Goal: Task Accomplishment & Management: Use online tool/utility

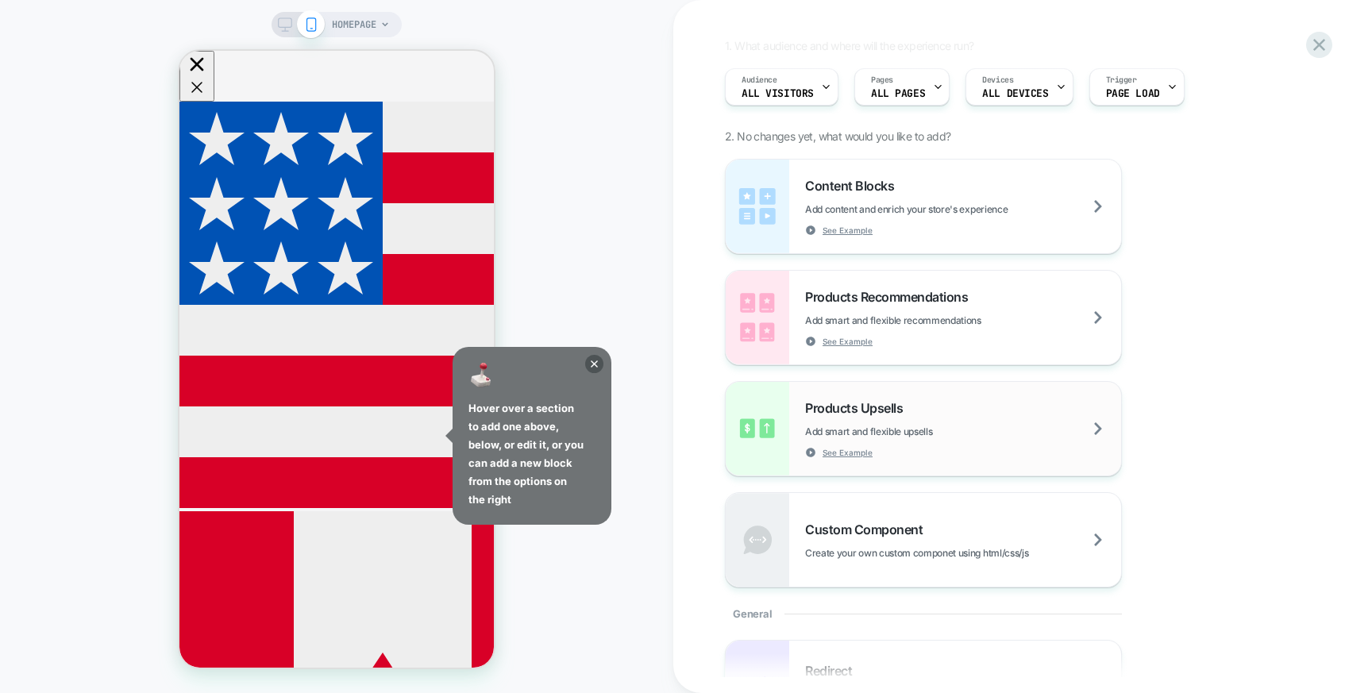
scroll to position [121, 0]
click at [600, 362] on icon at bounding box center [594, 364] width 18 height 18
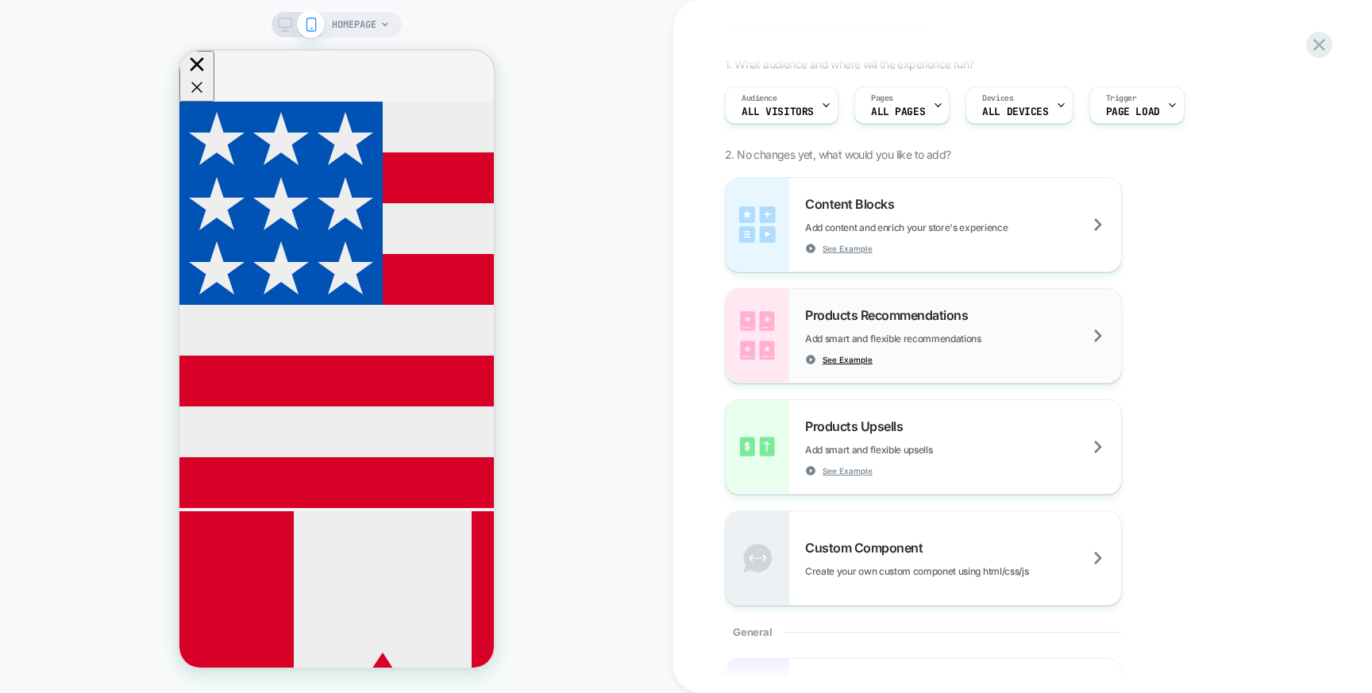
scroll to position [109, 0]
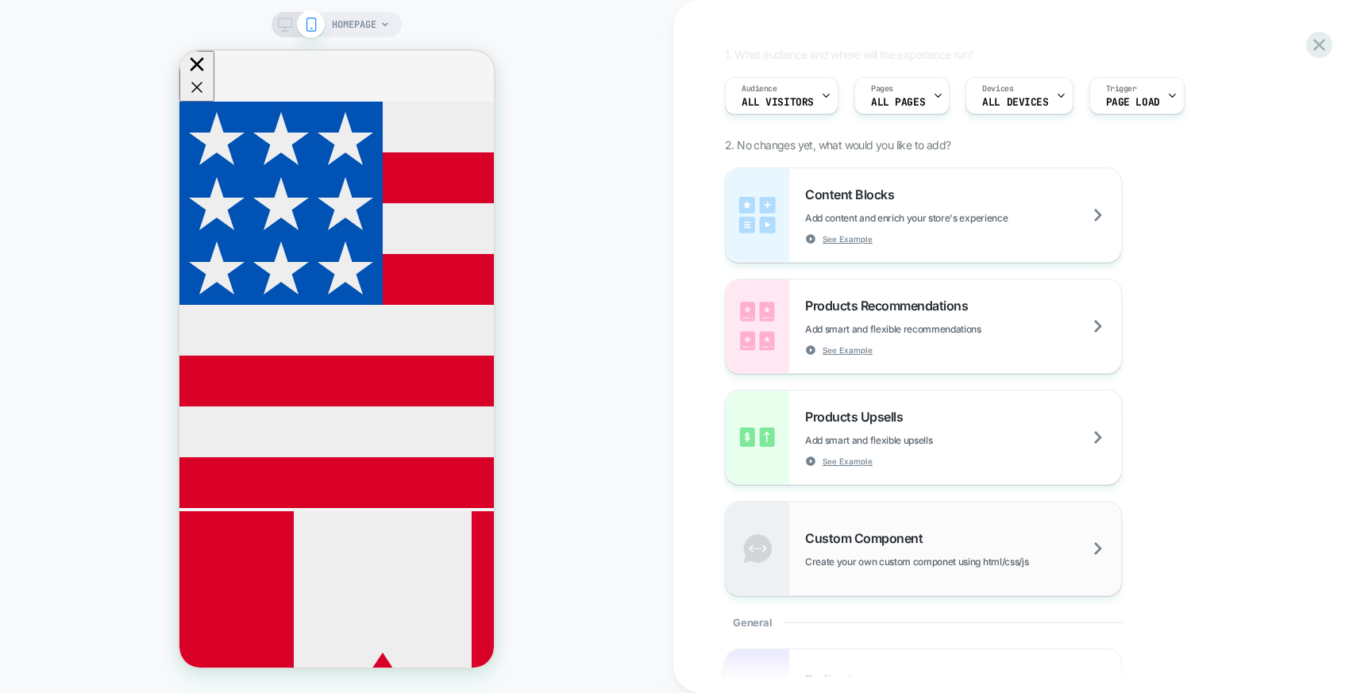
click at [838, 539] on span "Custom Component" at bounding box center [867, 539] width 125 height 16
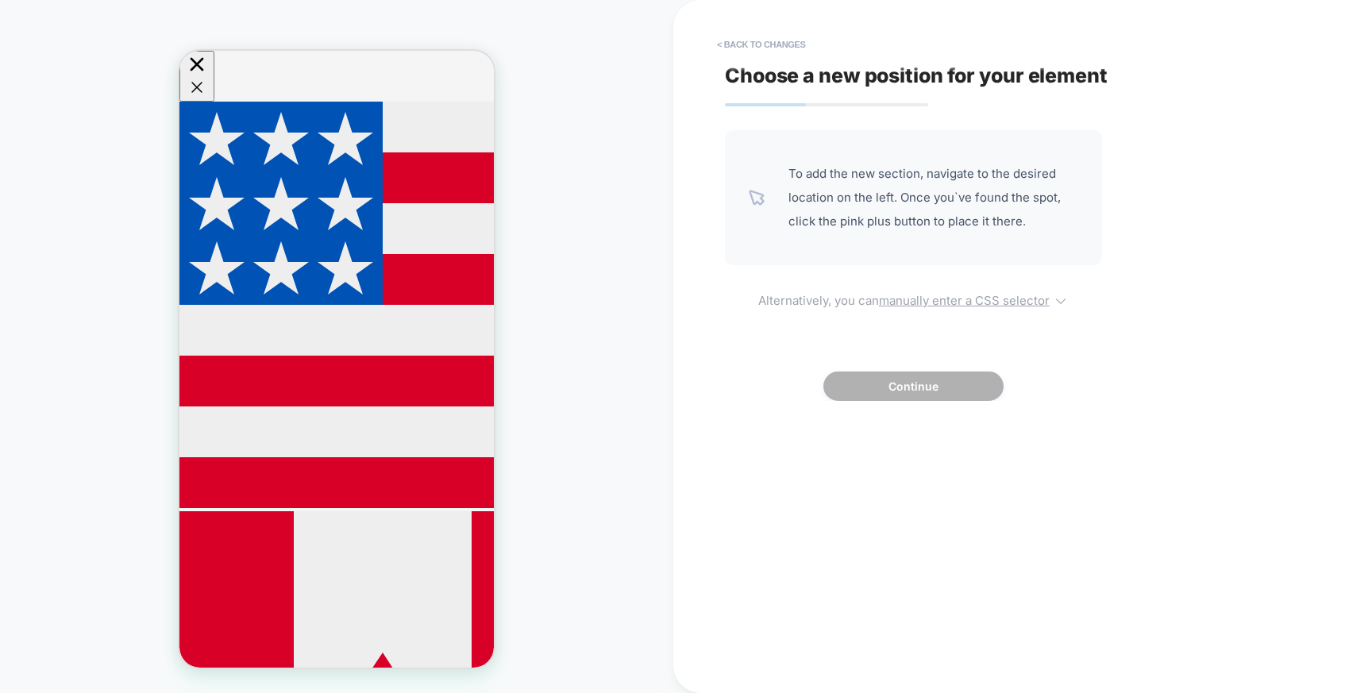
click at [926, 297] on u "manually enter a CSS selector" at bounding box center [964, 300] width 171 height 15
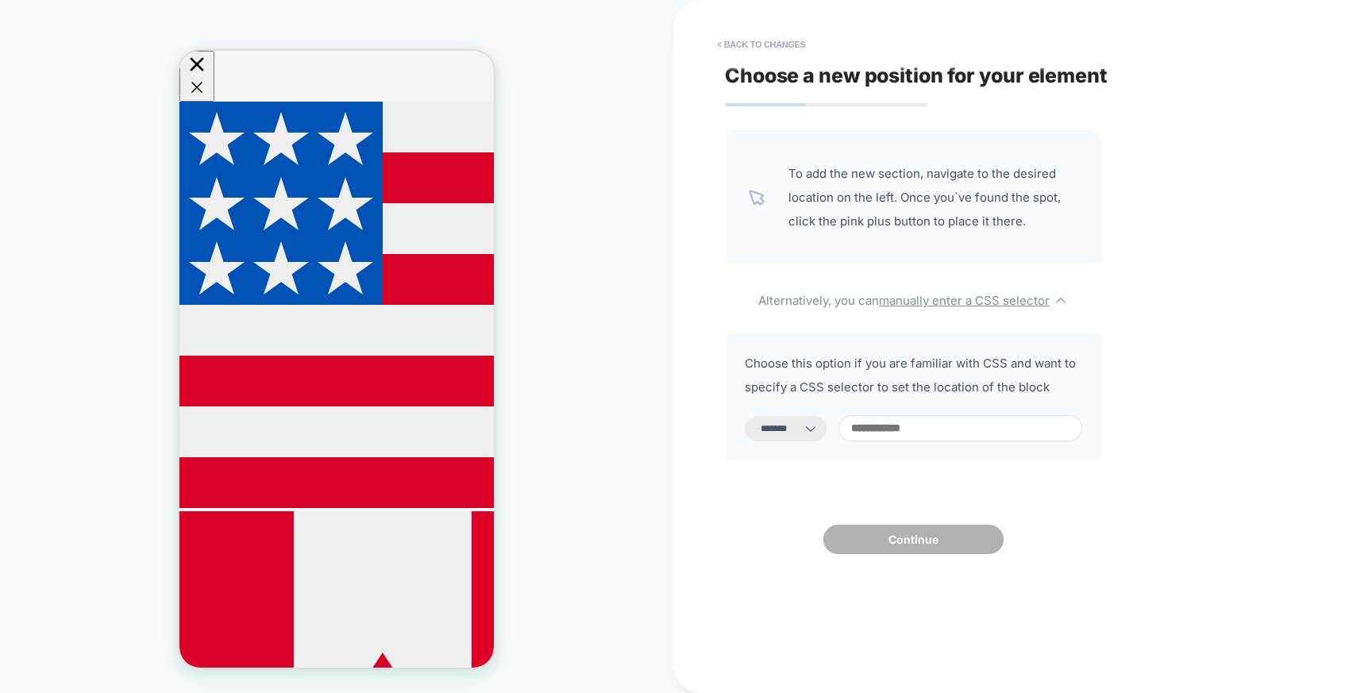
click at [819, 431] on icon at bounding box center [811, 429] width 16 height 16
click at [819, 429] on icon at bounding box center [811, 429] width 16 height 16
click at [881, 429] on input at bounding box center [961, 428] width 244 height 26
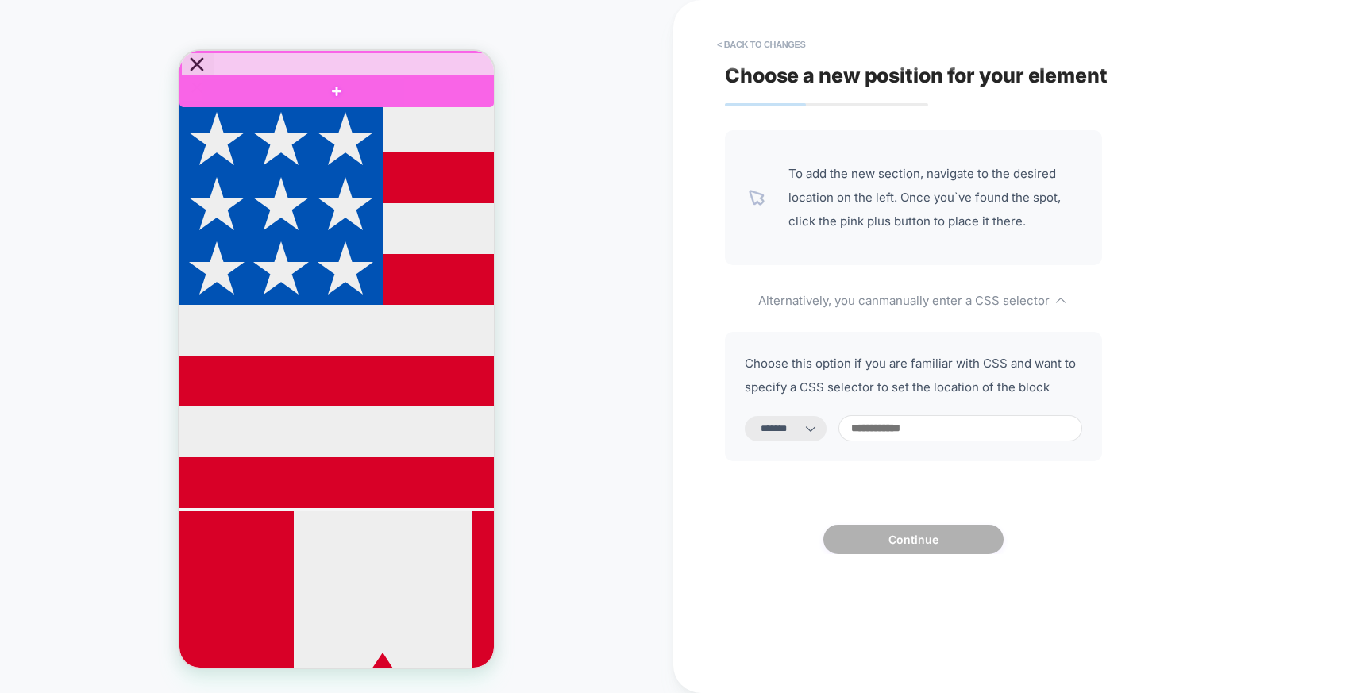
click at [459, 60] on div at bounding box center [338, 64] width 314 height 25
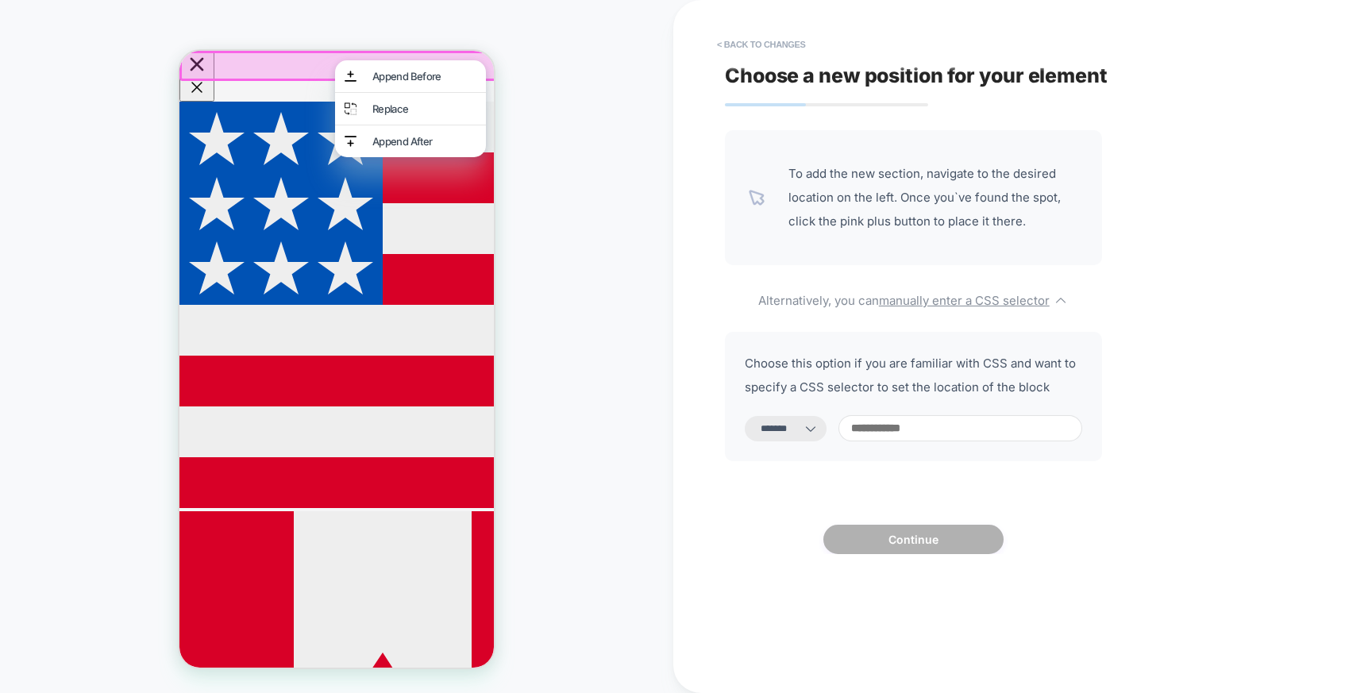
click at [896, 422] on input at bounding box center [961, 428] width 244 height 26
click at [404, 76] on div "Append Before" at bounding box center [424, 76] width 104 height 13
select select "**********"
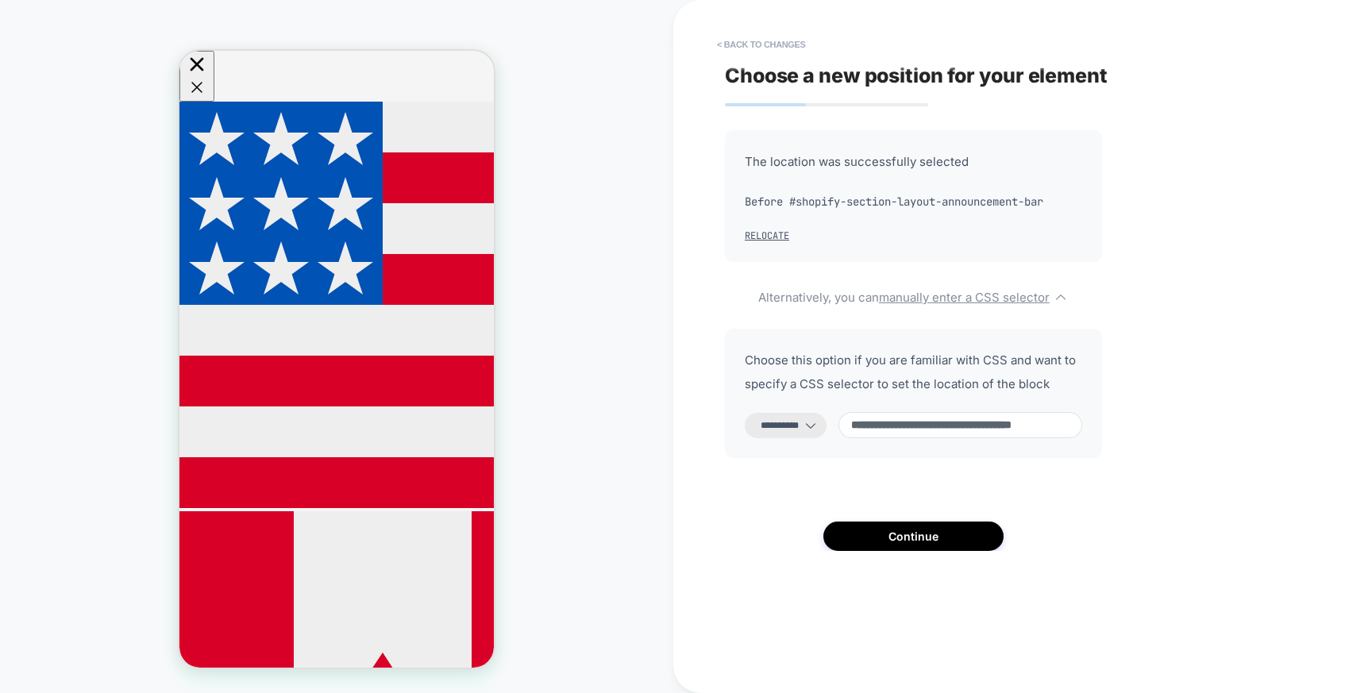
click at [922, 424] on input at bounding box center [961, 425] width 244 height 26
click at [904, 436] on input "**********" at bounding box center [951, 427] width 224 height 30
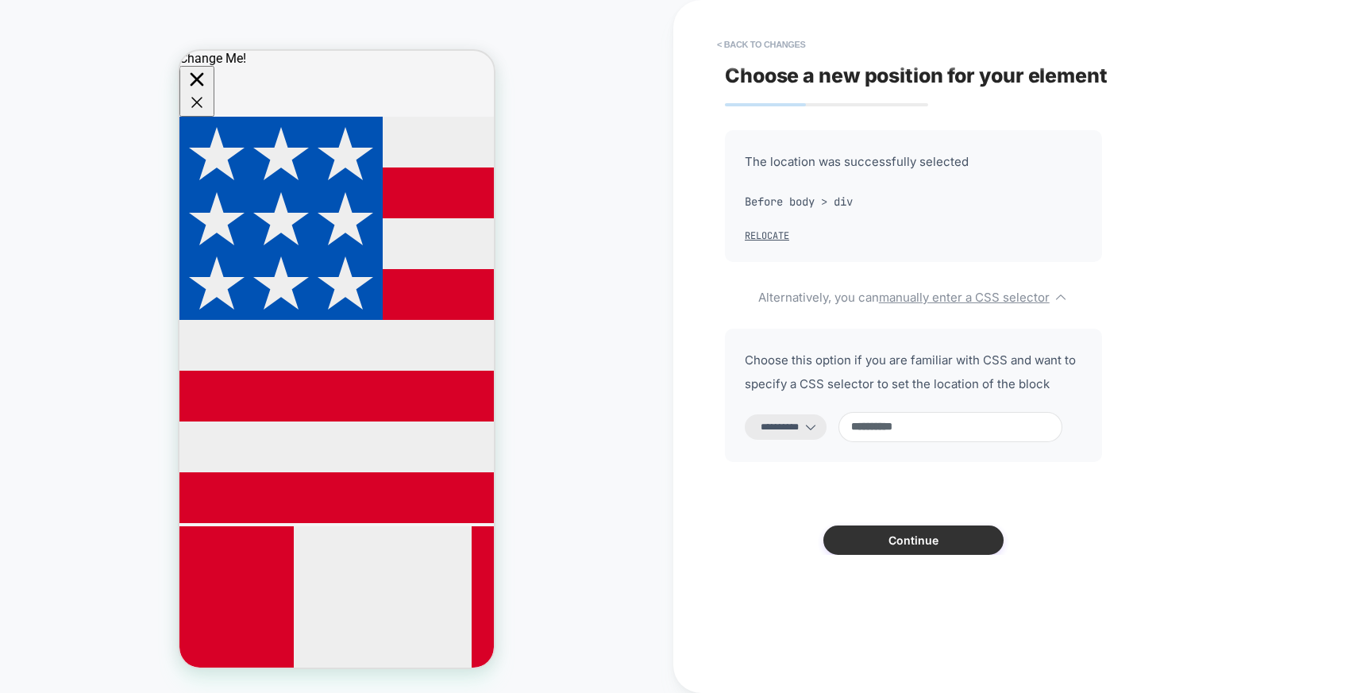
type input "**********"
click at [873, 542] on button "Continue" at bounding box center [914, 540] width 180 height 29
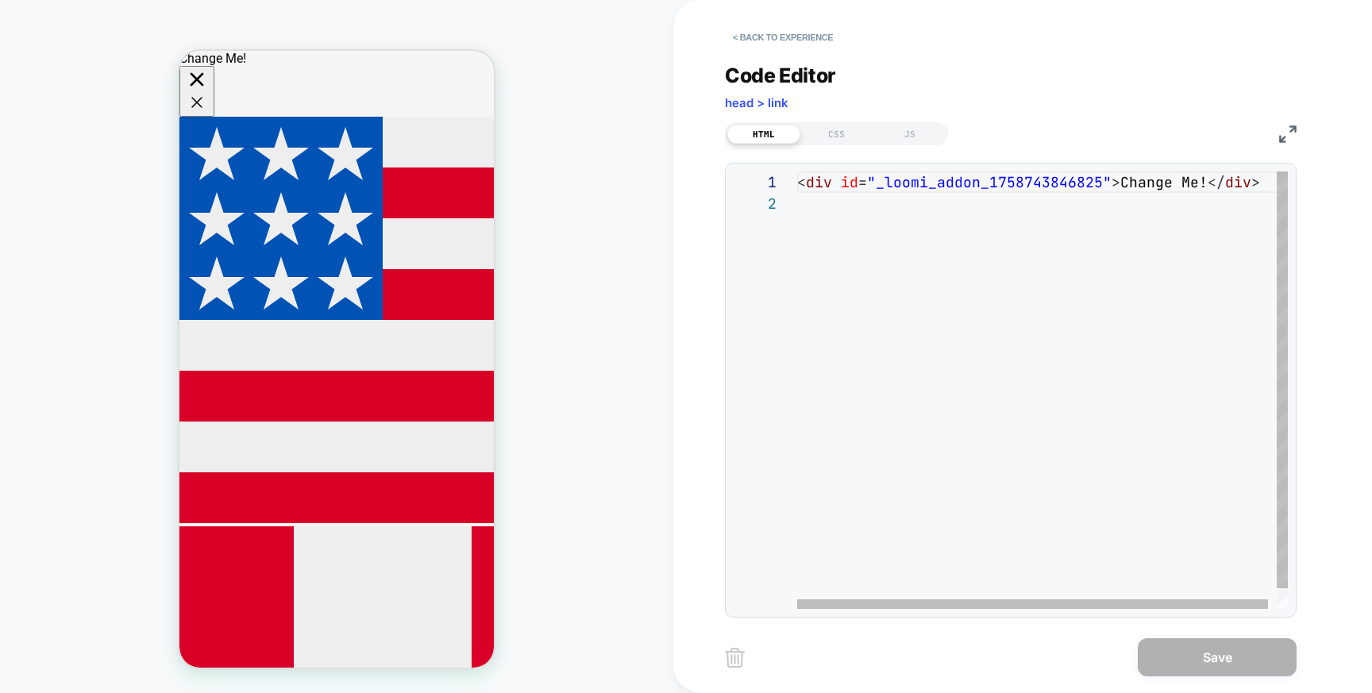
scroll to position [0, 52]
click at [852, 174] on div "< div id = "_loomi_addon_1758743846825" > Change Me! </ div >" at bounding box center [1047, 401] width 500 height 459
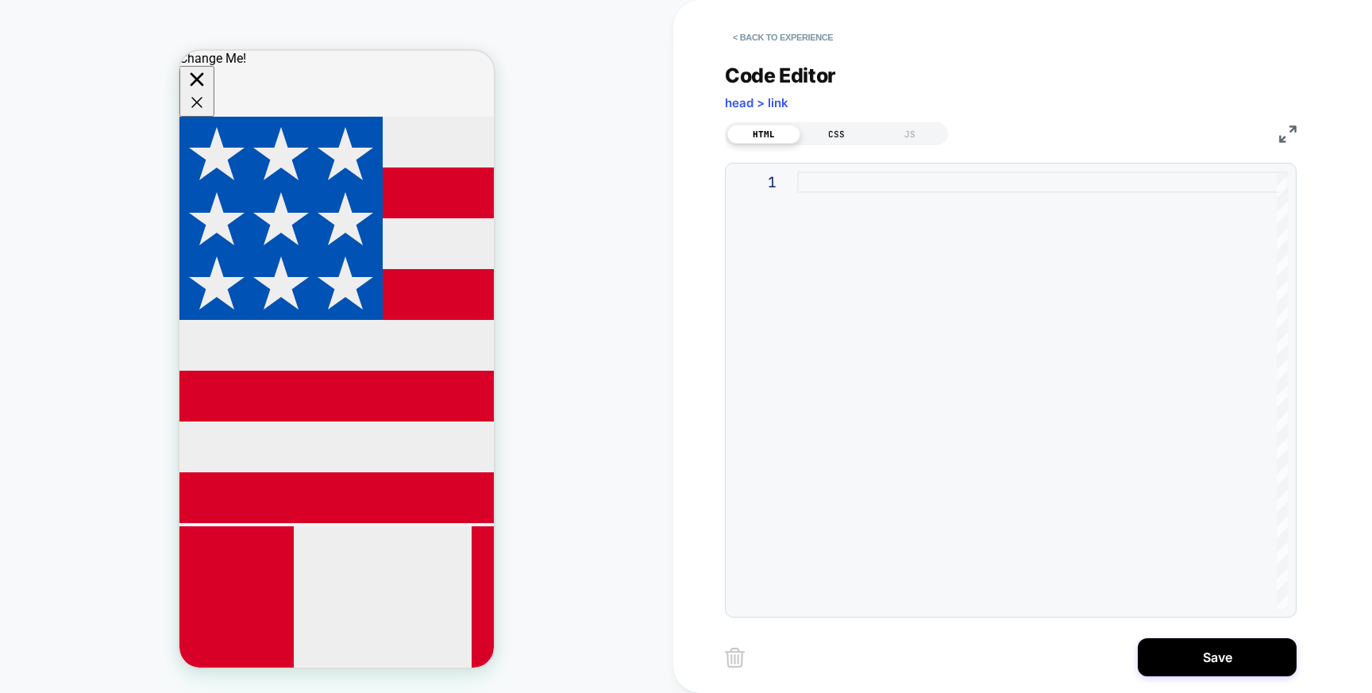
click at [851, 129] on div "CSS" at bounding box center [837, 134] width 73 height 19
click at [911, 133] on div "JS" at bounding box center [910, 134] width 73 height 19
click at [828, 267] on div at bounding box center [1042, 391] width 491 height 438
type textarea "**********"
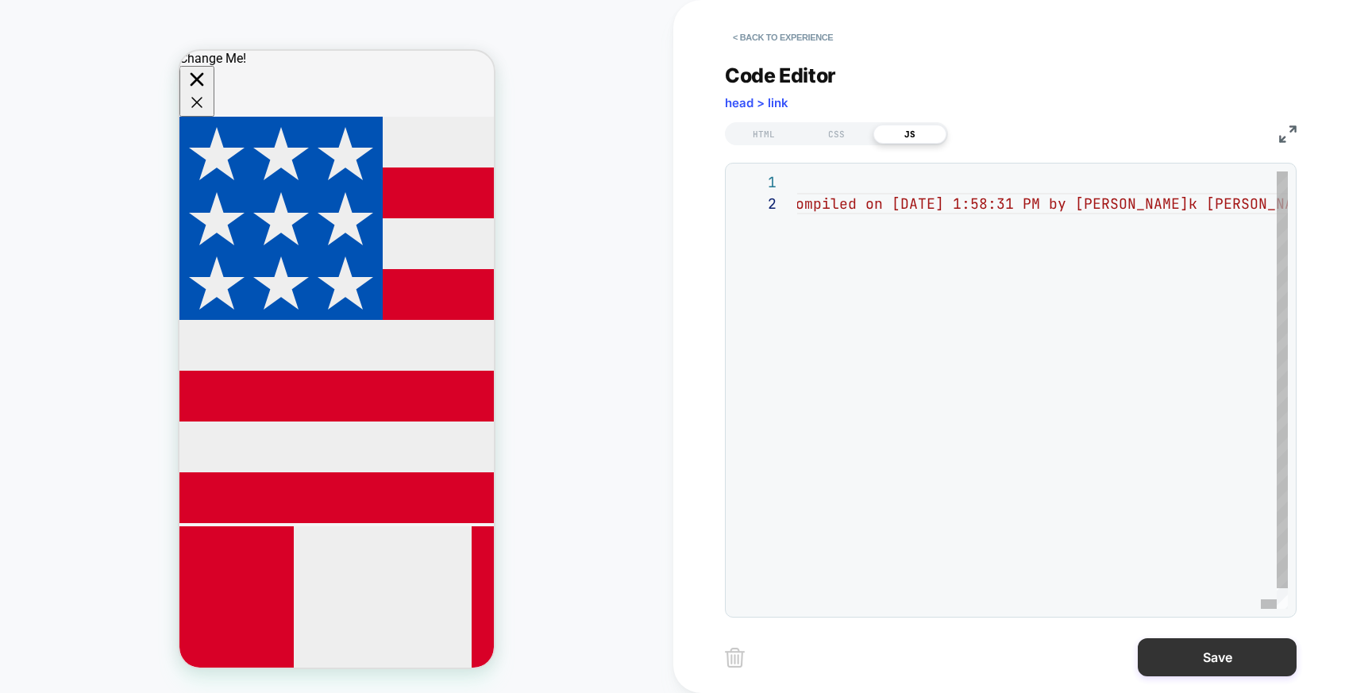
click at [1179, 660] on button "Save" at bounding box center [1217, 658] width 159 height 38
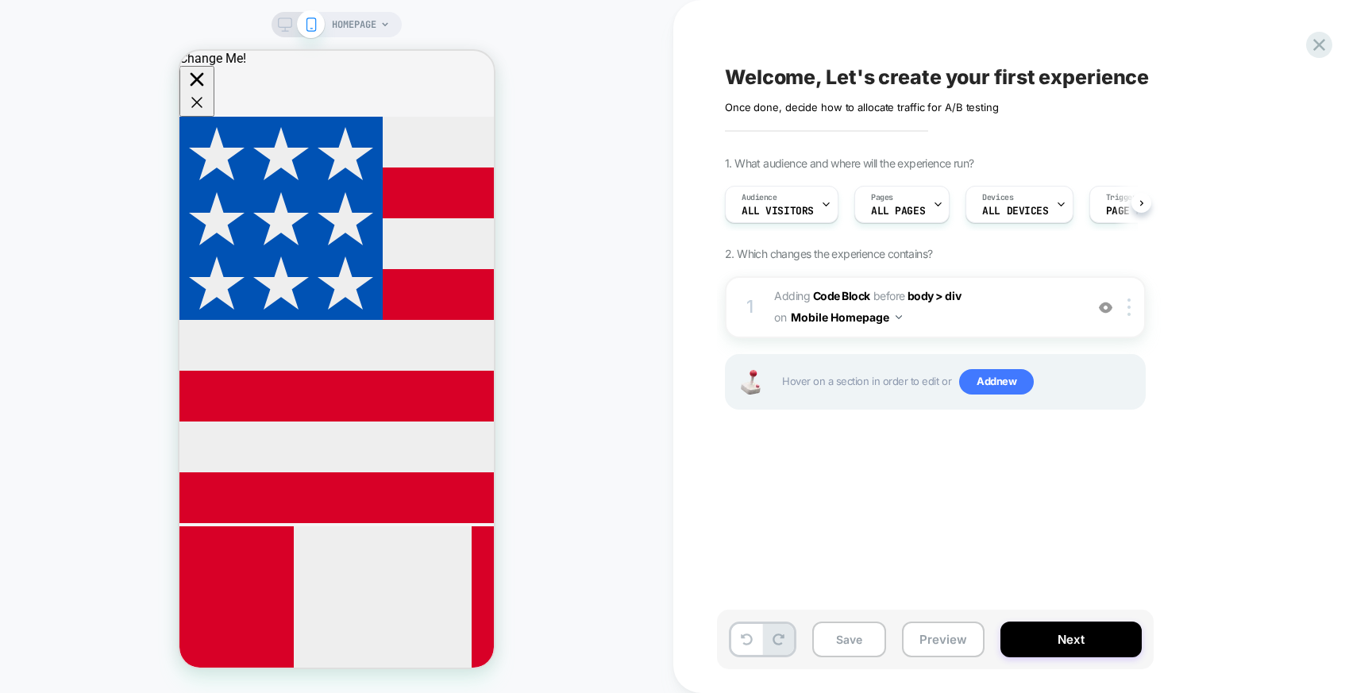
scroll to position [0, 1]
click at [895, 321] on button "Mobile Homepage" at bounding box center [846, 317] width 111 height 23
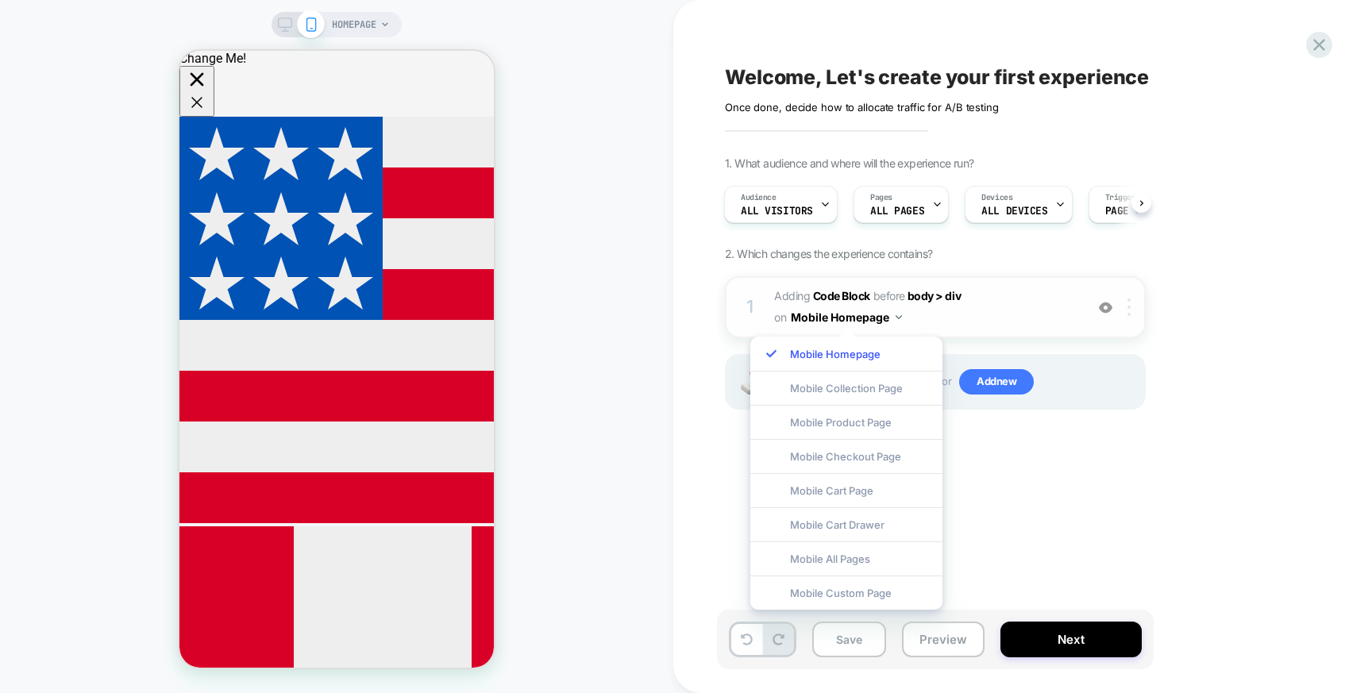
click at [1126, 305] on div at bounding box center [1132, 307] width 26 height 17
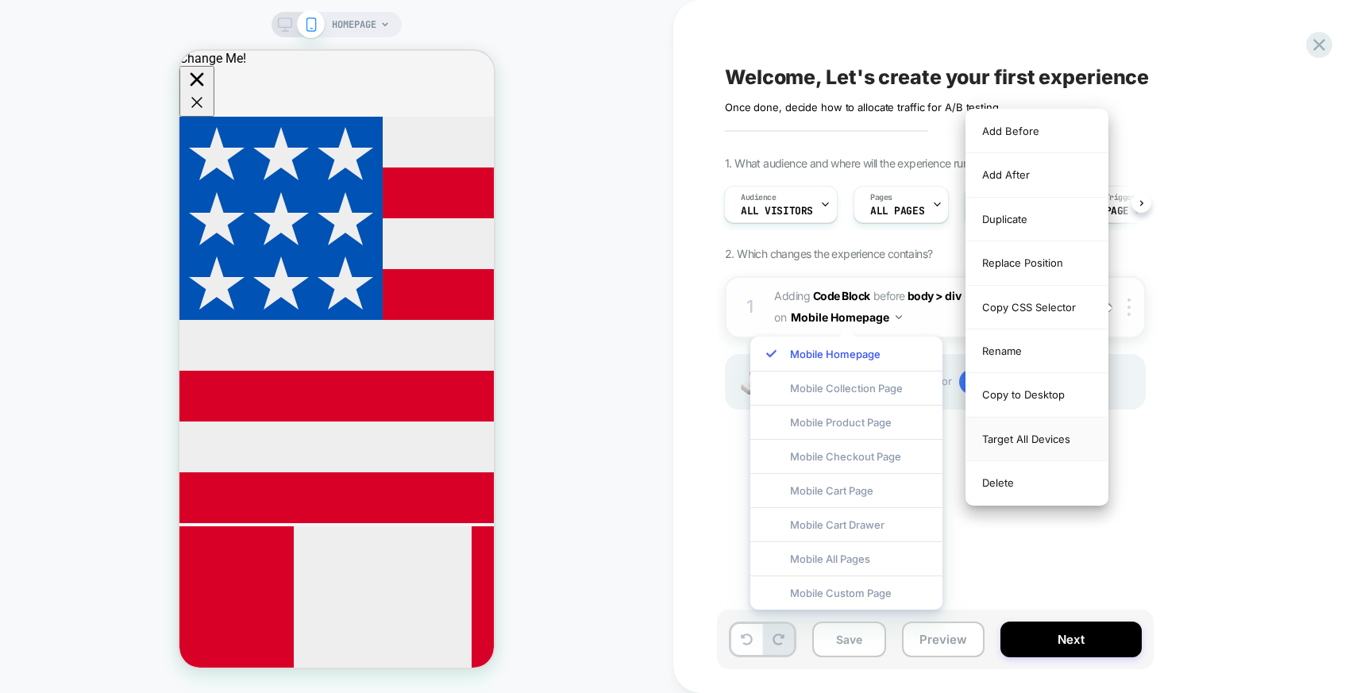
click at [1048, 443] on div "Target All Devices" at bounding box center [1037, 440] width 141 height 44
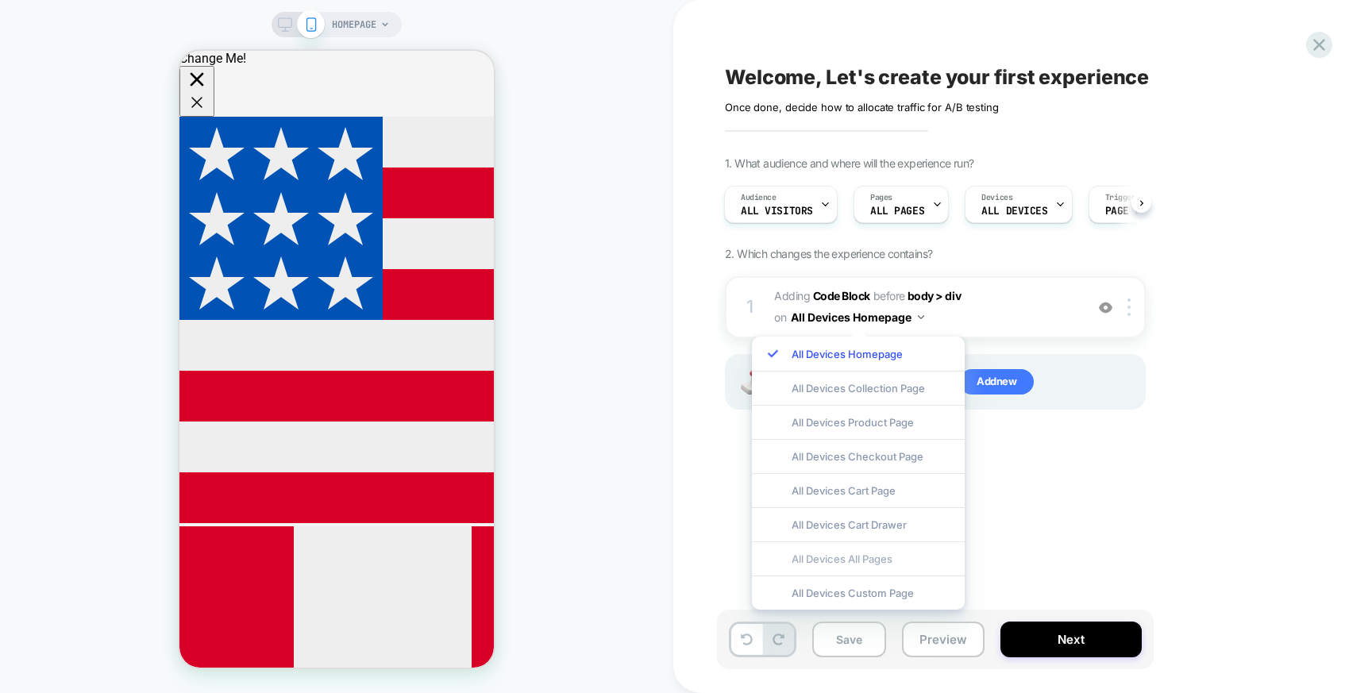
click at [850, 557] on div "All Devices All Pages" at bounding box center [858, 559] width 213 height 34
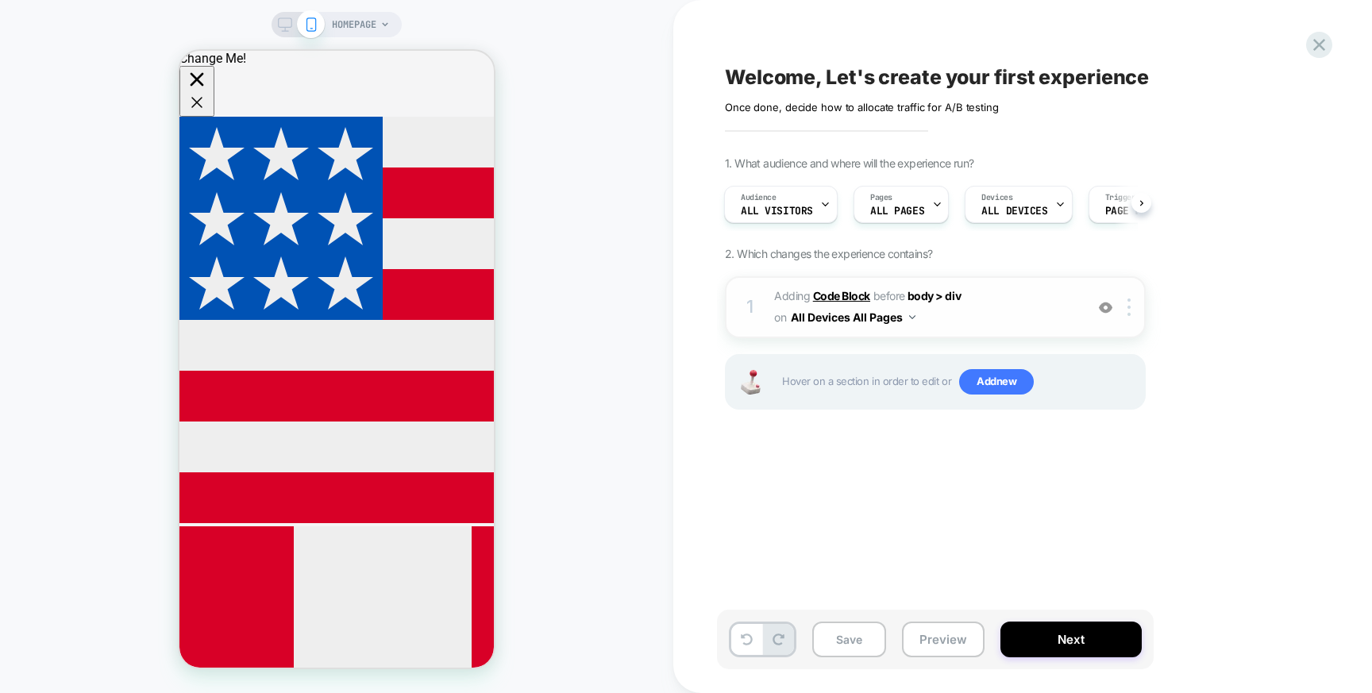
click at [845, 295] on b "Code Block" at bounding box center [841, 296] width 57 height 14
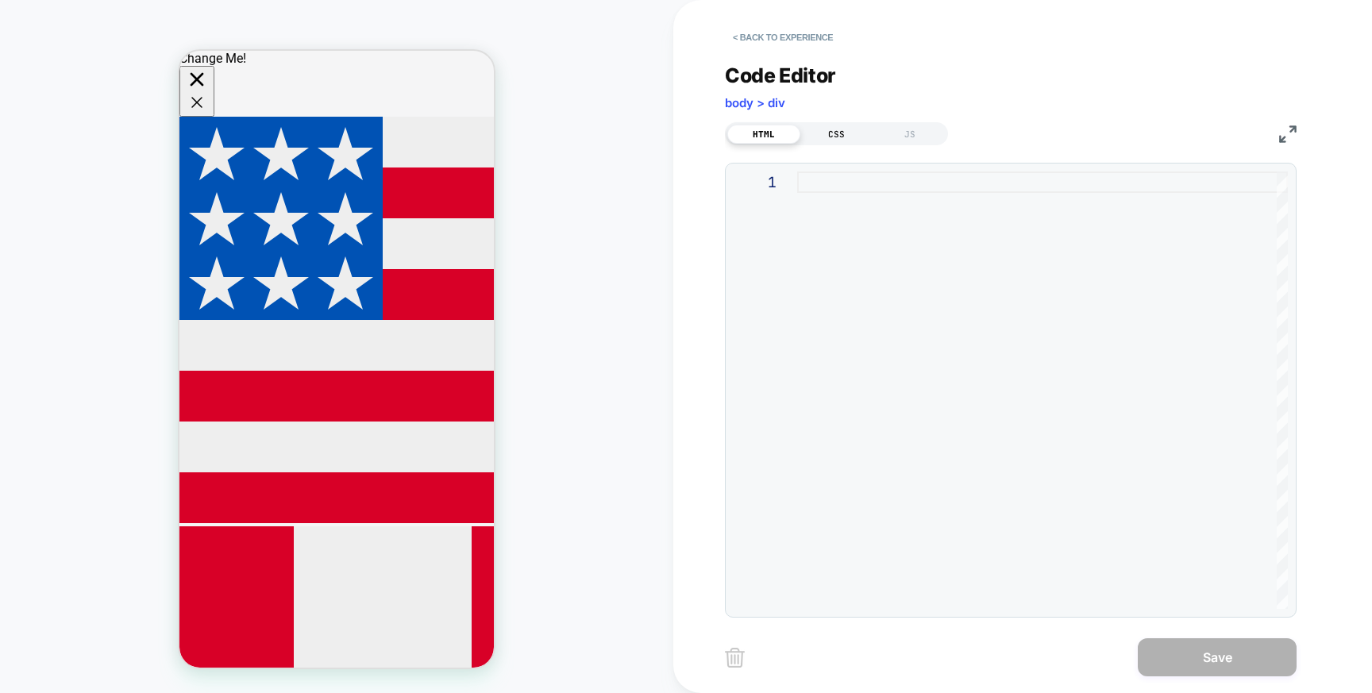
click at [839, 137] on div "CSS" at bounding box center [837, 134] width 73 height 19
click at [901, 129] on div "JS" at bounding box center [910, 134] width 73 height 19
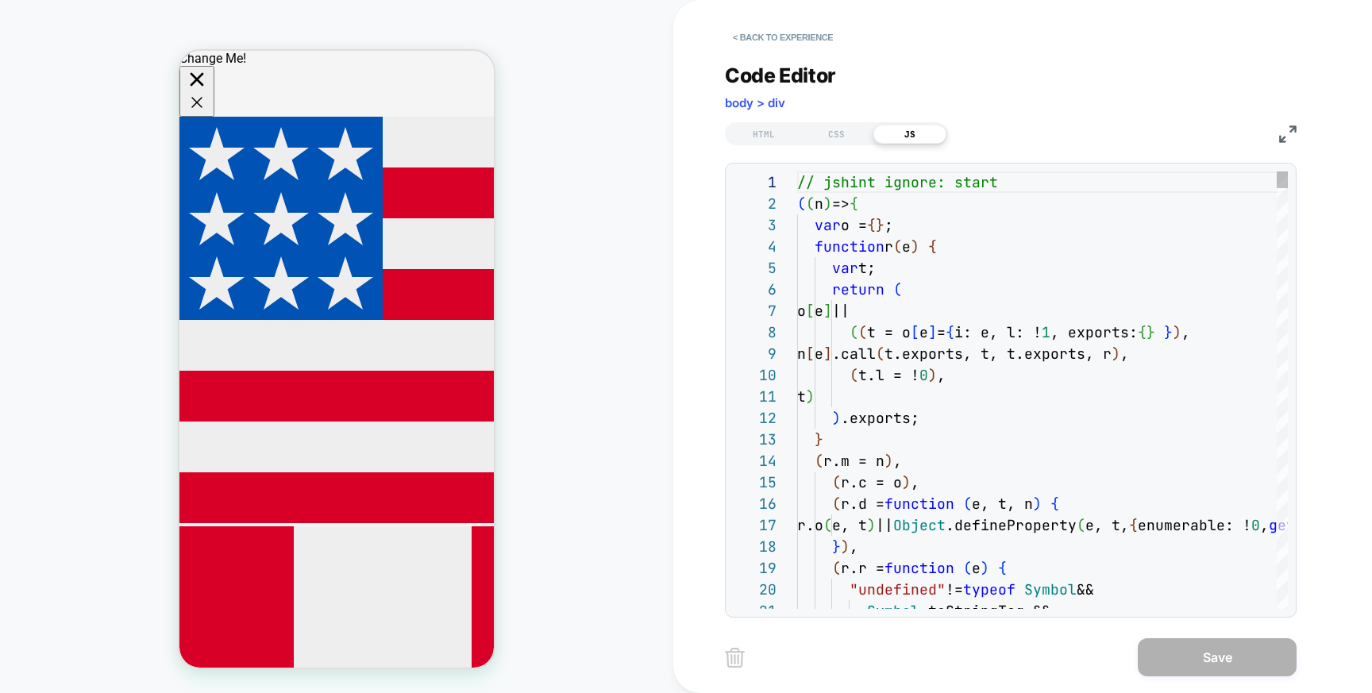
scroll to position [214, 0]
click at [777, 41] on button "< Back to experience" at bounding box center [783, 37] width 116 height 25
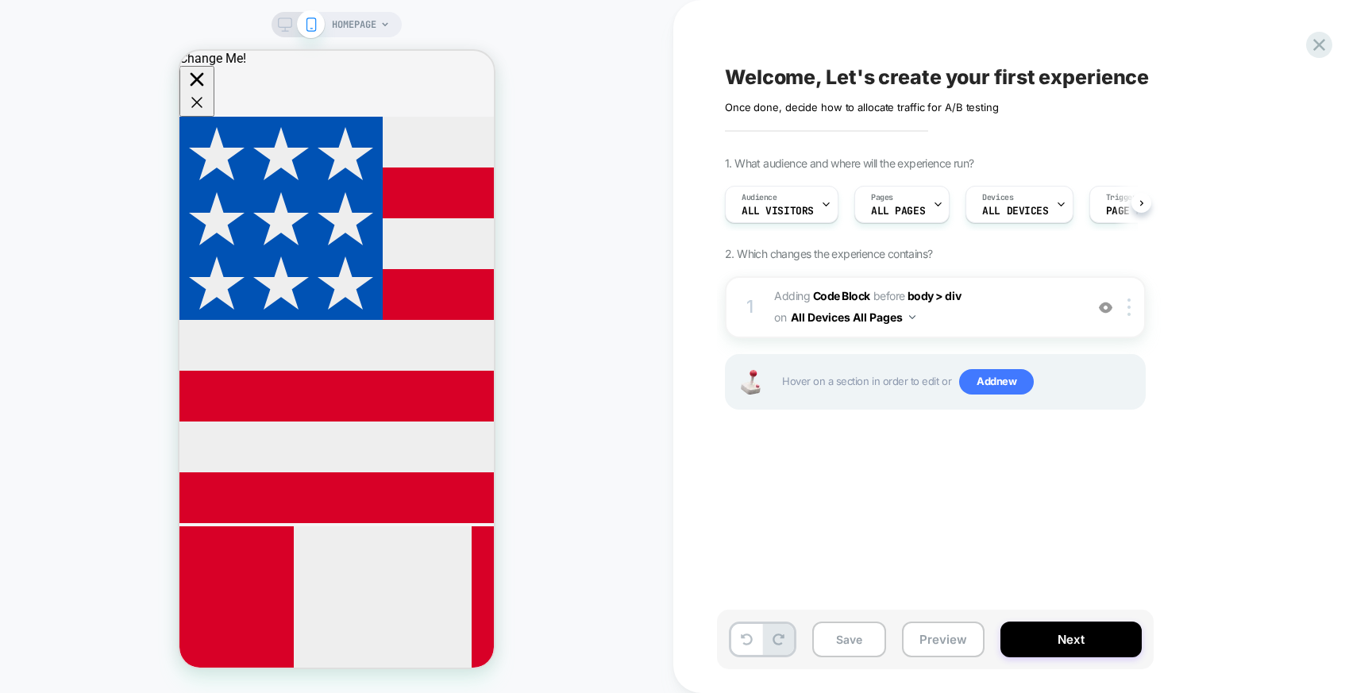
scroll to position [0, 1]
click at [1141, 203] on icon at bounding box center [1141, 203] width 3 height 6
click at [809, 118] on div "Welcome, Let's create your first experience Click to edit experience details On…" at bounding box center [1015, 347] width 596 height 662
click at [801, 85] on div "Welcome, Let's create your first experience Click to edit experience details On…" at bounding box center [1015, 89] width 580 height 50
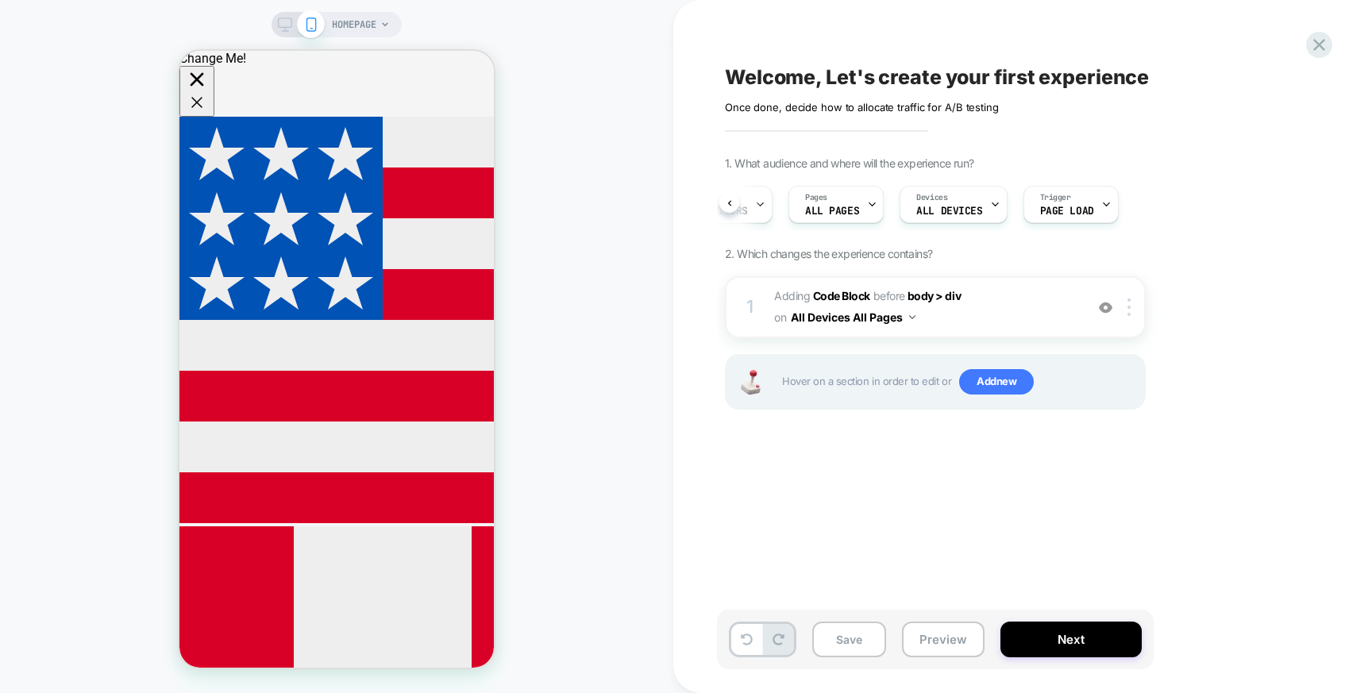
click at [801, 76] on div "Welcome, Let's create your first experience Click to edit experience details On…" at bounding box center [1015, 89] width 580 height 50
click at [1021, 636] on button "Next" at bounding box center [1071, 640] width 141 height 36
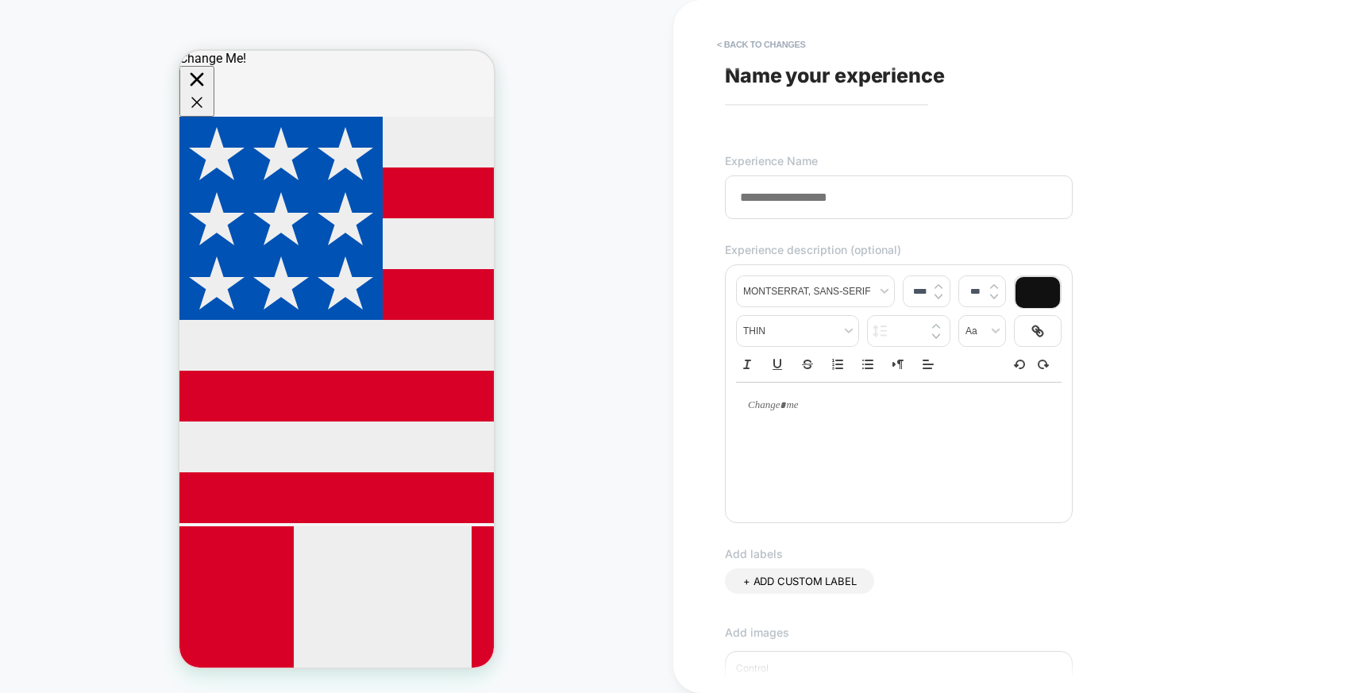
click at [797, 88] on div "**********" at bounding box center [1015, 347] width 596 height 662
click at [780, 102] on div "**********" at bounding box center [1015, 347] width 596 height 662
click at [770, 214] on input at bounding box center [899, 198] width 348 height 44
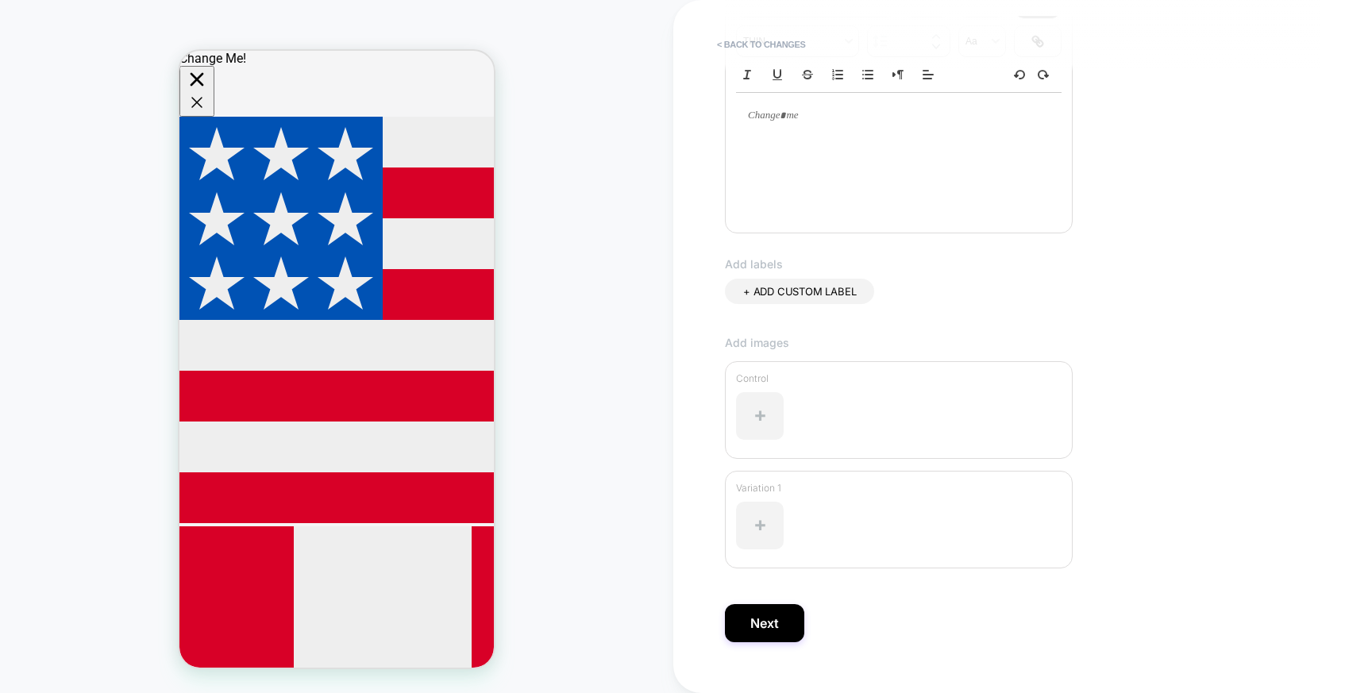
scroll to position [300, 0]
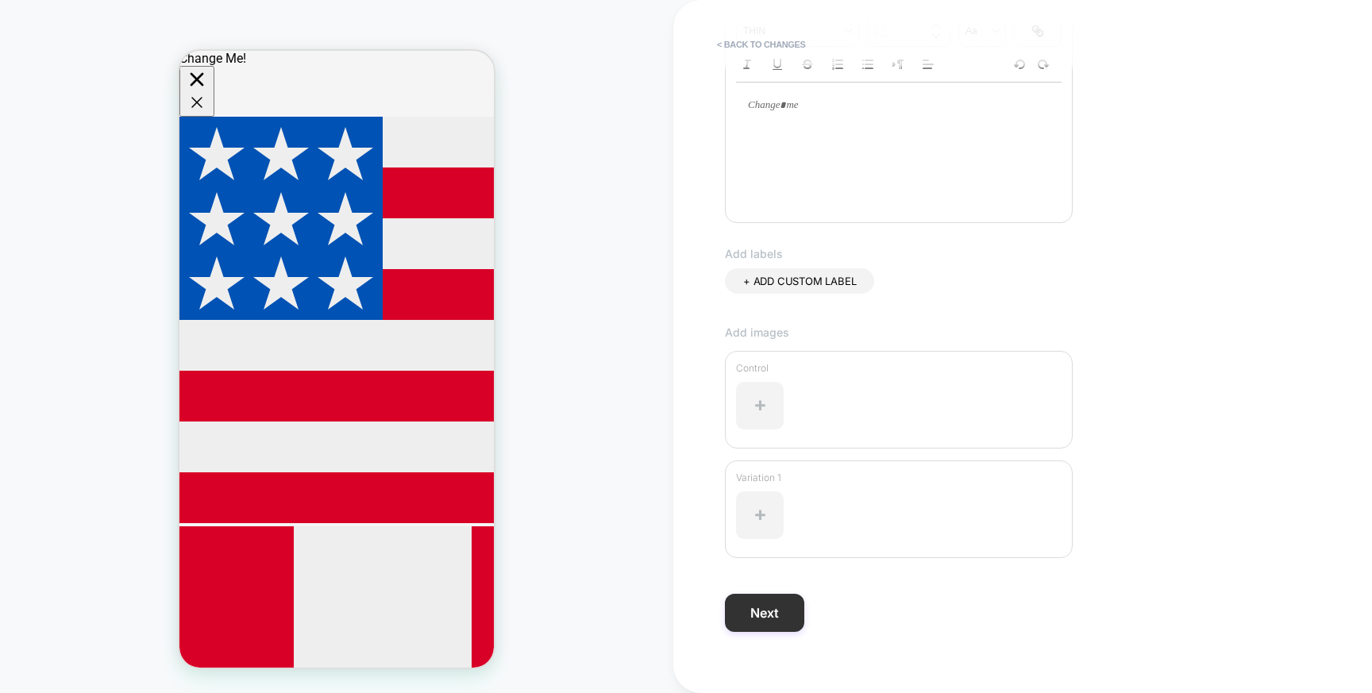
type input "**********"
click at [754, 618] on button "Next" at bounding box center [764, 613] width 79 height 38
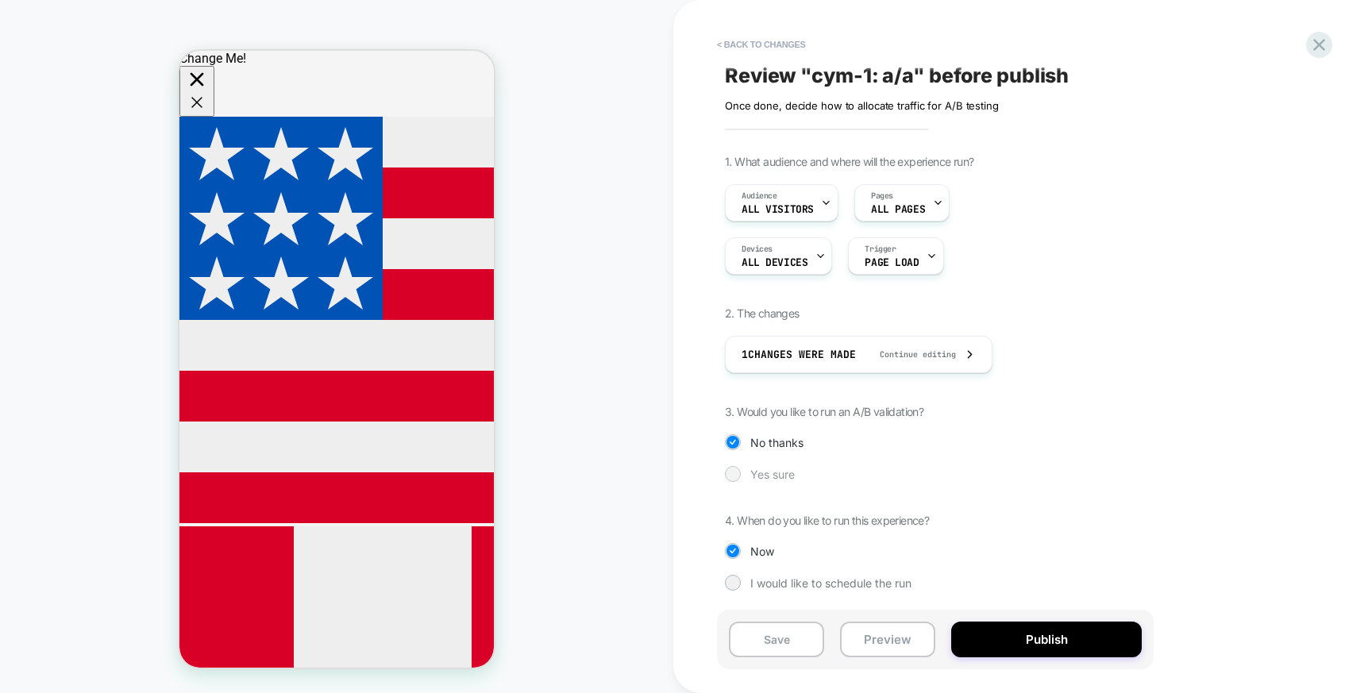
click at [762, 477] on span "Yes sure" at bounding box center [772, 475] width 44 height 14
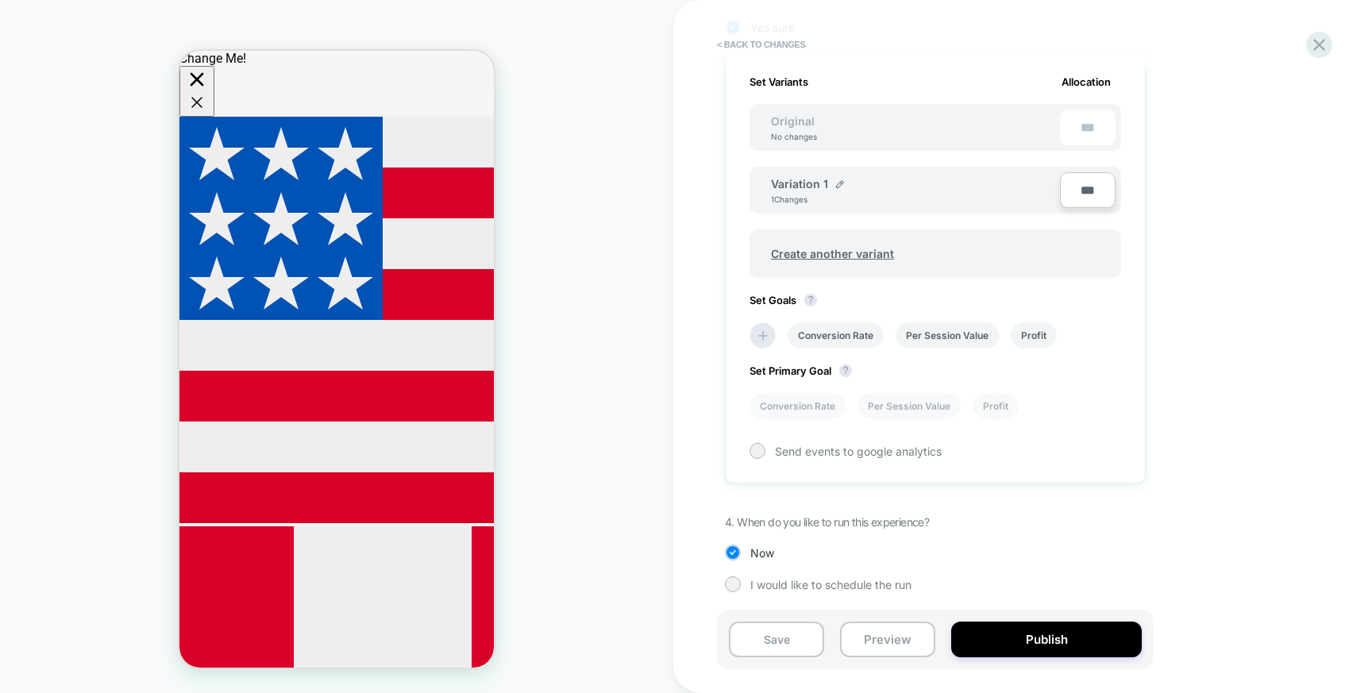
scroll to position [451, 0]
click at [862, 246] on span "Create another variant" at bounding box center [832, 251] width 155 height 37
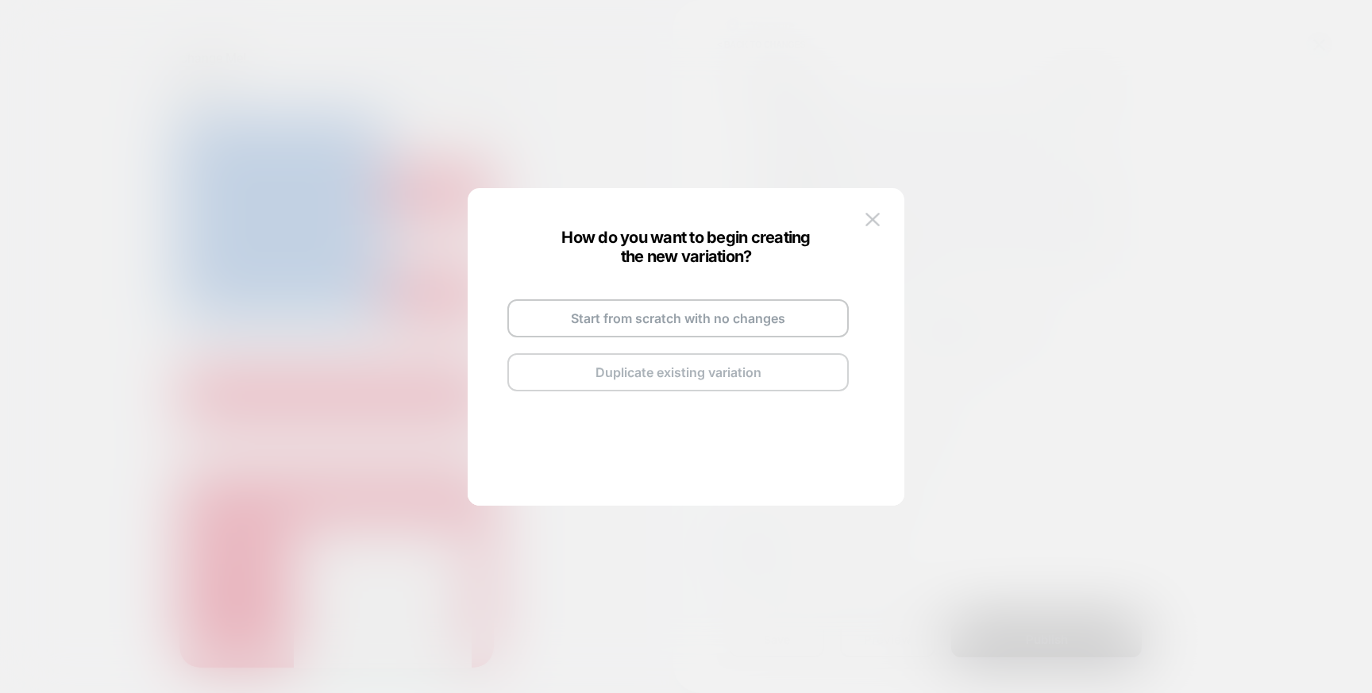
click at [635, 372] on button "Duplicate existing variation" at bounding box center [677, 372] width 341 height 38
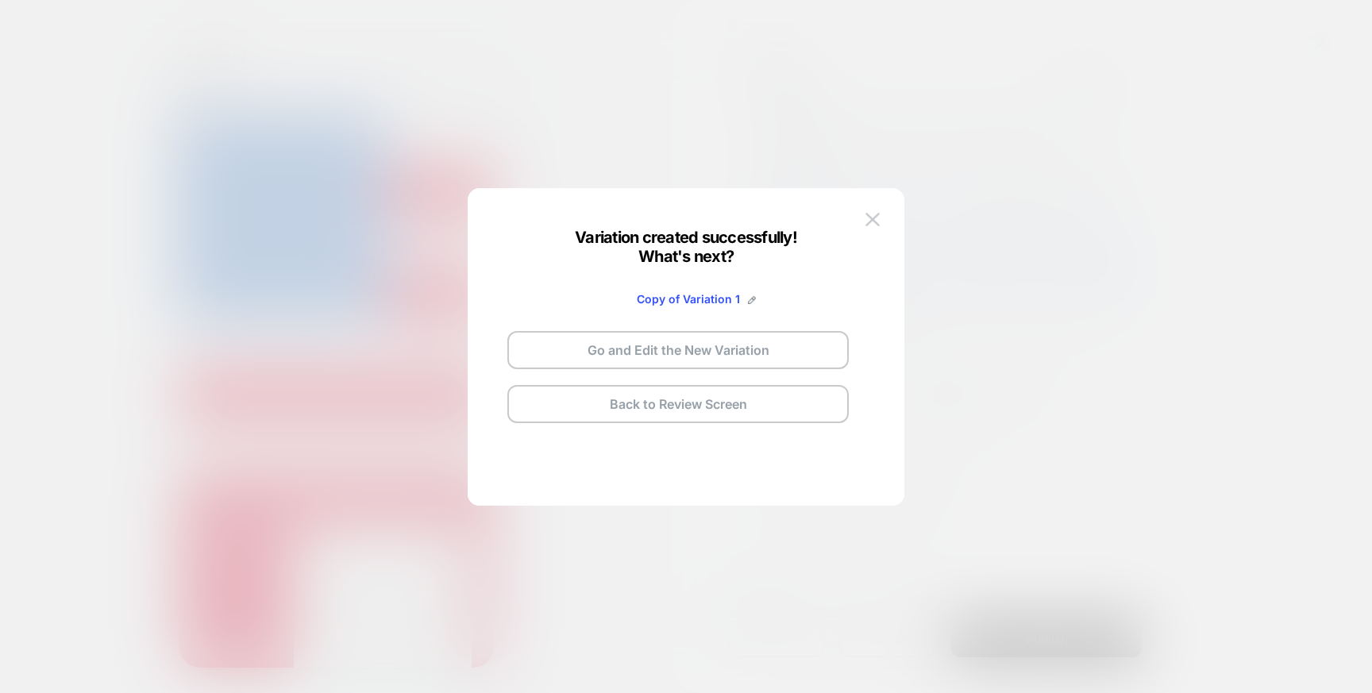
click at [688, 299] on span "Copy of Variation 1" at bounding box center [688, 299] width 103 height 14
click at [685, 354] on button "Go and Edit the New Variation" at bounding box center [677, 350] width 341 height 38
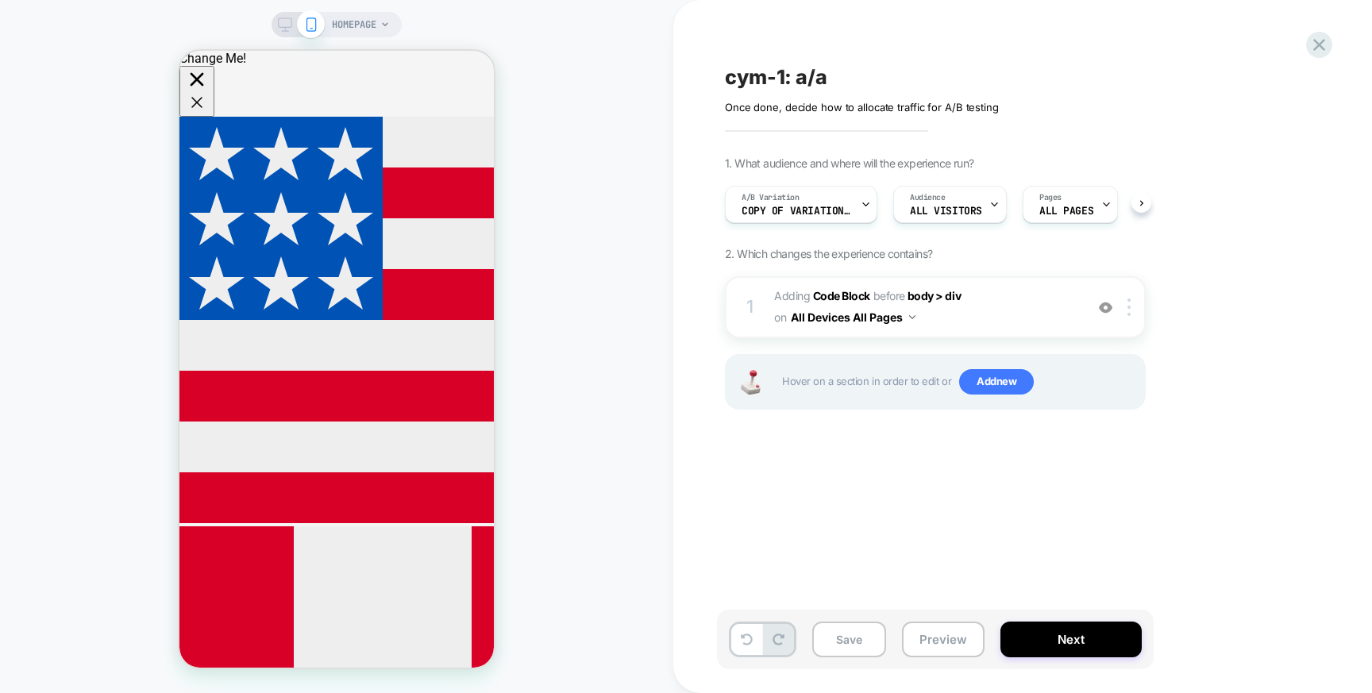
scroll to position [0, 1]
click at [848, 287] on span "Adding Code Block BEFORE body > div body > div on All Devices All Pages" at bounding box center [925, 307] width 303 height 43
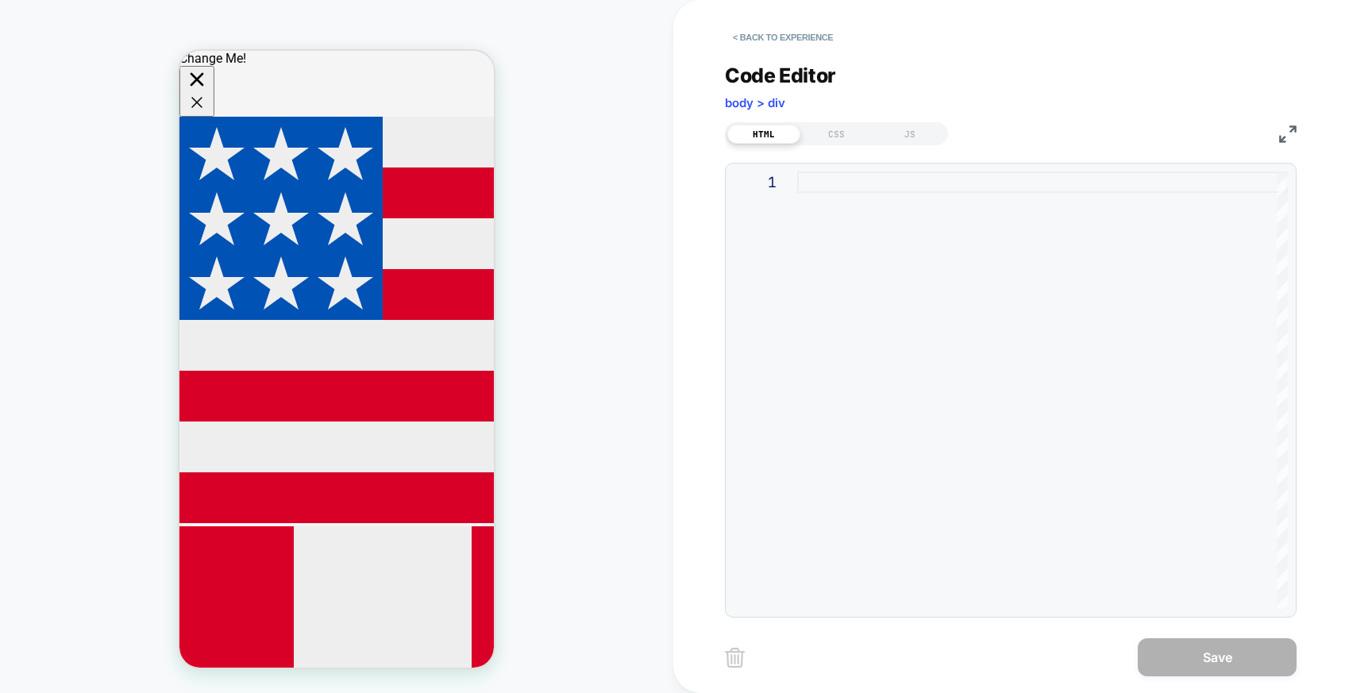
click at [845, 227] on div at bounding box center [1042, 391] width 491 height 438
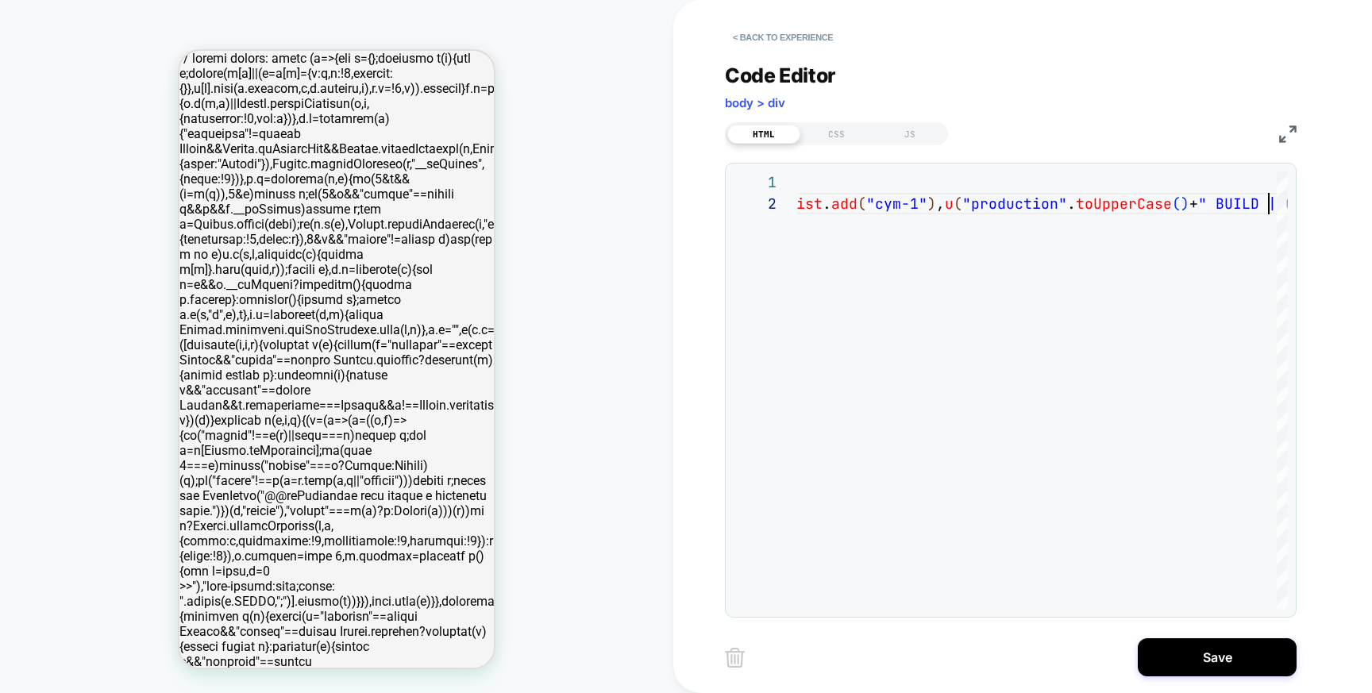
type textarea "**********"
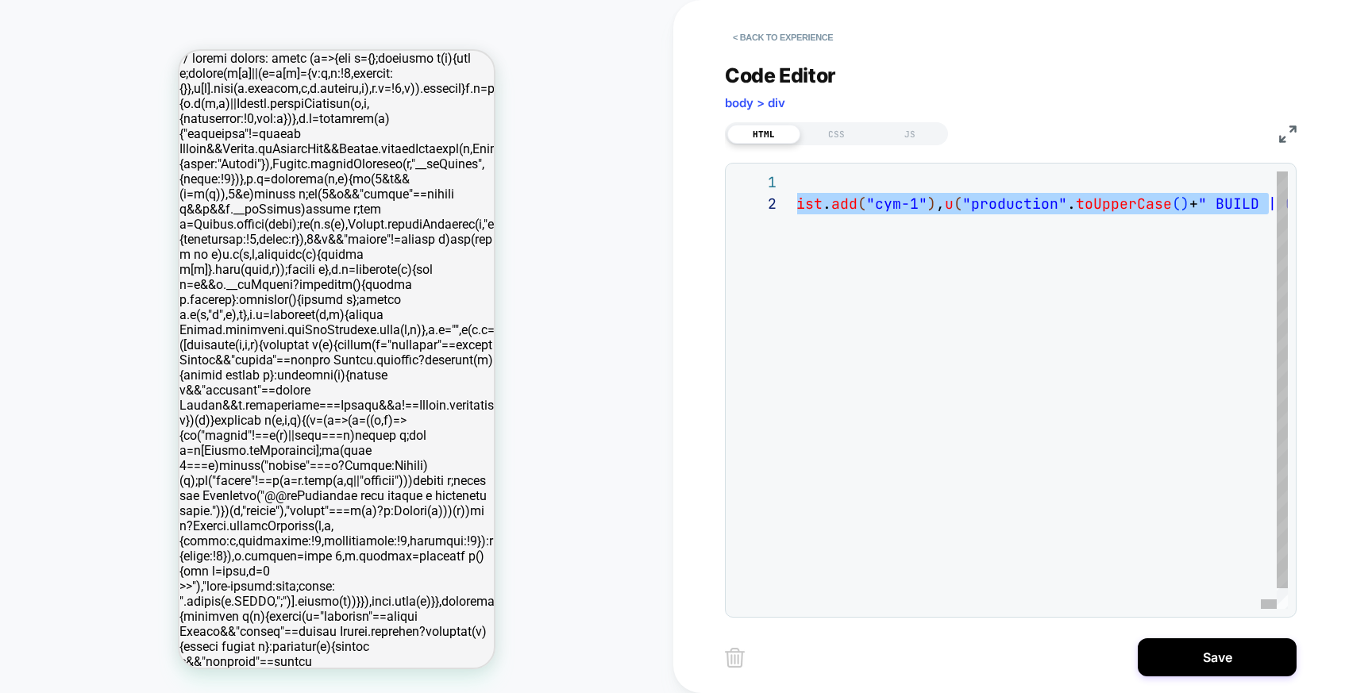
scroll to position [0, 0]
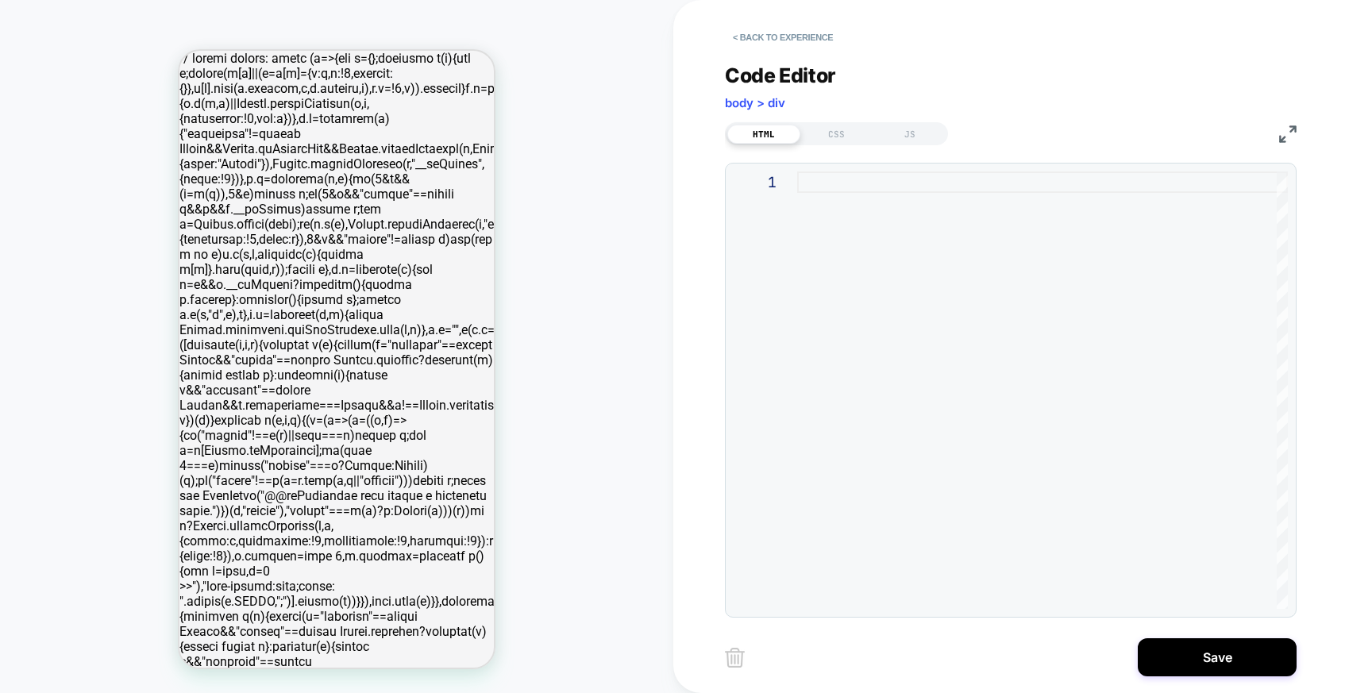
click at [897, 118] on div "HTML CSS JS" at bounding box center [1011, 131] width 572 height 27
click at [897, 137] on div "JS" at bounding box center [910, 134] width 73 height 19
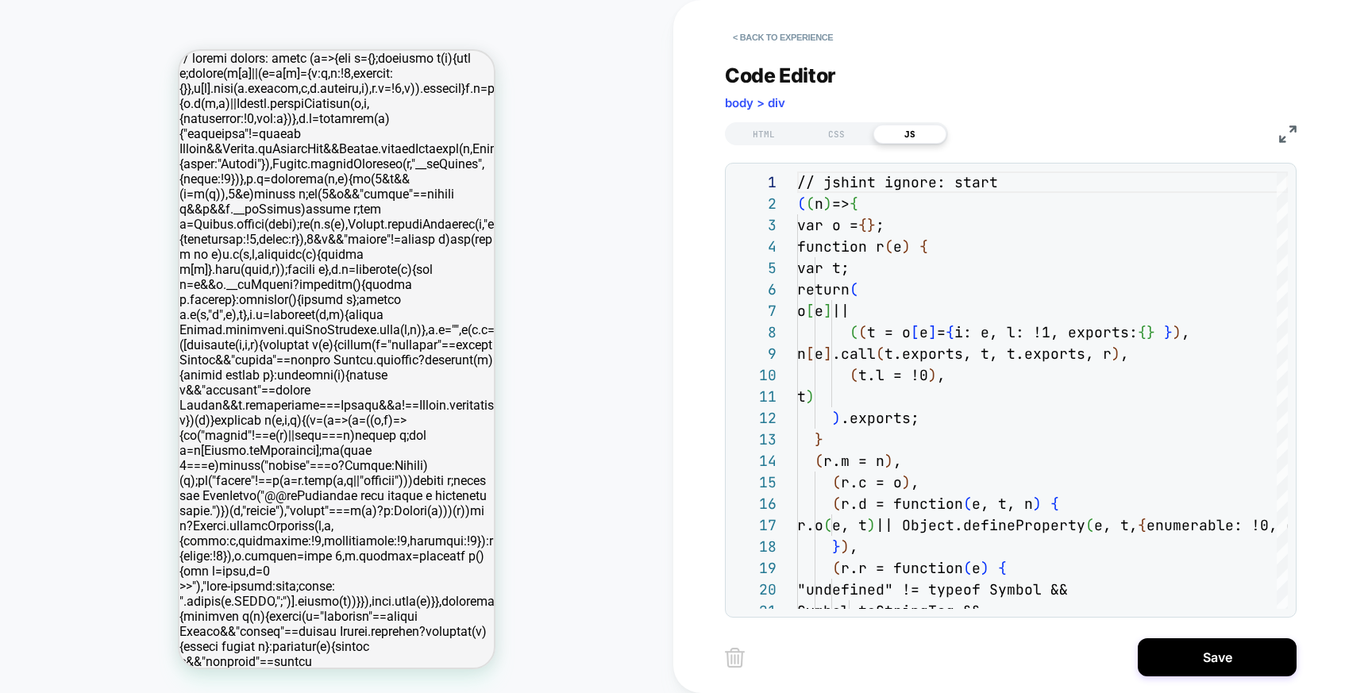
scroll to position [214, 0]
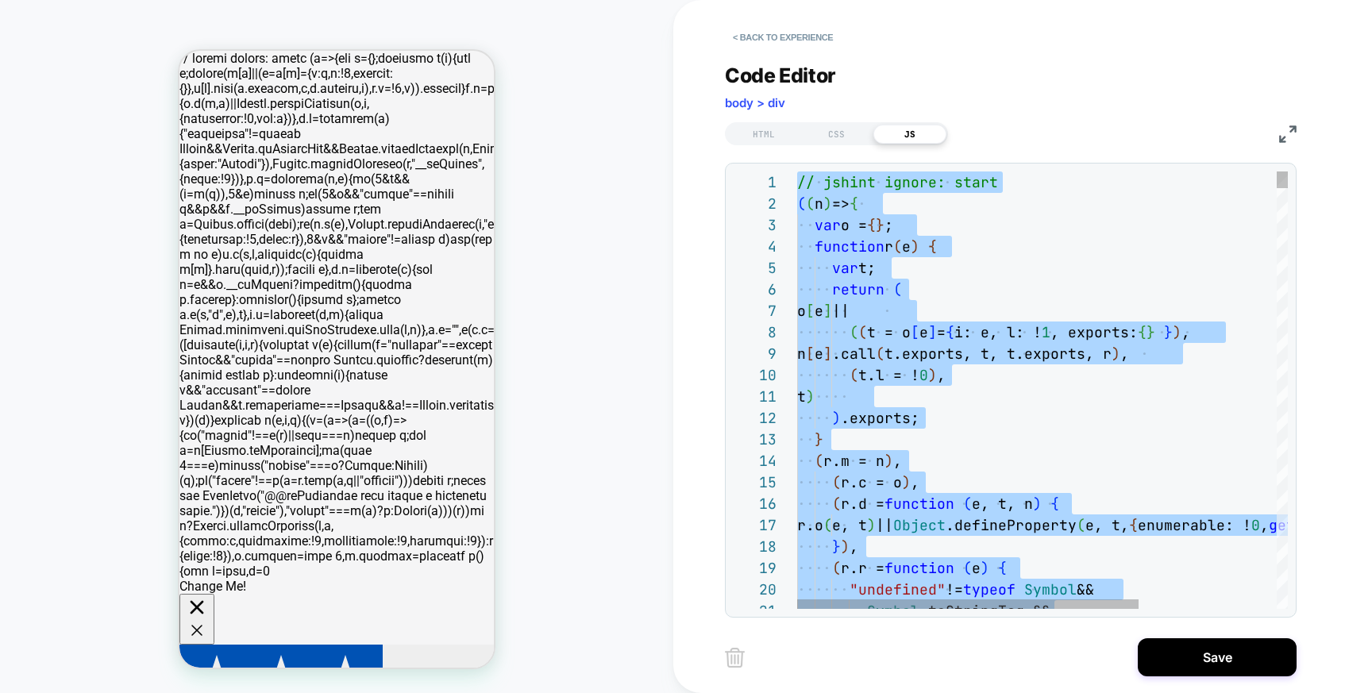
type textarea "**********"
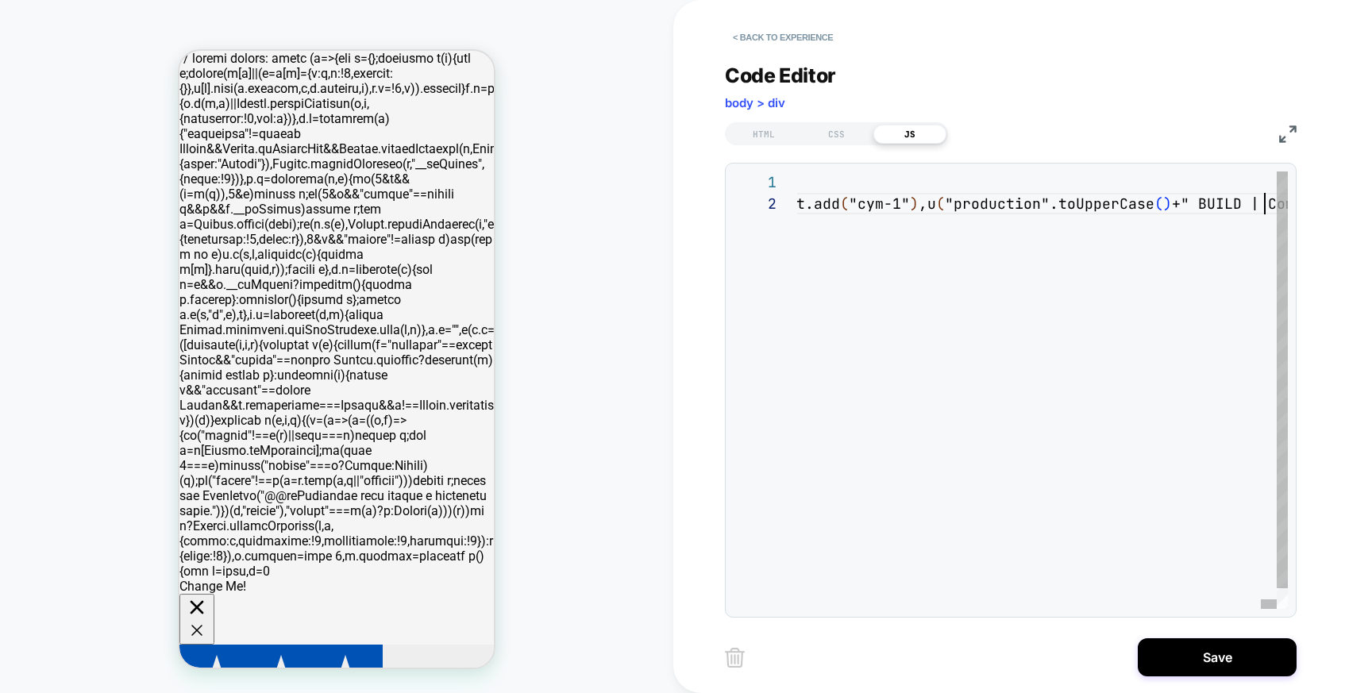
scroll to position [0, 4288]
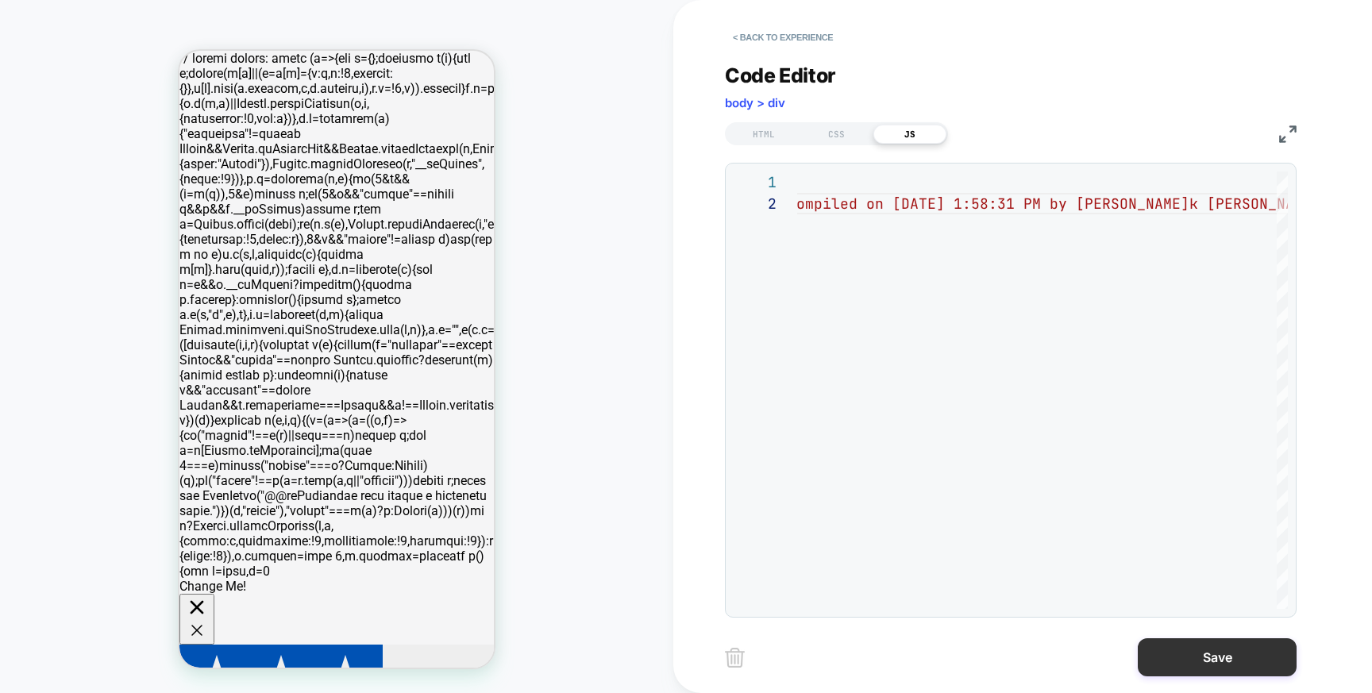
click at [1193, 666] on button "Save" at bounding box center [1217, 658] width 159 height 38
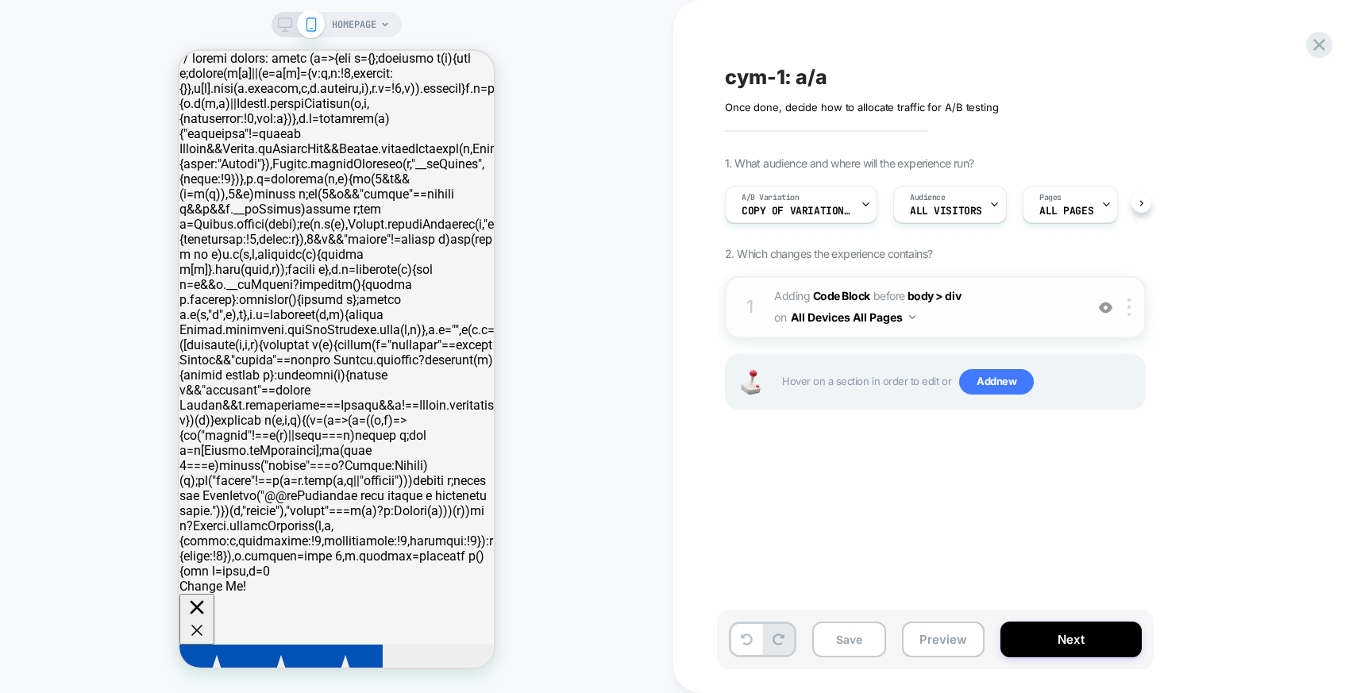
scroll to position [0, 1]
click at [1059, 632] on button "Next" at bounding box center [1071, 640] width 141 height 36
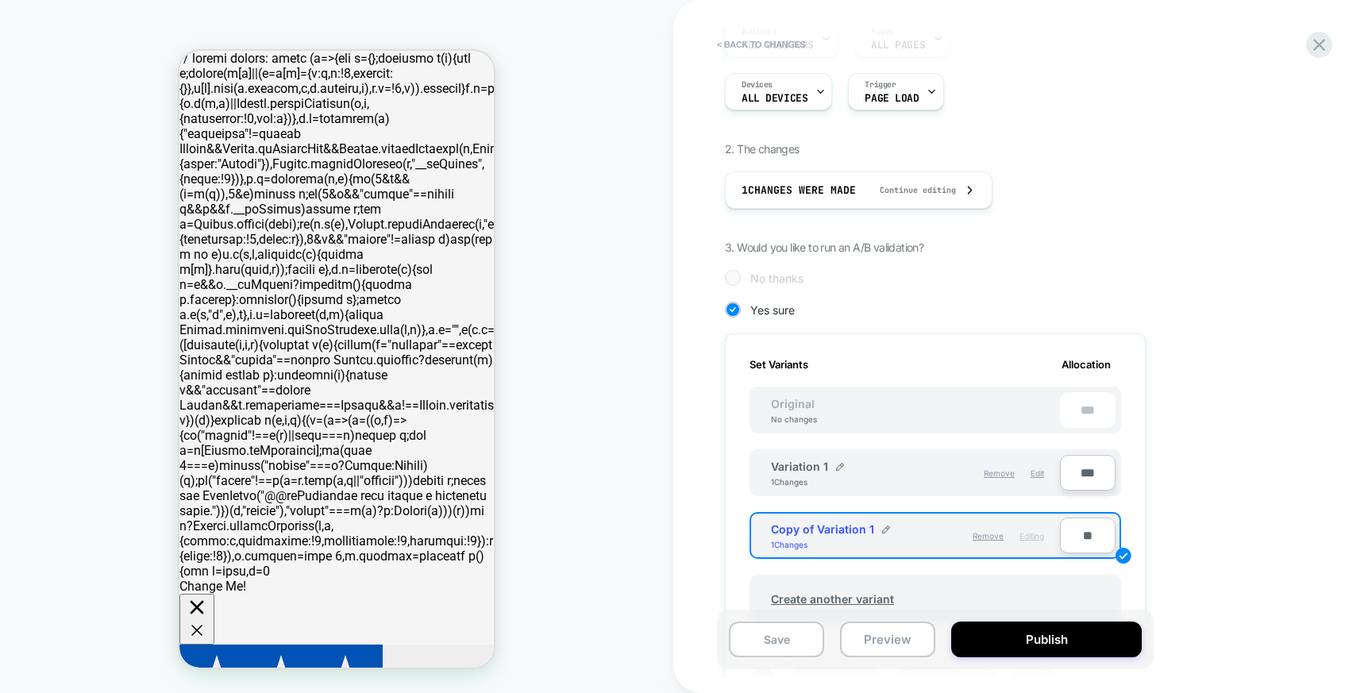
scroll to position [176, 0]
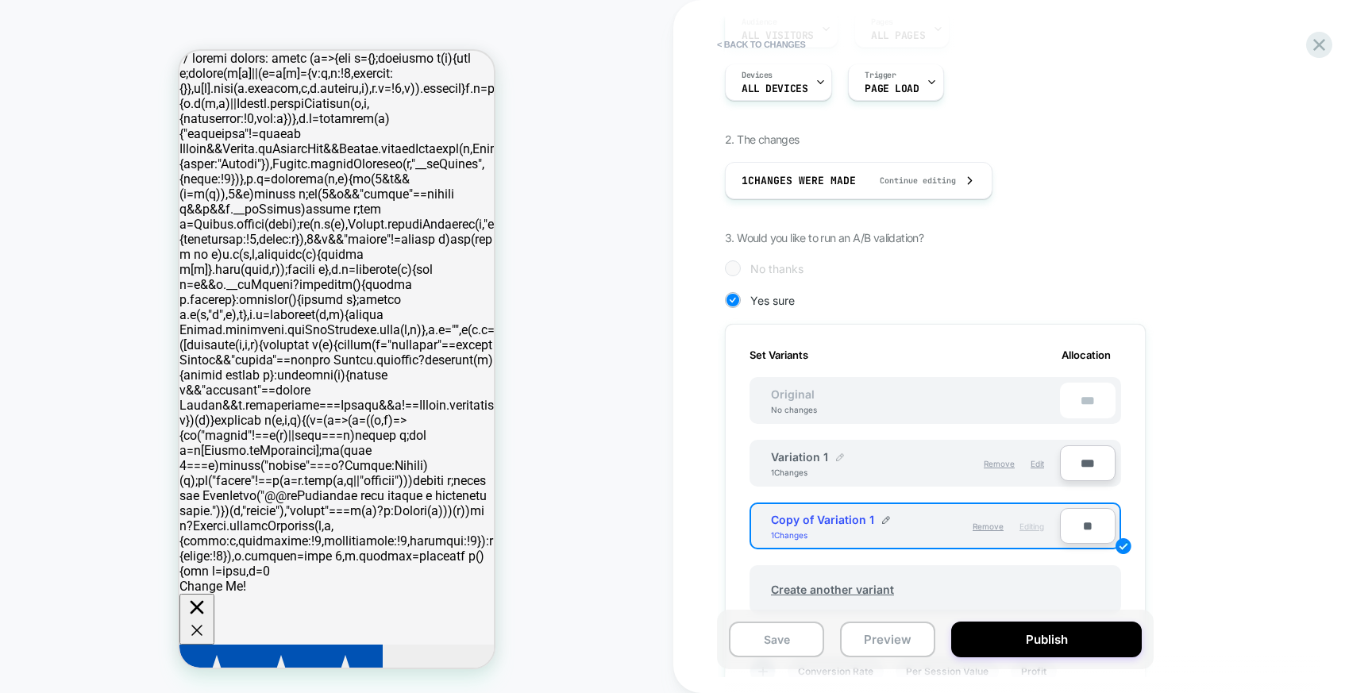
click at [838, 455] on img at bounding box center [840, 457] width 8 height 8
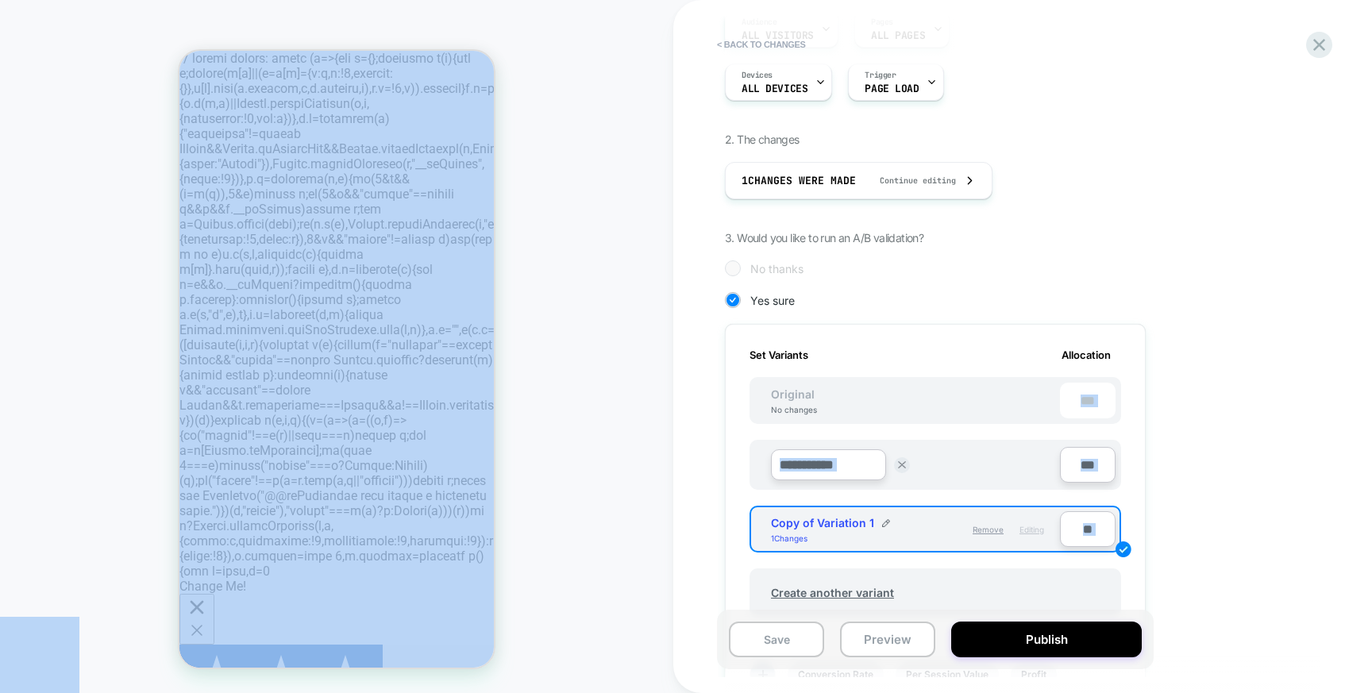
click at [833, 469] on input "**********" at bounding box center [828, 465] width 115 height 31
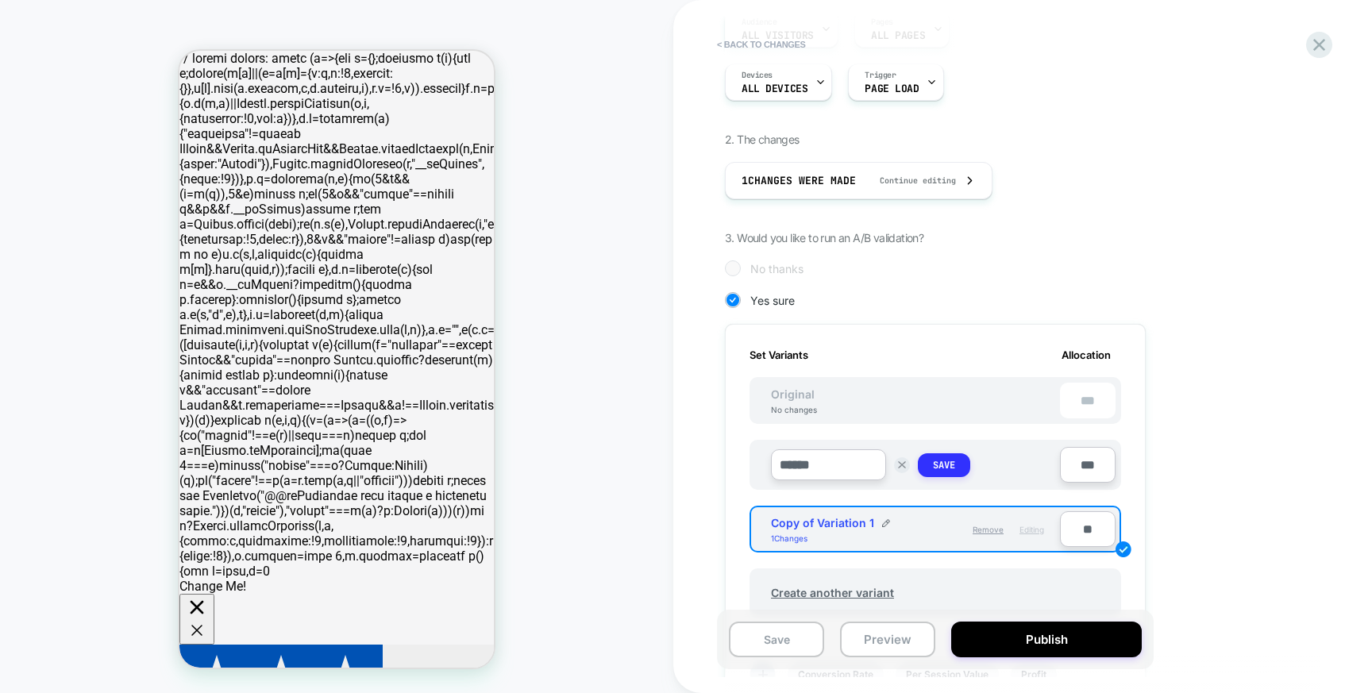
type input "******"
click at [939, 466] on strong "Save" at bounding box center [944, 465] width 22 height 13
click at [882, 519] on img at bounding box center [886, 520] width 8 height 8
click at [834, 531] on input "**********" at bounding box center [828, 527] width 115 height 31
type input "**********"
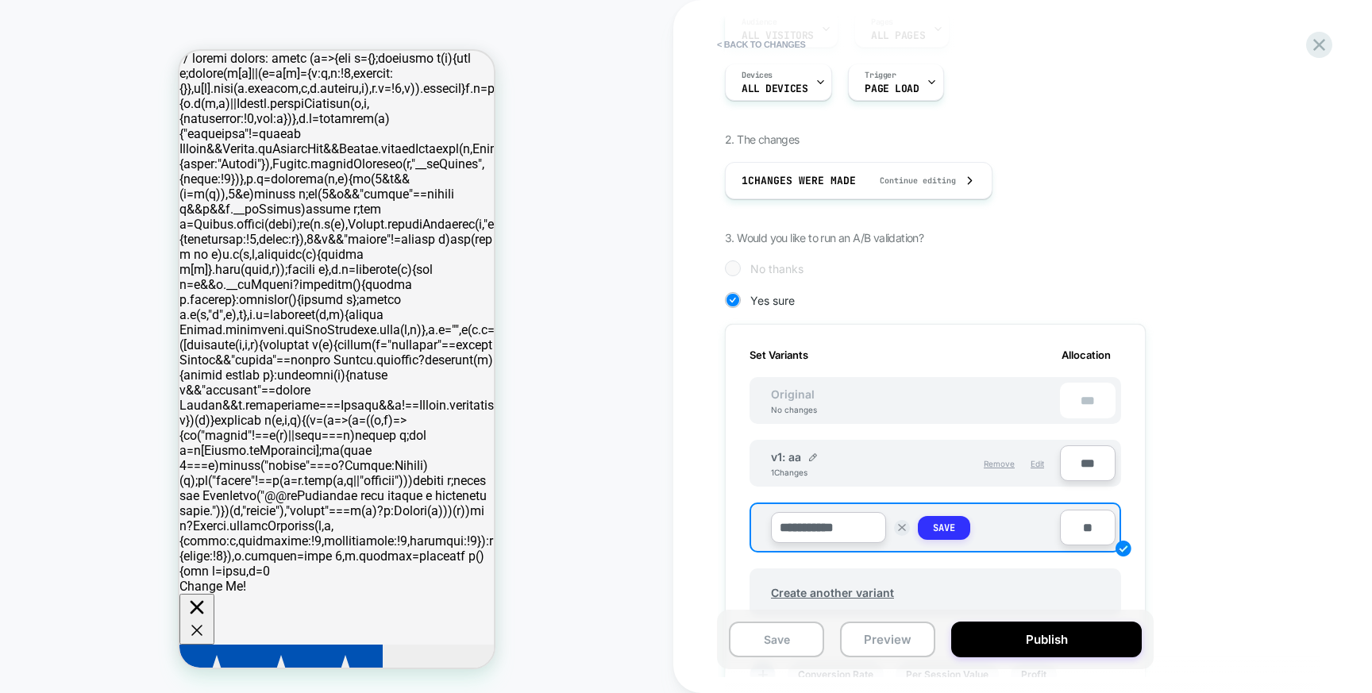
click at [937, 526] on strong "Save" at bounding box center [944, 528] width 22 height 13
click at [1078, 460] on input "***" at bounding box center [1088, 464] width 56 height 36
click at [1078, 536] on input "**" at bounding box center [1088, 526] width 56 height 36
type input "***"
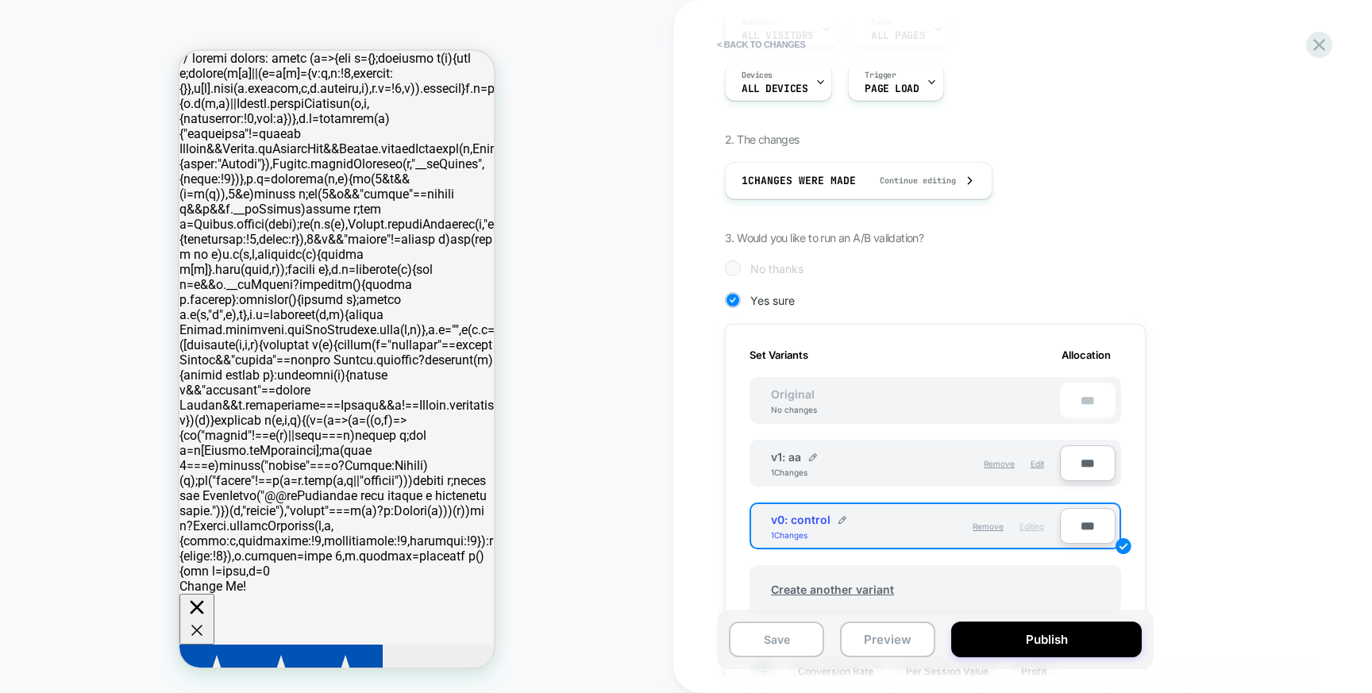
type input "**"
type input "***"
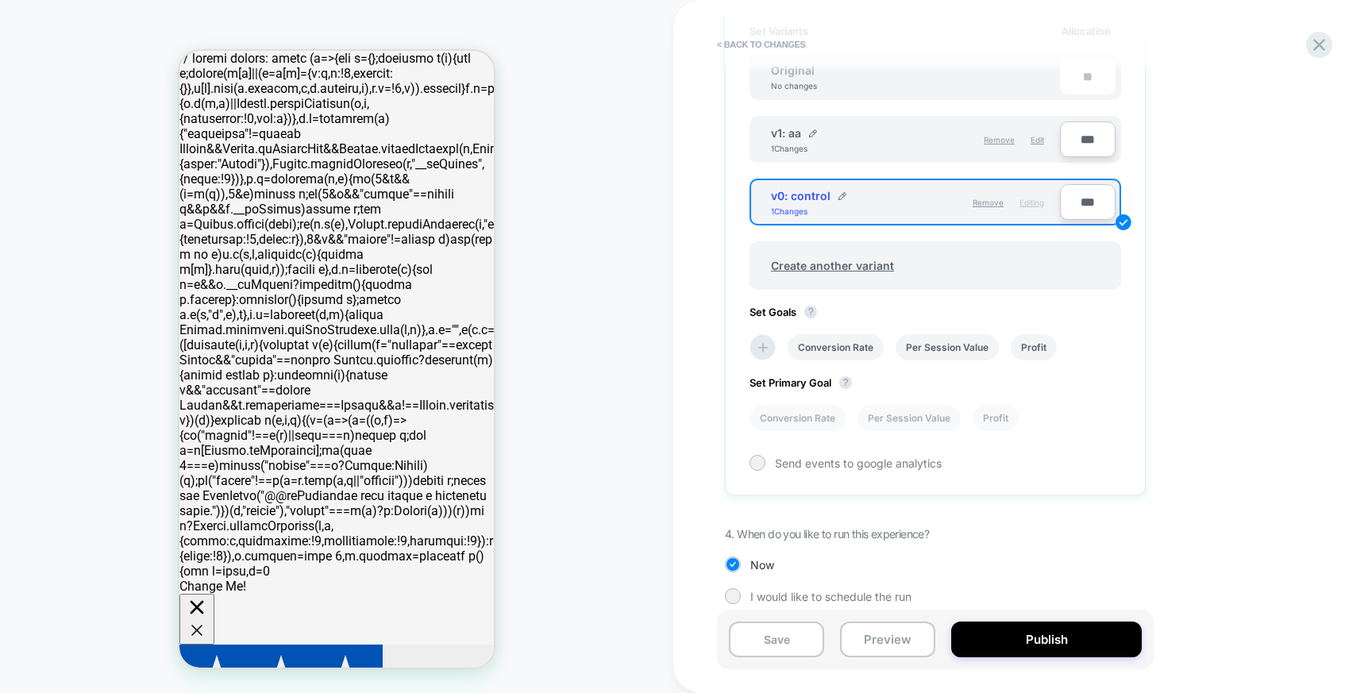
scroll to position [514, 0]
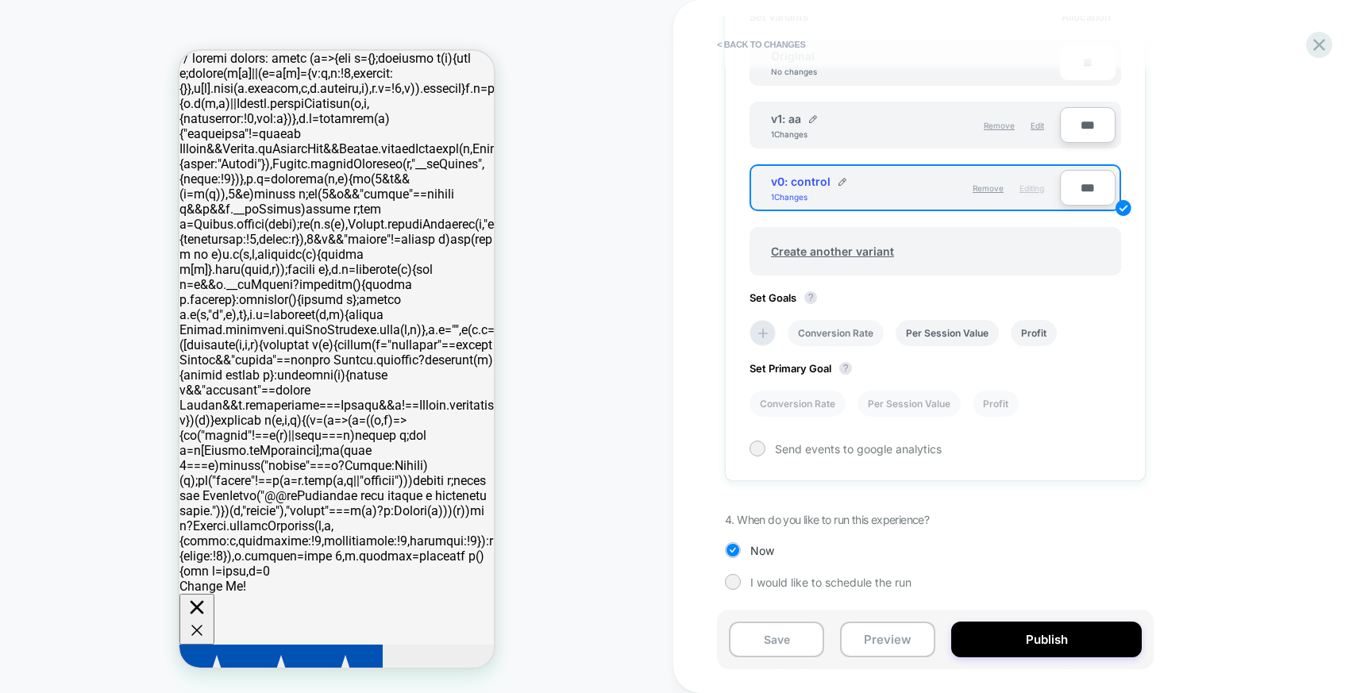
click at [847, 330] on li "Conversion Rate" at bounding box center [836, 333] width 96 height 26
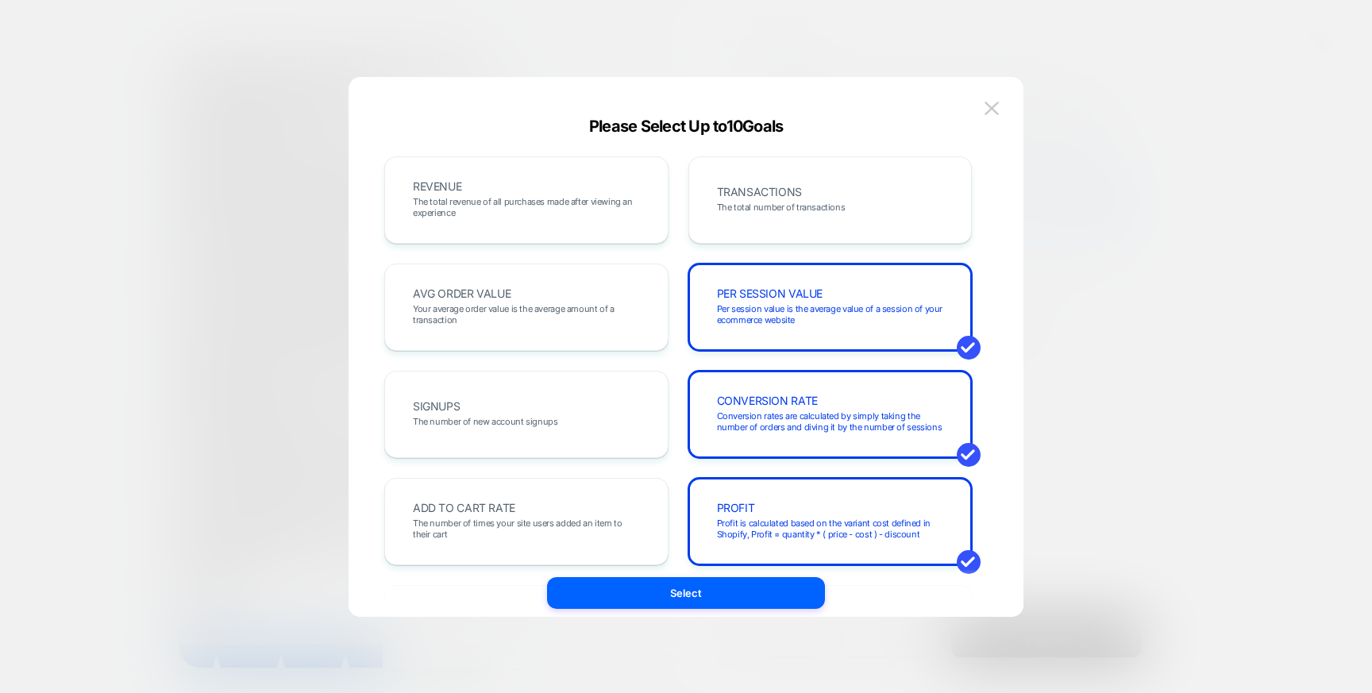
click at [1078, 152] on div at bounding box center [686, 346] width 1372 height 693
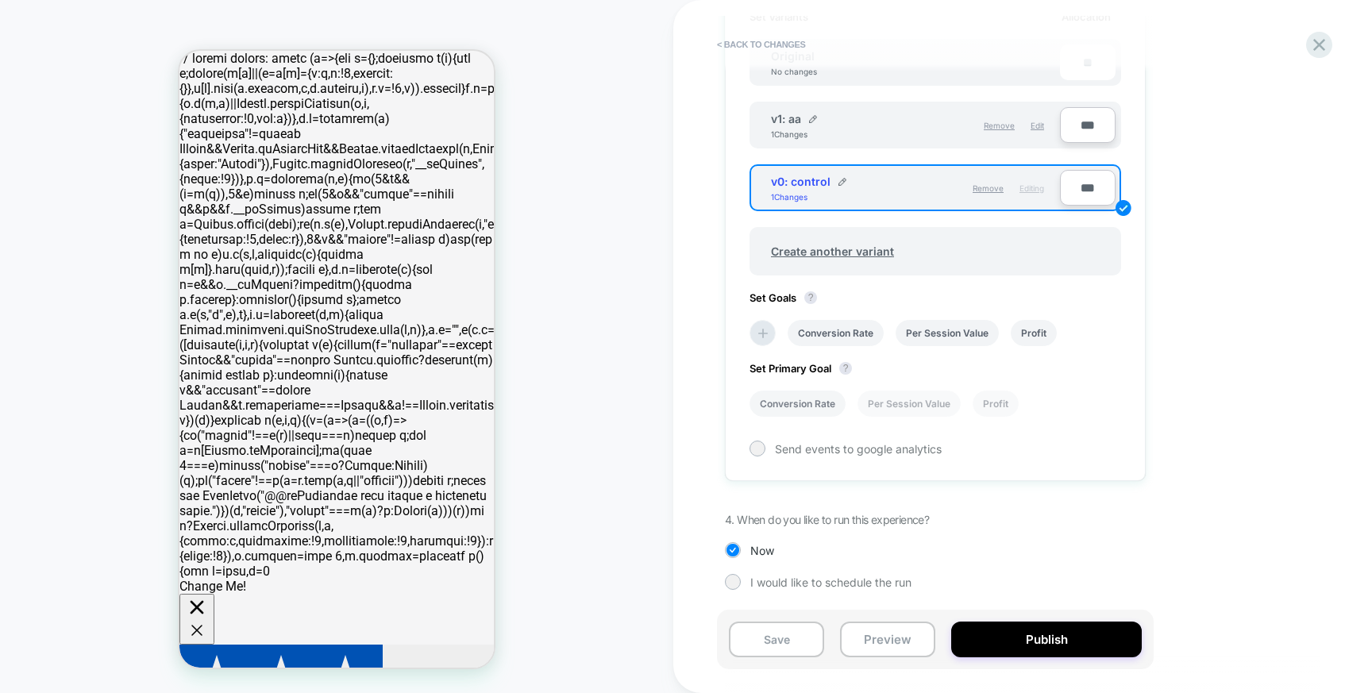
click at [816, 403] on li "Conversion Rate" at bounding box center [798, 404] width 96 height 26
click at [779, 642] on button "Save" at bounding box center [776, 640] width 95 height 36
click at [882, 646] on button "Preview" at bounding box center [887, 640] width 95 height 36
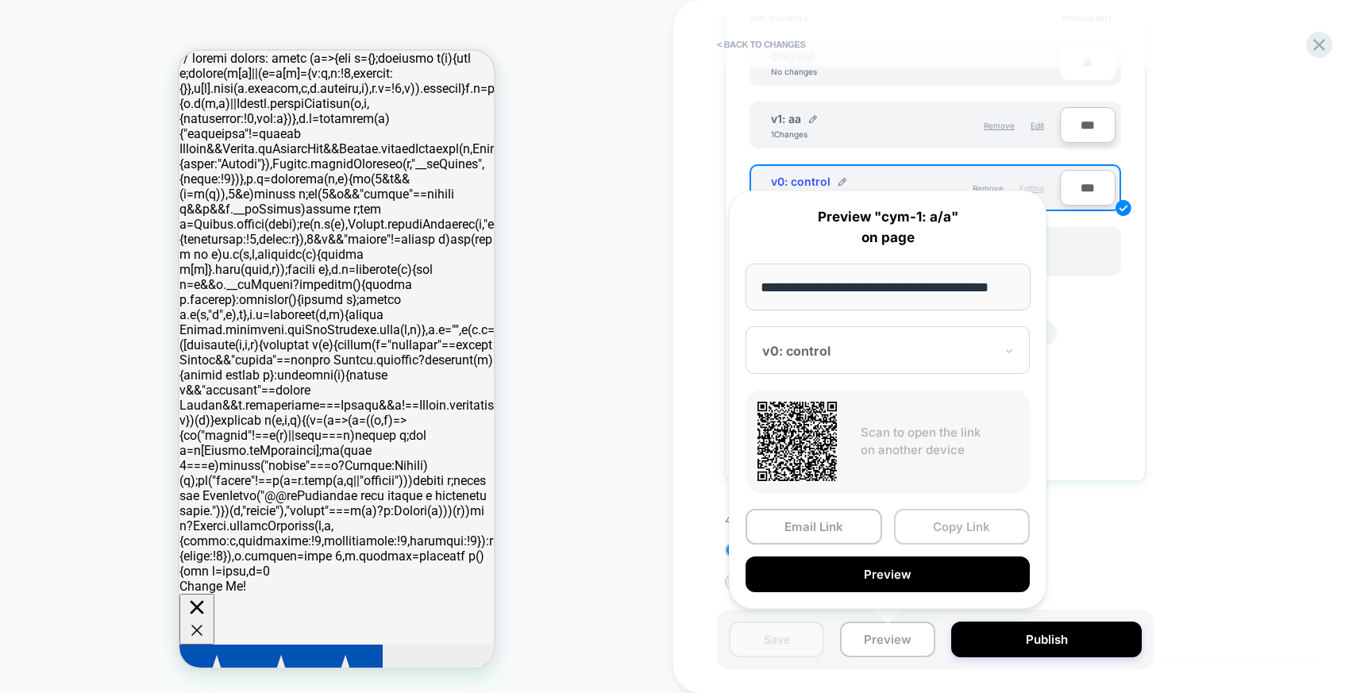
scroll to position [0, 0]
click at [940, 527] on button "Copy Link" at bounding box center [962, 527] width 137 height 36
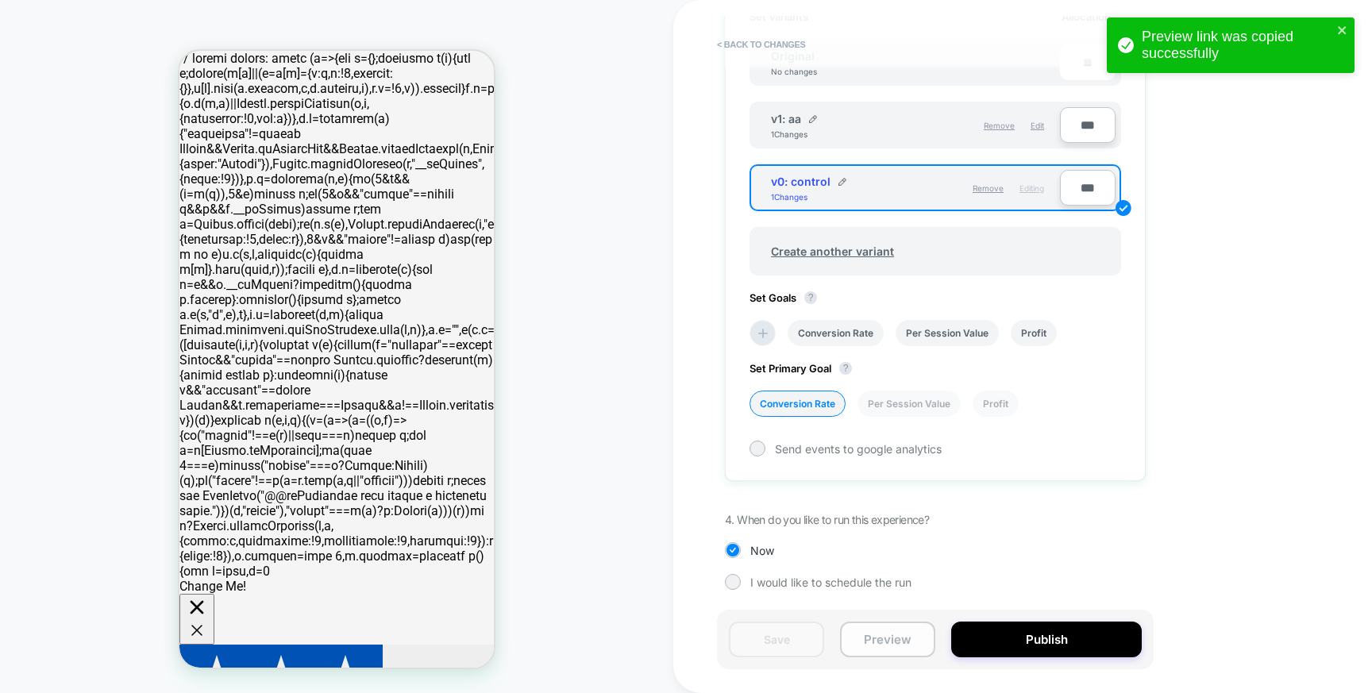
click at [880, 641] on button "Preview" at bounding box center [887, 640] width 95 height 36
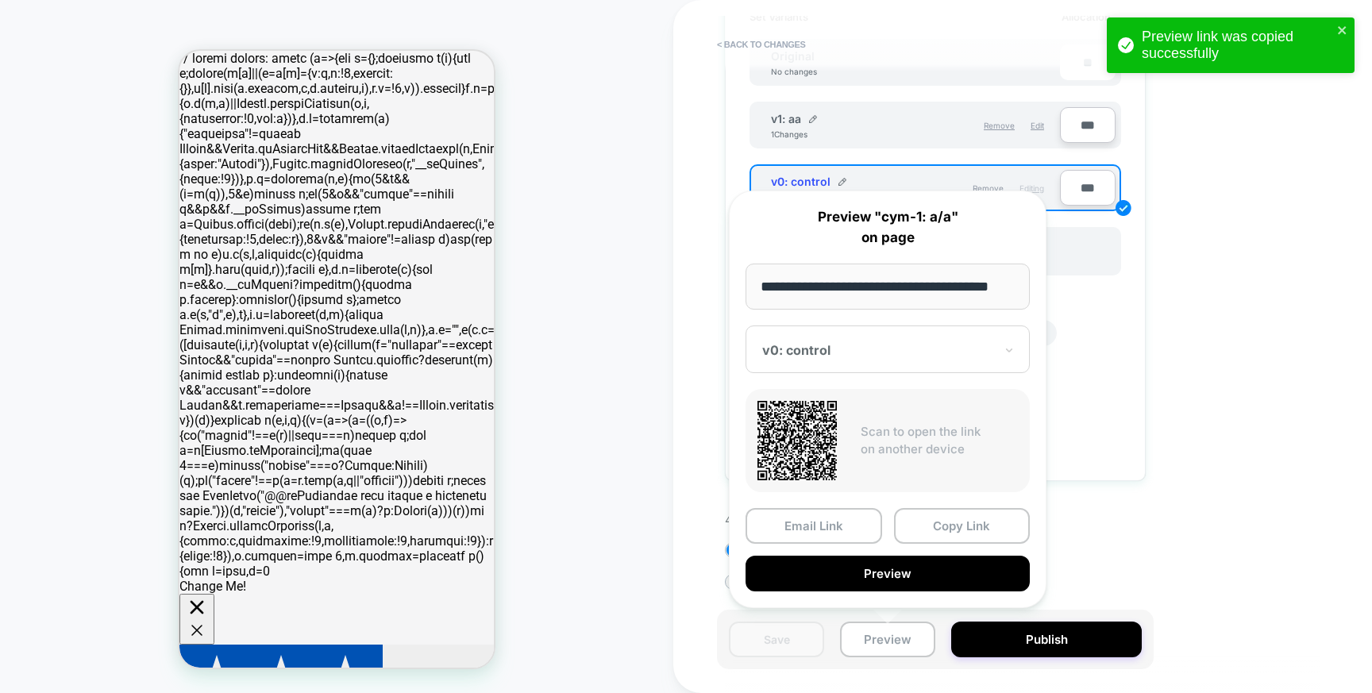
scroll to position [0, 22]
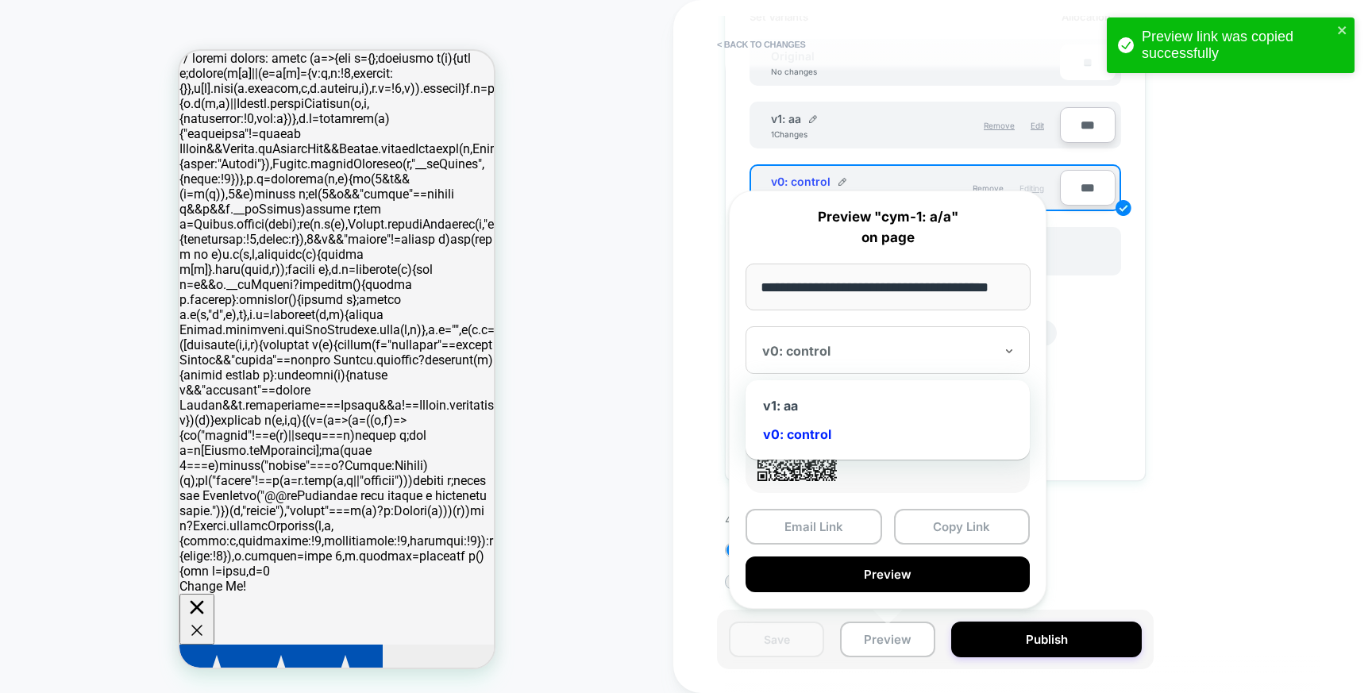
click at [838, 355] on div at bounding box center [878, 351] width 232 height 16
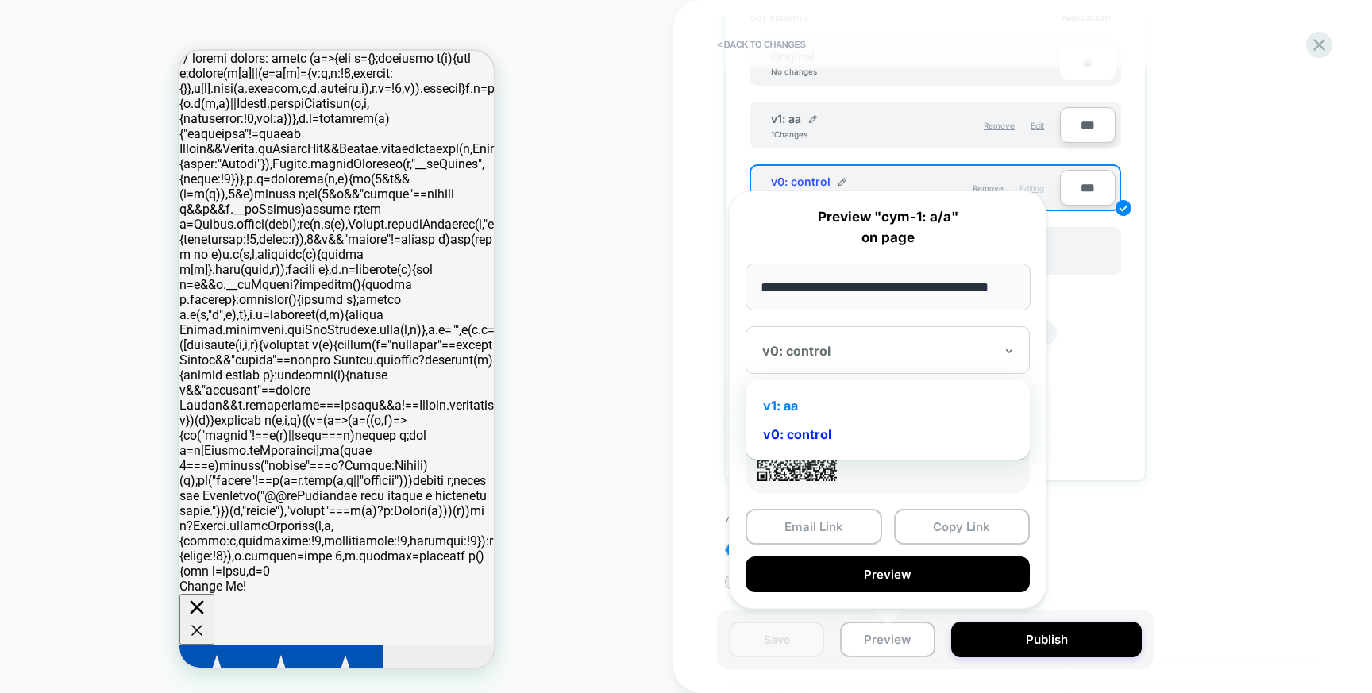
click at [822, 408] on div "v1: aa" at bounding box center [888, 406] width 268 height 29
click at [947, 533] on button "Copy Link" at bounding box center [962, 527] width 137 height 36
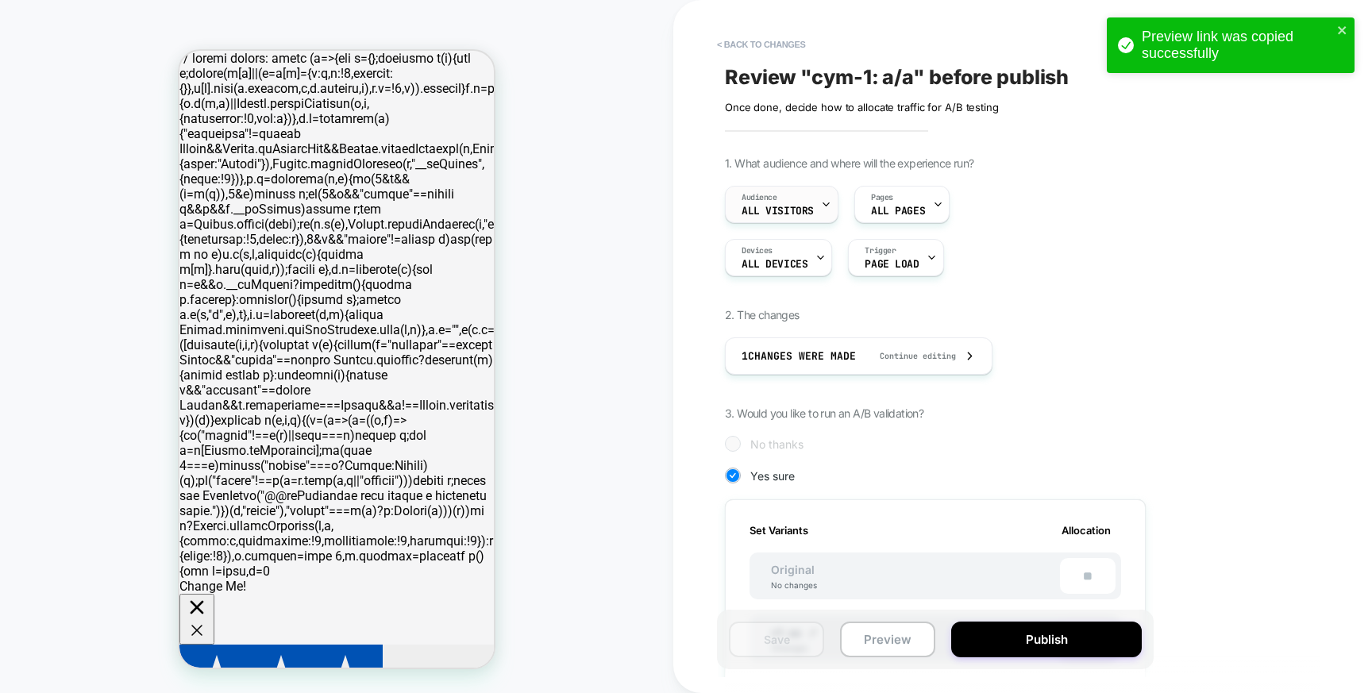
click at [811, 208] on span "All Visitors" at bounding box center [778, 211] width 72 height 11
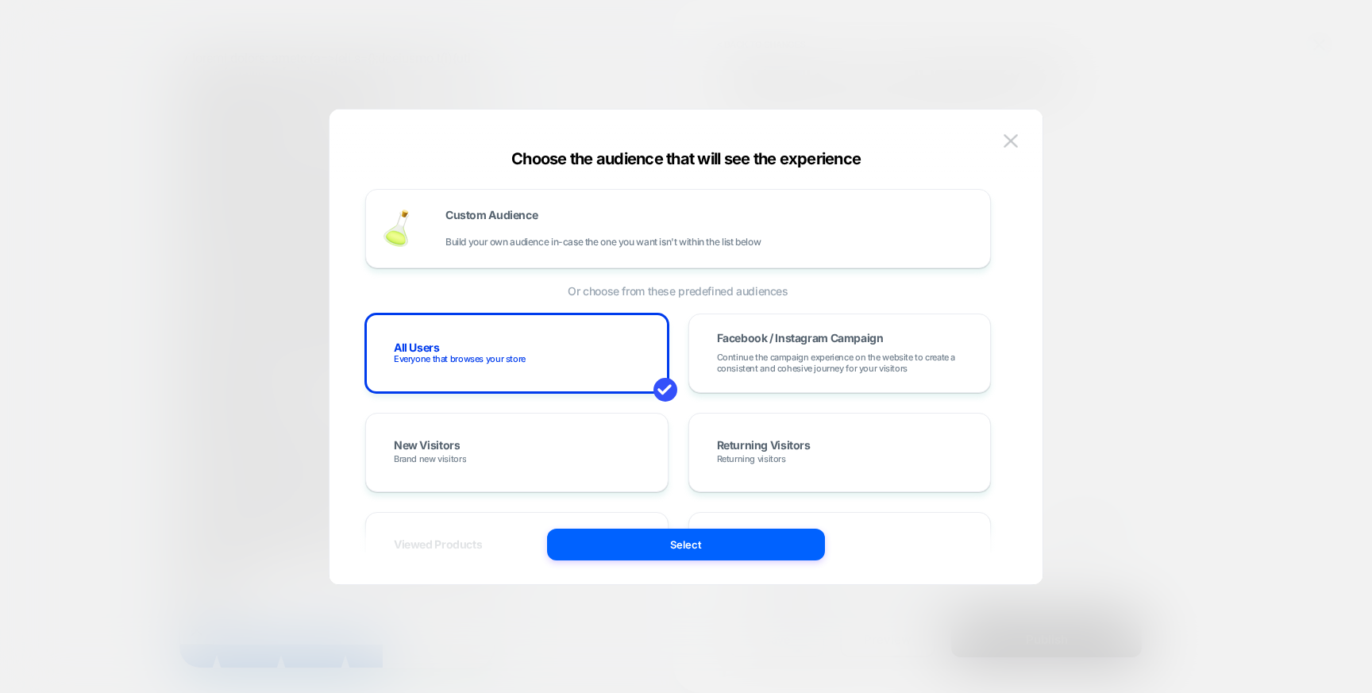
click at [1023, 127] on div "Choose the audience that will see the experience Custom Audience Build your own…" at bounding box center [686, 354] width 713 height 459
click at [1005, 139] on img at bounding box center [1011, 141] width 14 height 14
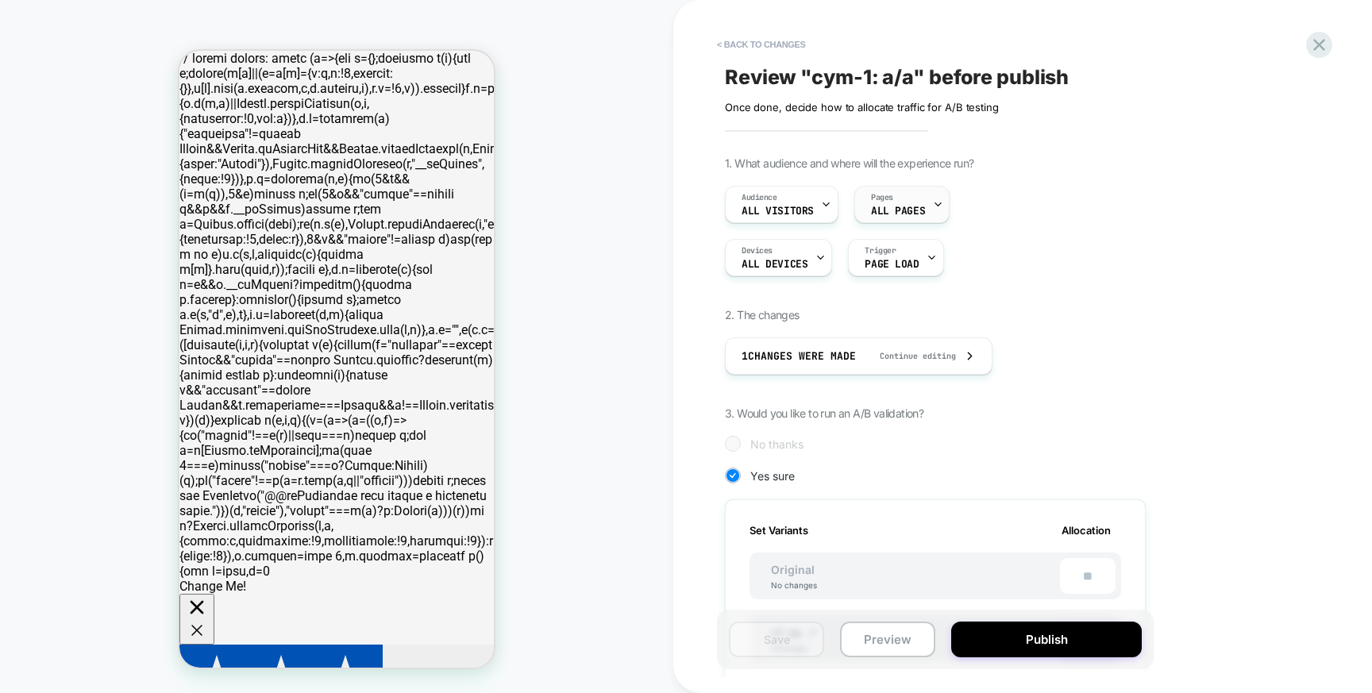
click at [923, 196] on div "Pages ALL PAGES" at bounding box center [898, 205] width 86 height 36
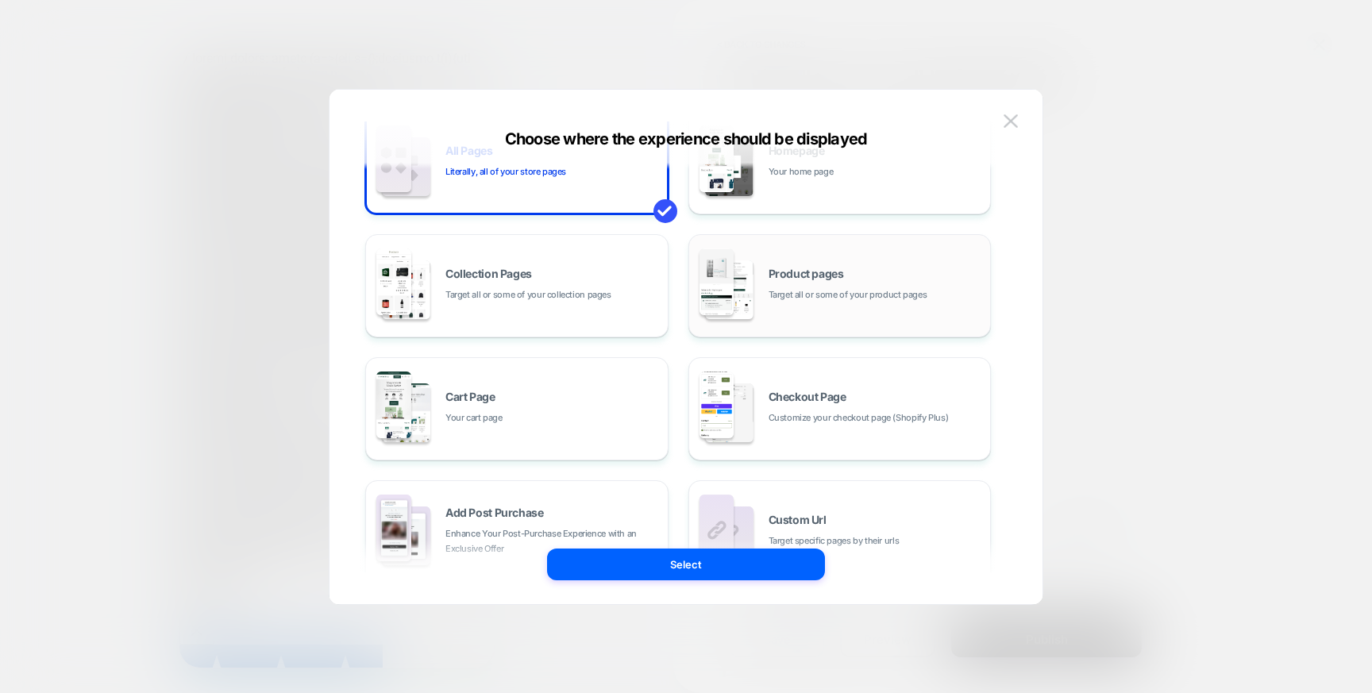
scroll to position [240, 0]
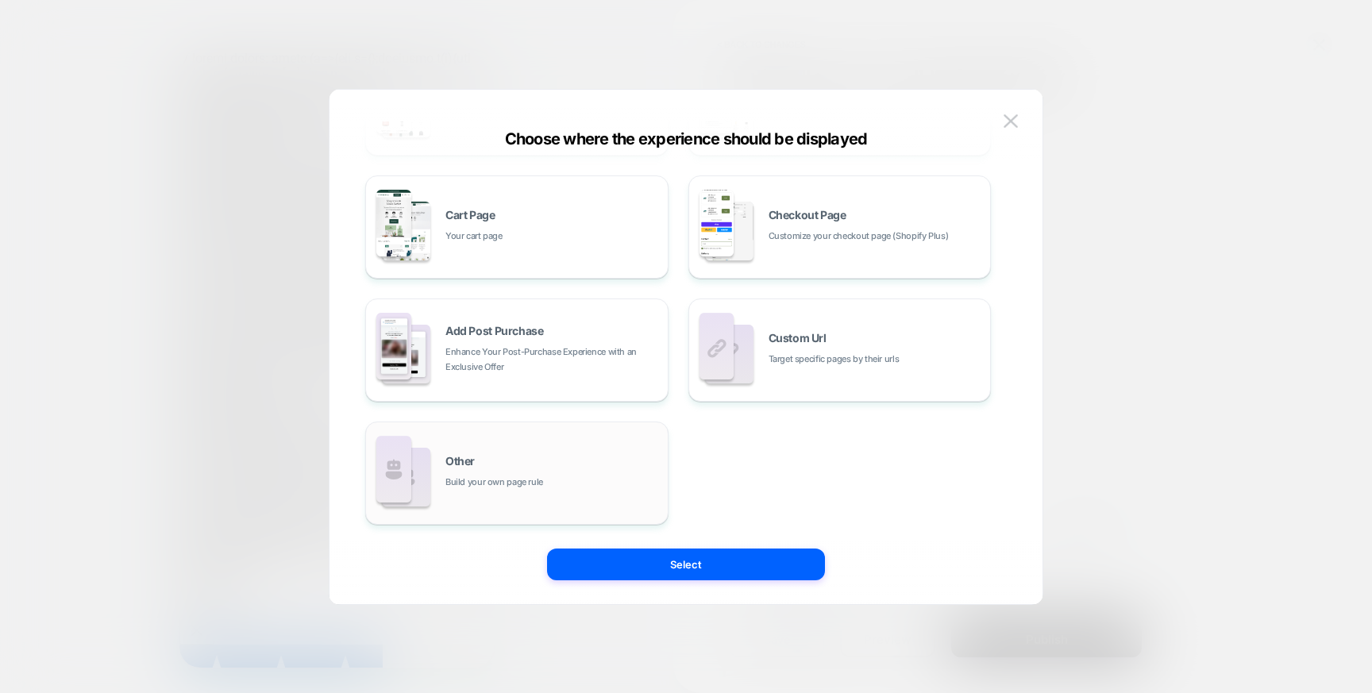
click at [535, 492] on div "Other Build your own page rule" at bounding box center [517, 473] width 286 height 87
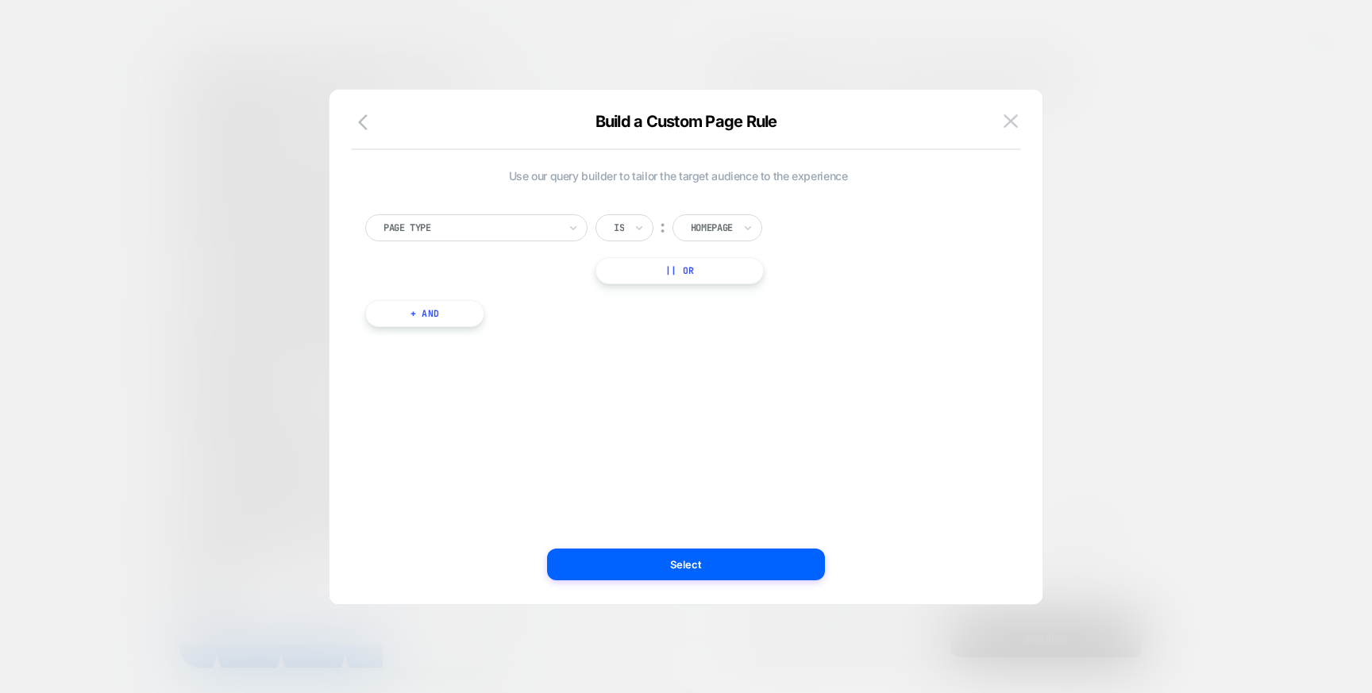
scroll to position [0, 0]
click at [505, 227] on div at bounding box center [471, 228] width 175 height 14
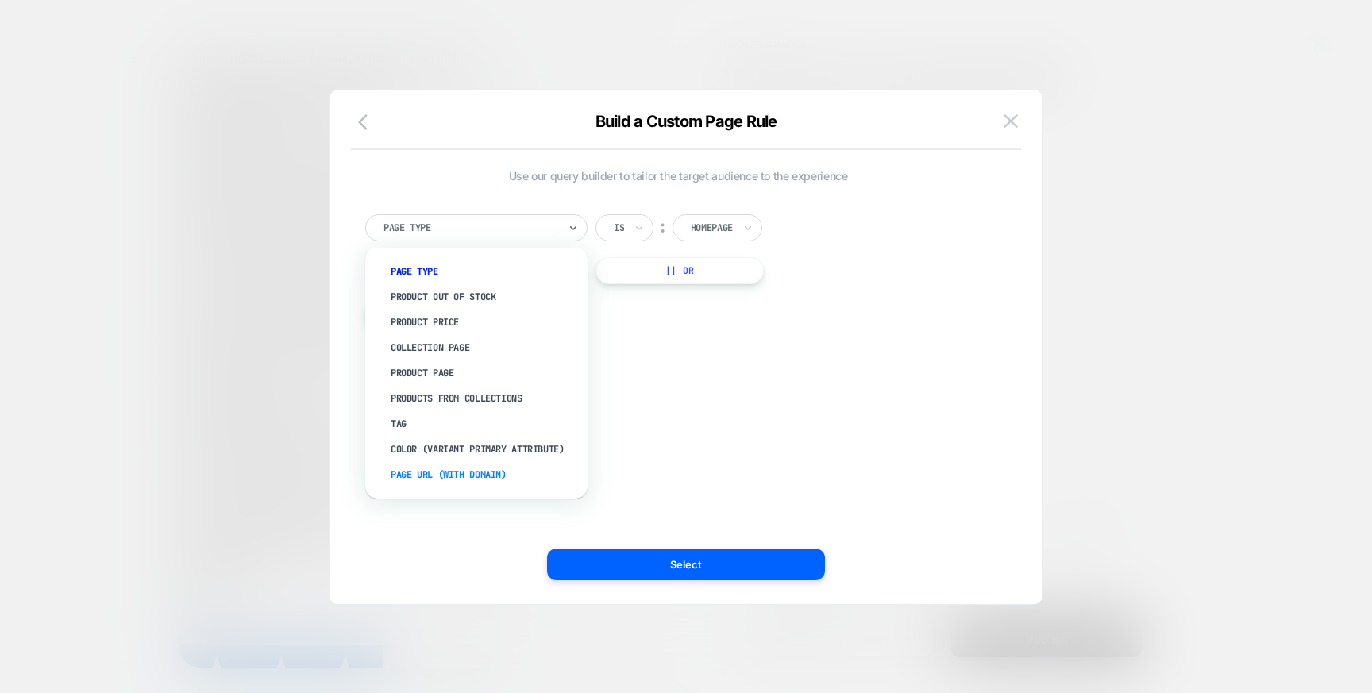
click at [465, 476] on div "Page Url (WITH DOMAIN)" at bounding box center [484, 474] width 206 height 25
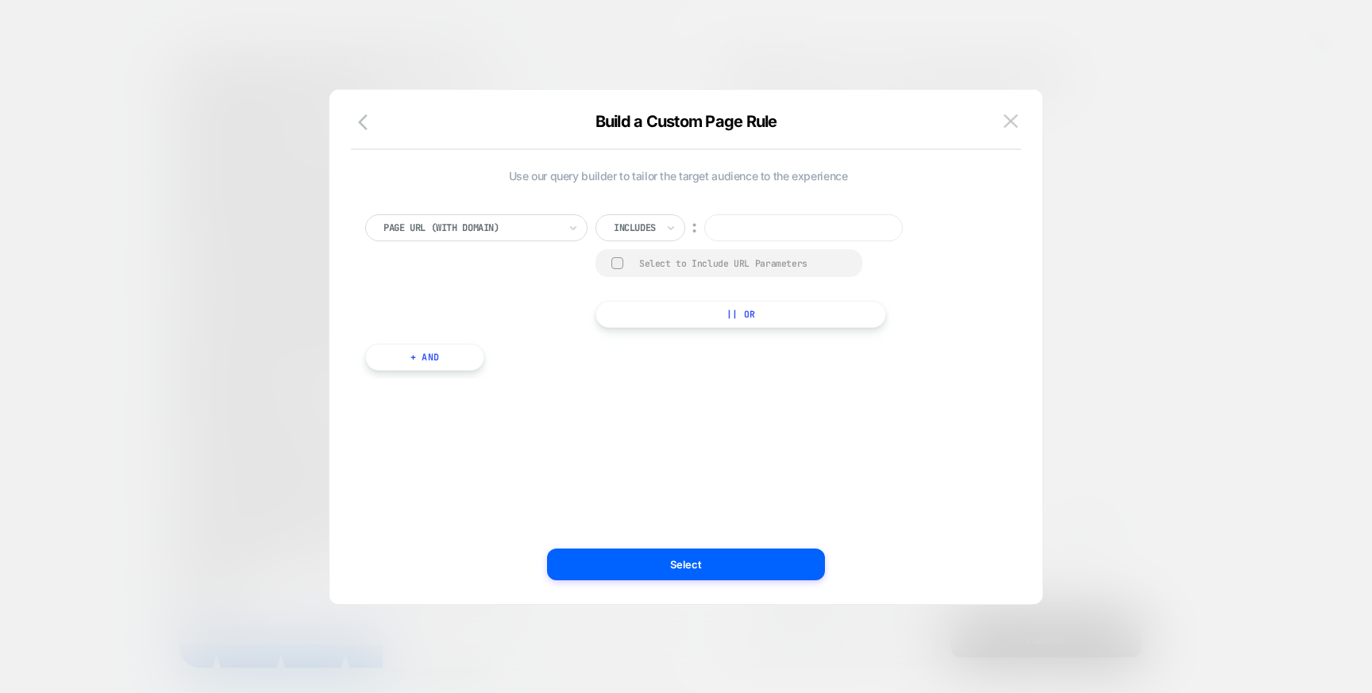
click at [628, 255] on div "Select to Include URL Parameters" at bounding box center [729, 263] width 267 height 28
click at [607, 273] on div "Select to Include URL Parameters" at bounding box center [729, 263] width 267 height 28
click at [613, 265] on div at bounding box center [618, 263] width 12 height 12
click at [633, 226] on div at bounding box center [635, 228] width 42 height 14
click at [649, 345] on div "Not includes" at bounding box center [663, 347] width 103 height 25
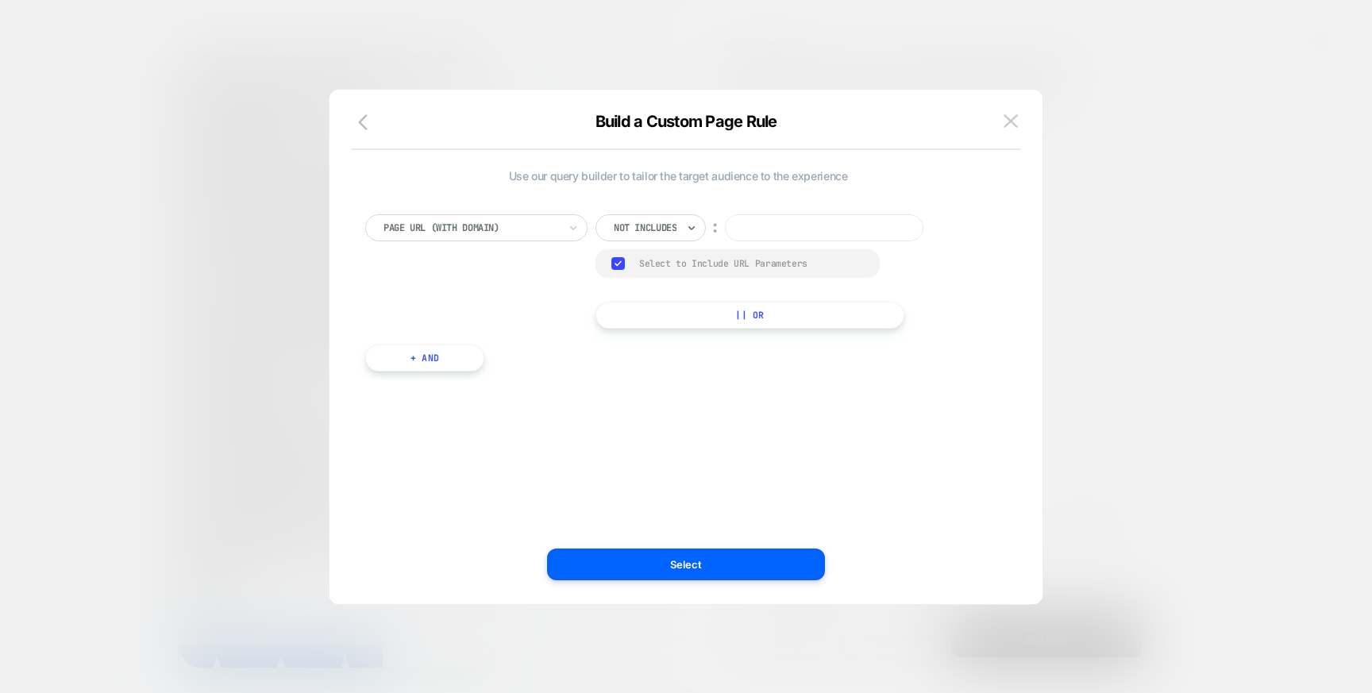
click at [774, 226] on input at bounding box center [824, 227] width 199 height 27
type input "**********"
click at [704, 580] on div "**********" at bounding box center [686, 355] width 666 height 499
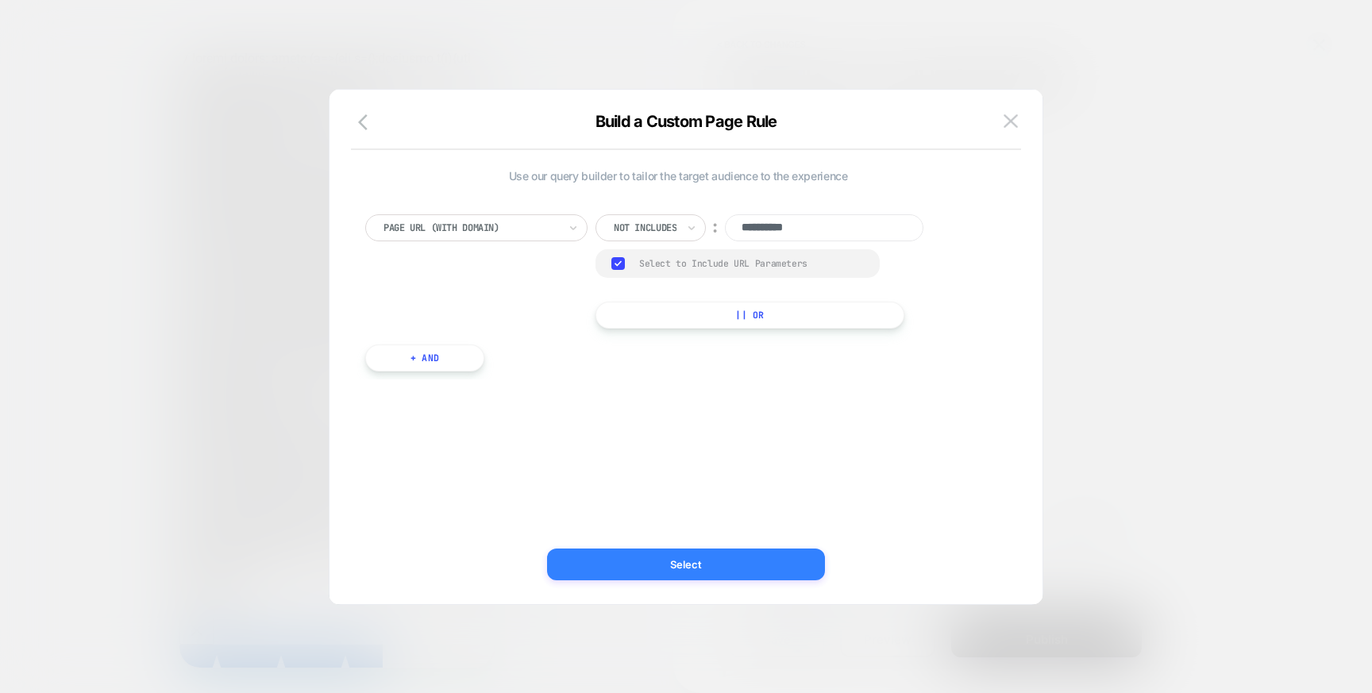
click at [702, 558] on button "Select" at bounding box center [686, 565] width 278 height 32
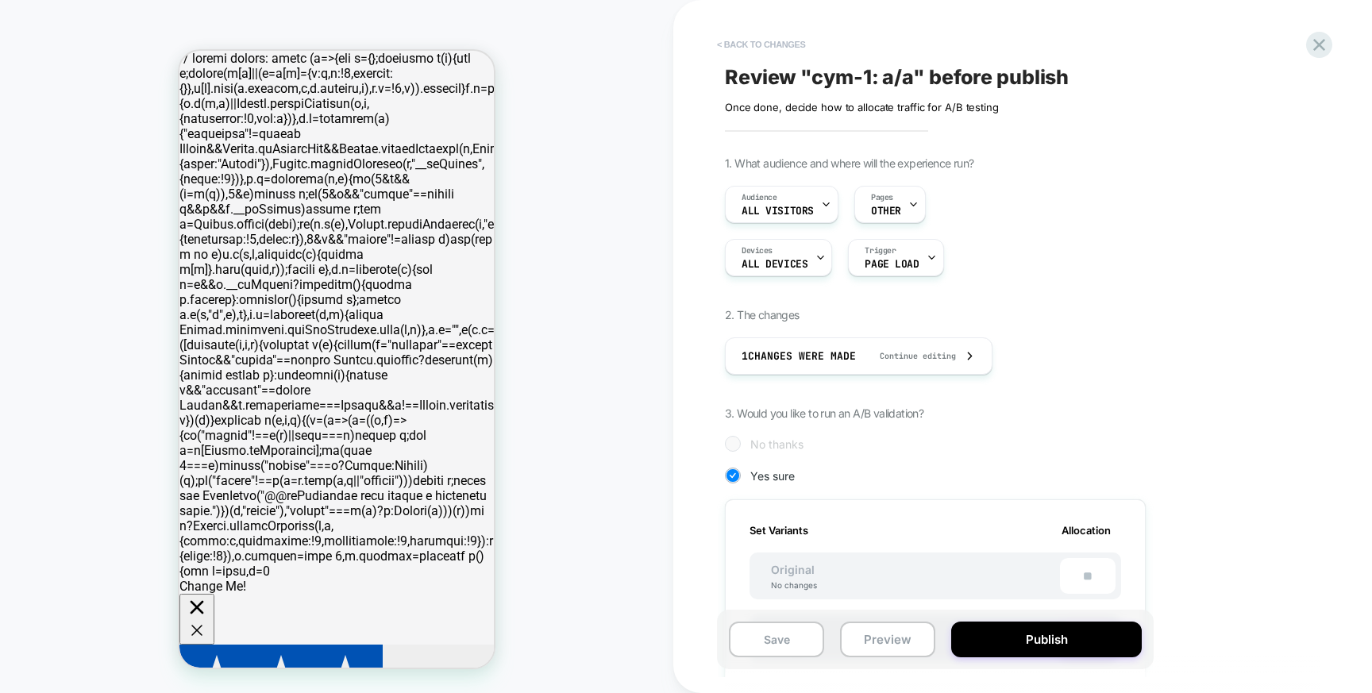
click at [760, 46] on button "< Back to changes" at bounding box center [761, 44] width 105 height 25
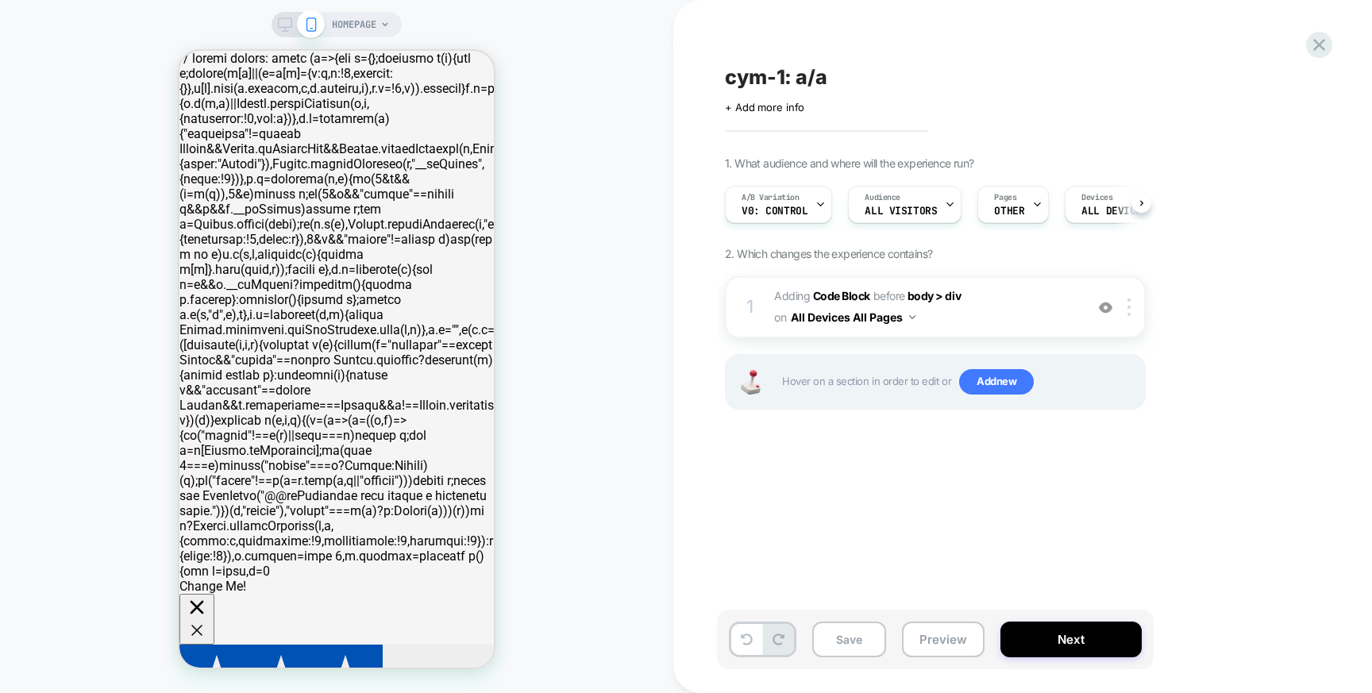
scroll to position [0, 1]
click at [843, 295] on b "Code Block" at bounding box center [841, 296] width 57 height 14
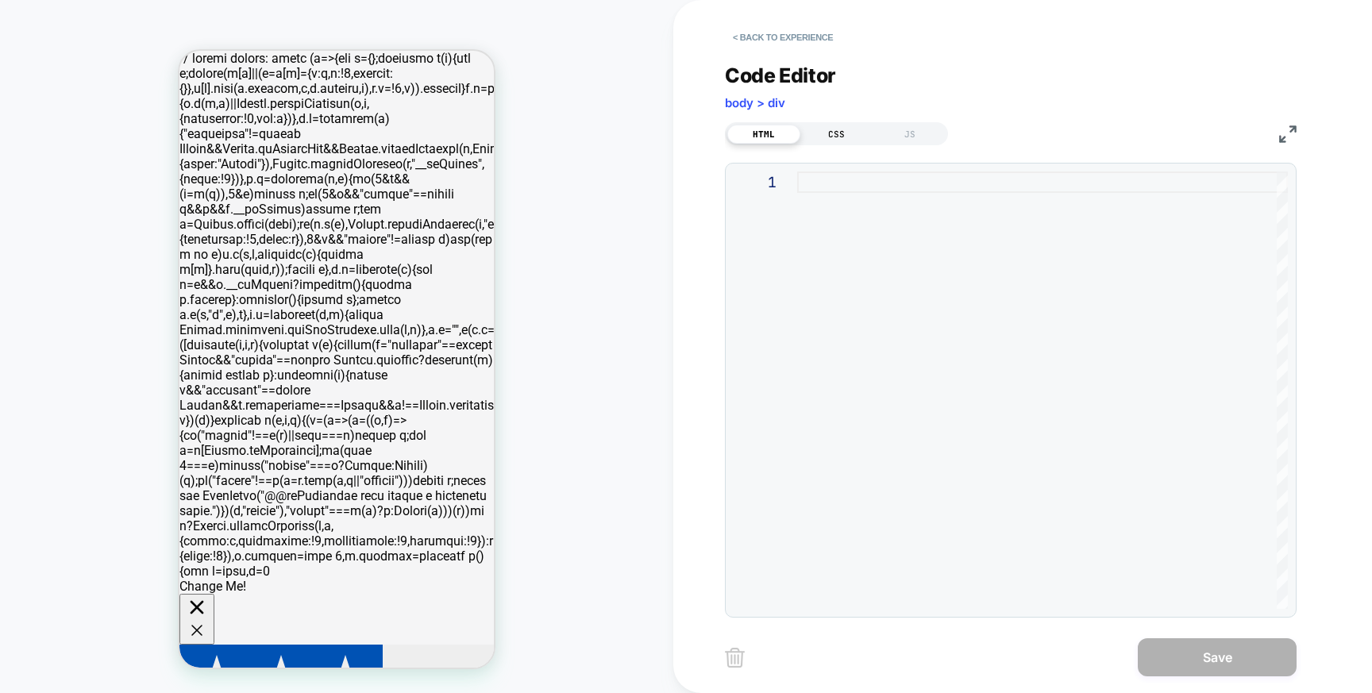
click at [831, 133] on div "CSS" at bounding box center [837, 134] width 73 height 19
click at [895, 128] on div "JS" at bounding box center [910, 134] width 73 height 19
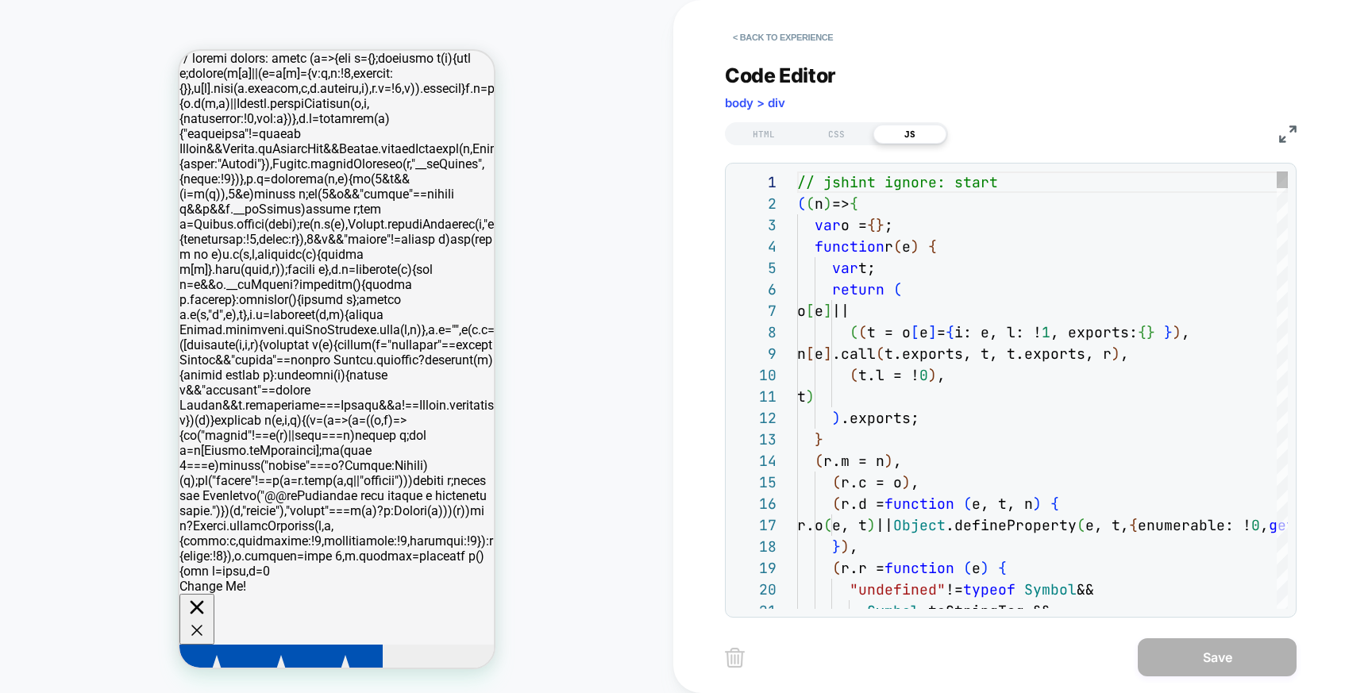
scroll to position [214, 0]
type textarea "**********"
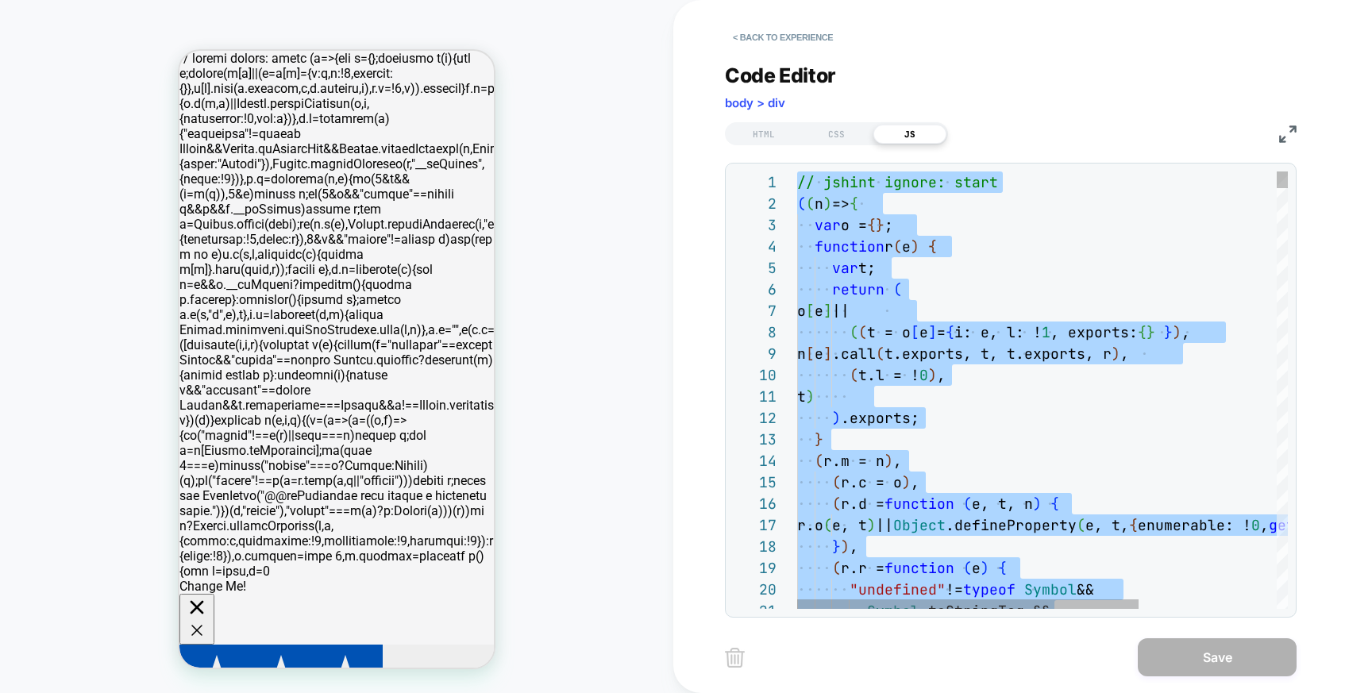
scroll to position [0, 0]
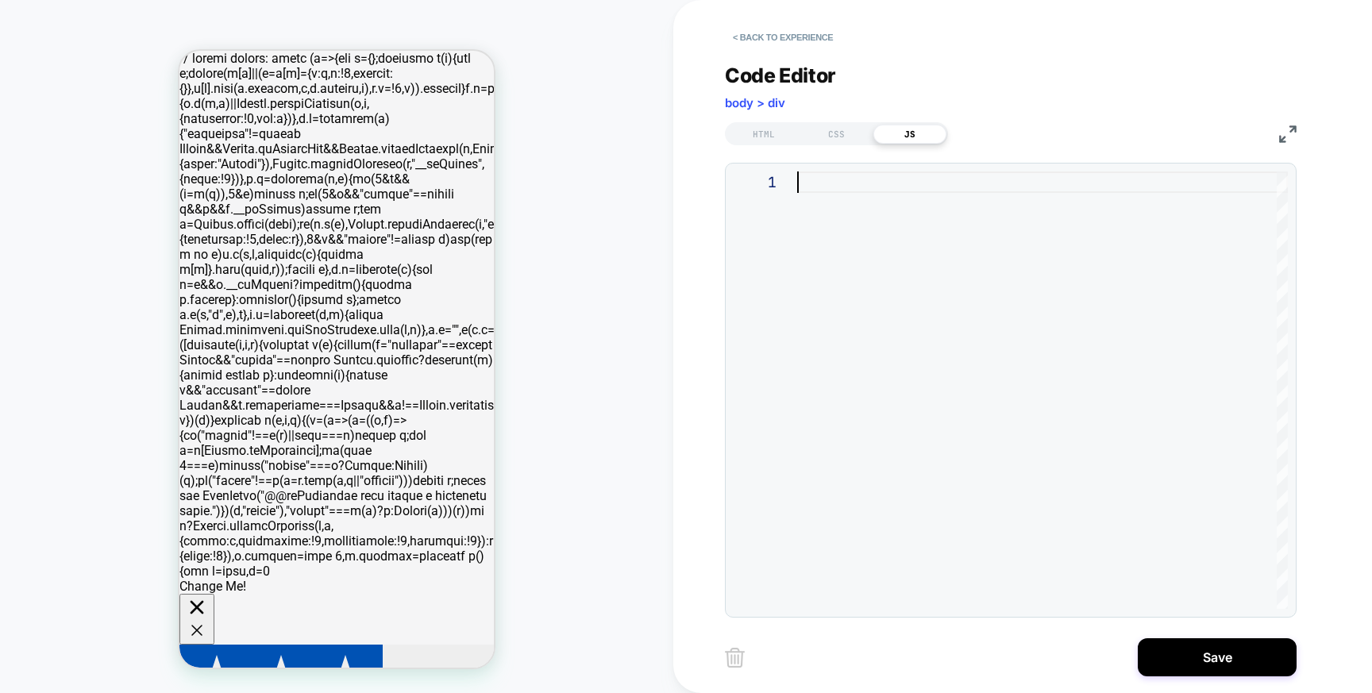
click at [859, 221] on div at bounding box center [1042, 391] width 491 height 438
type textarea "**********"
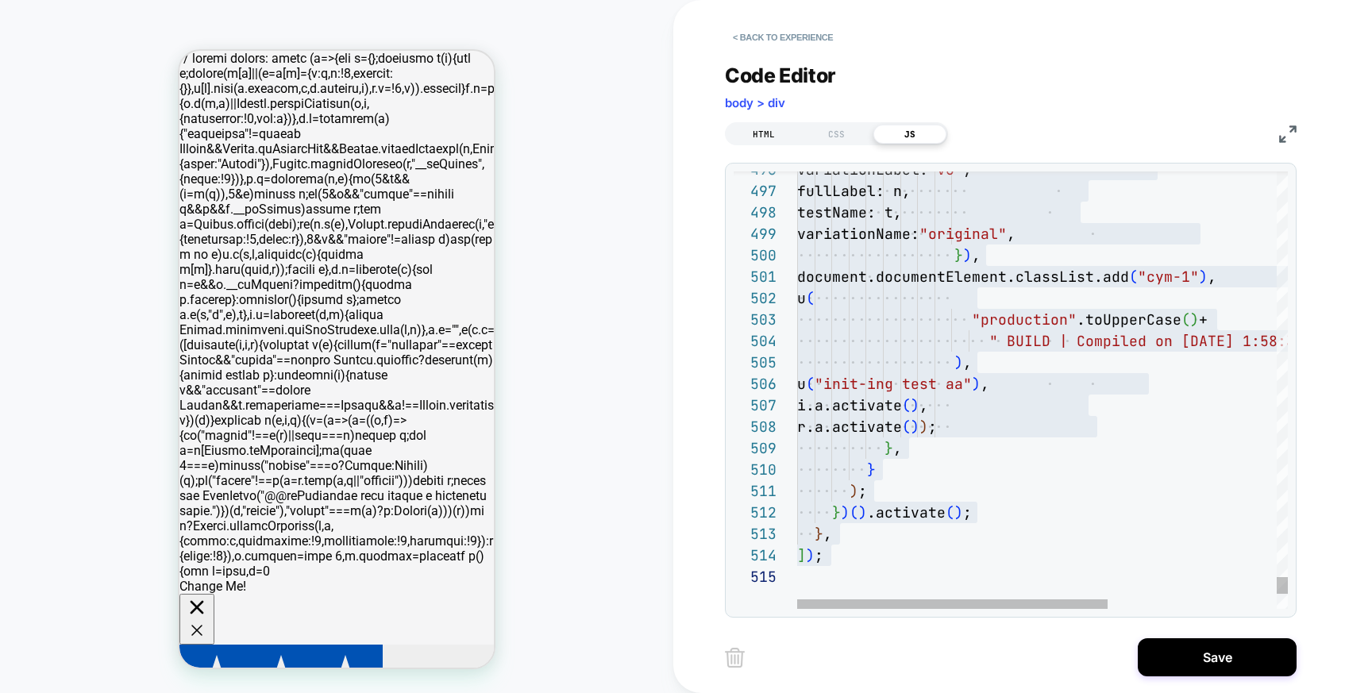
click at [781, 141] on div "HTML" at bounding box center [763, 134] width 73 height 19
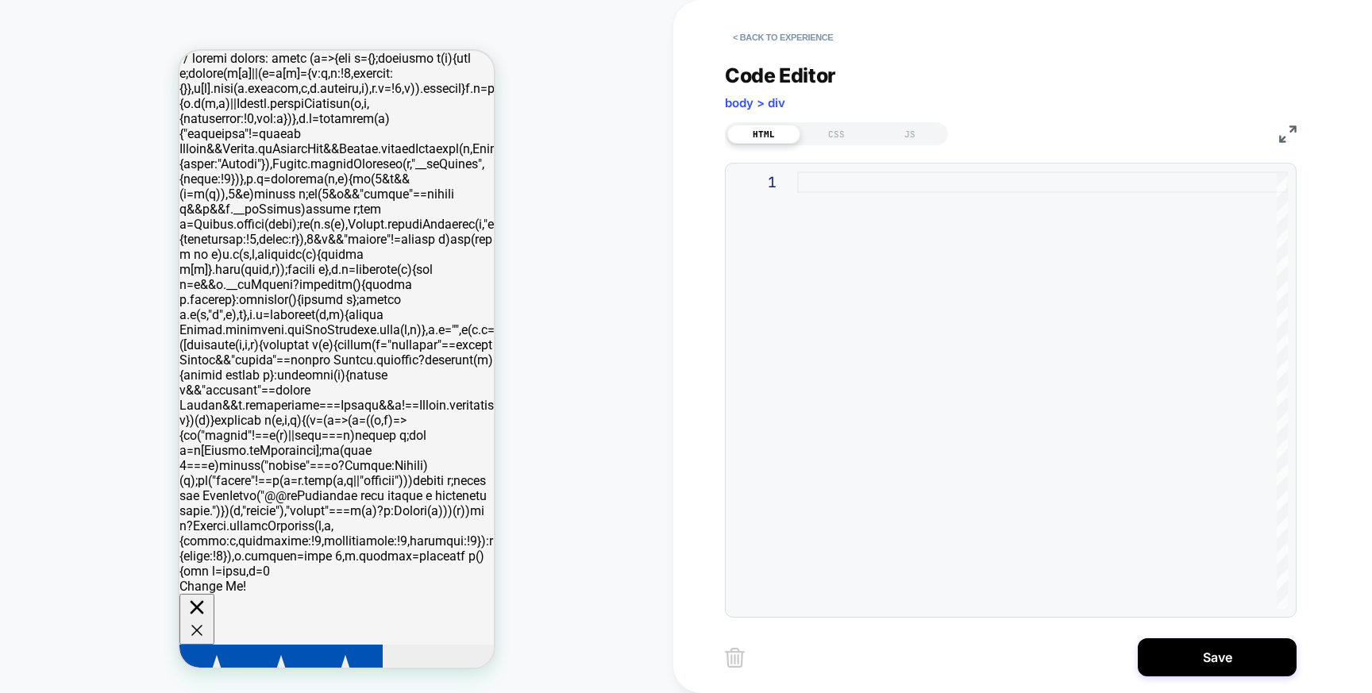
click at [812, 209] on div at bounding box center [1042, 391] width 491 height 438
type textarea "*"
click at [1214, 662] on button "Save" at bounding box center [1217, 658] width 159 height 38
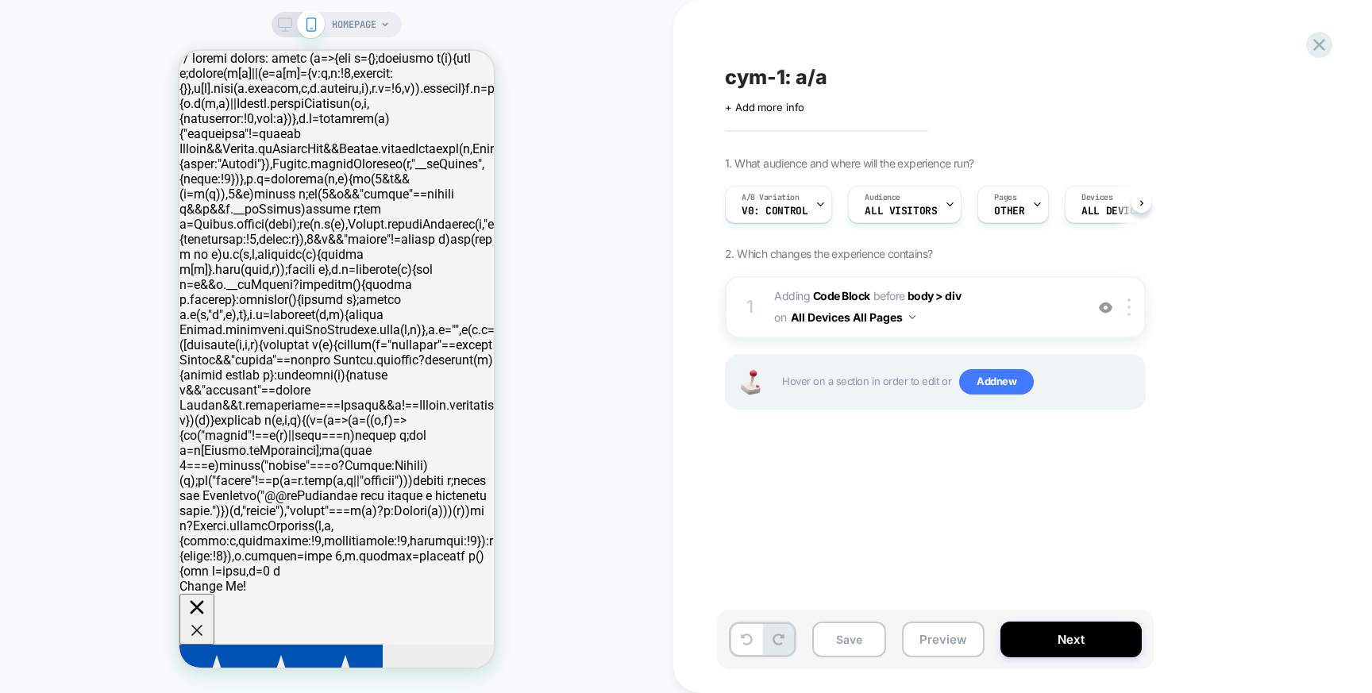
scroll to position [0, 1]
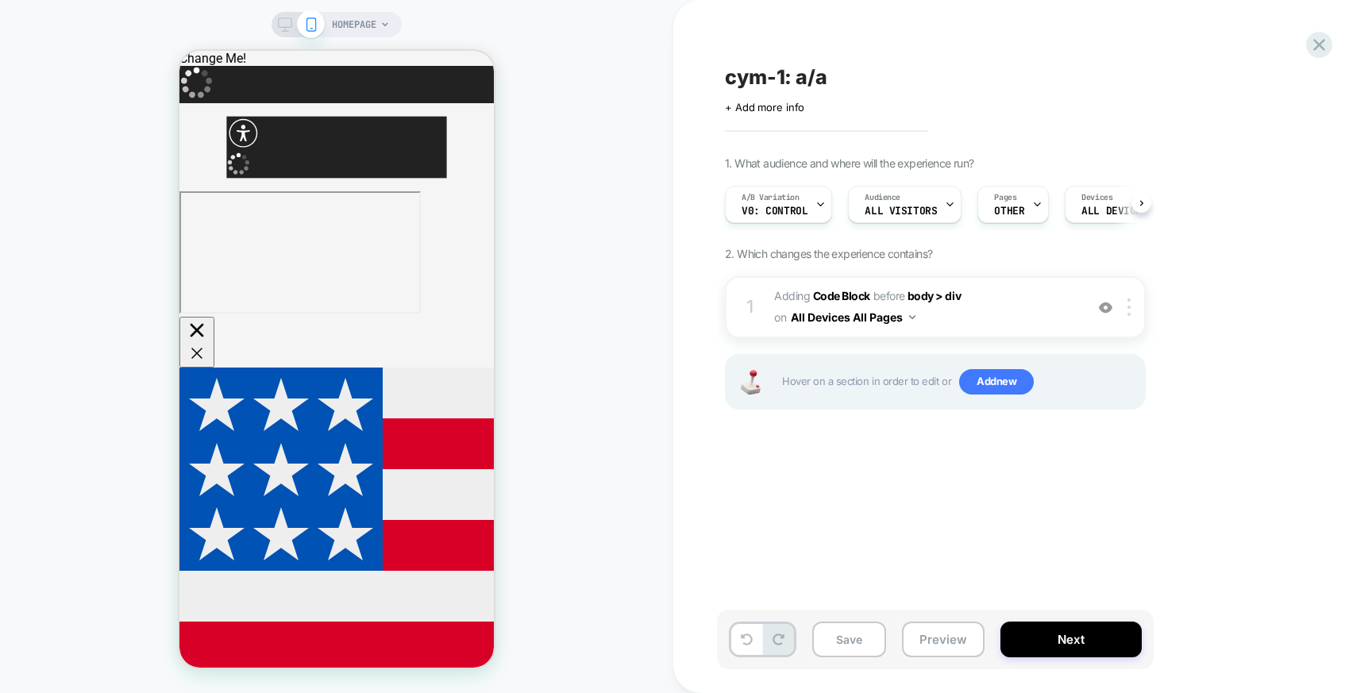
scroll to position [0, 1]
click at [797, 208] on span "v0: control" at bounding box center [774, 211] width 66 height 11
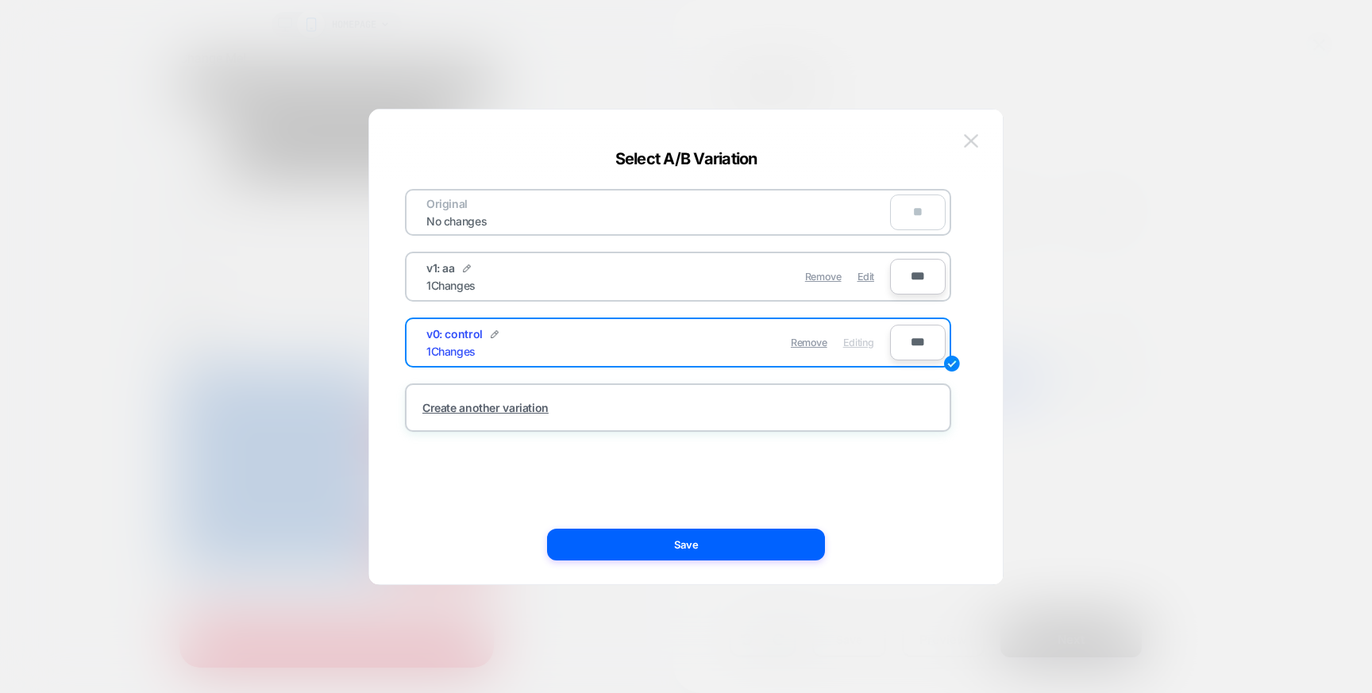
click at [972, 138] on img at bounding box center [971, 141] width 14 height 14
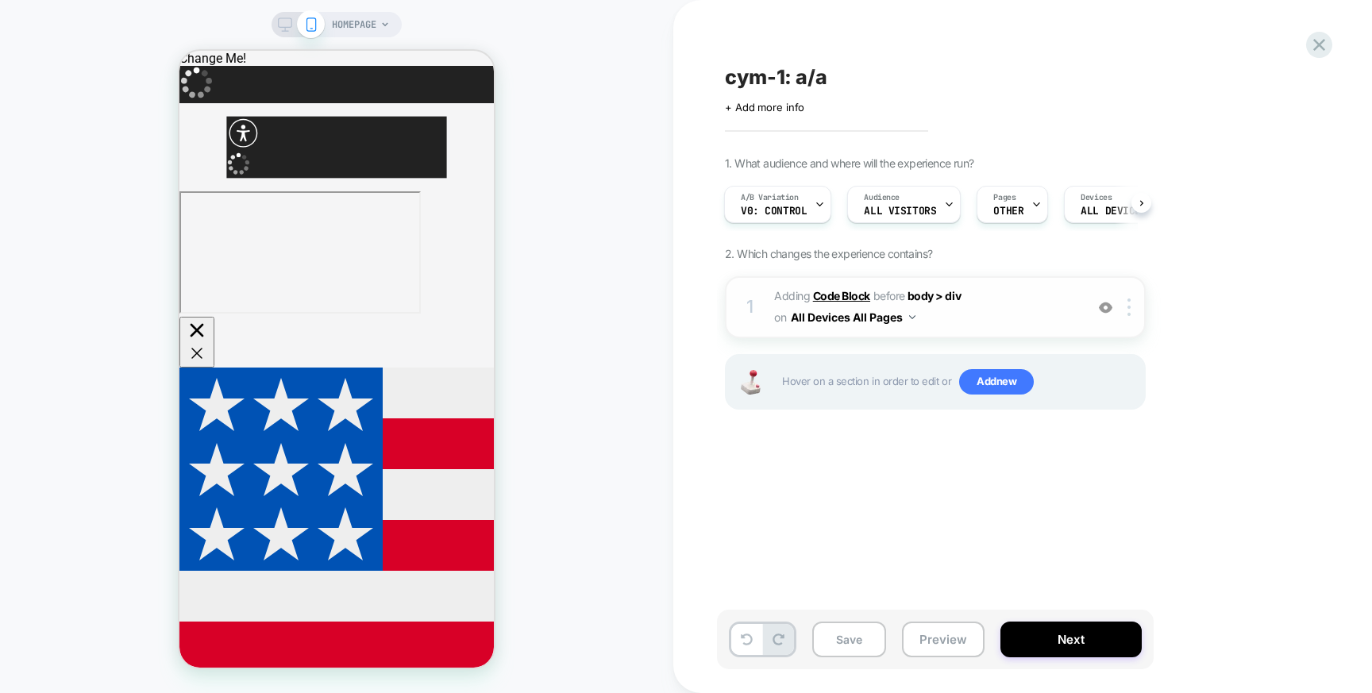
click at [842, 295] on b "Code Block" at bounding box center [841, 296] width 57 height 14
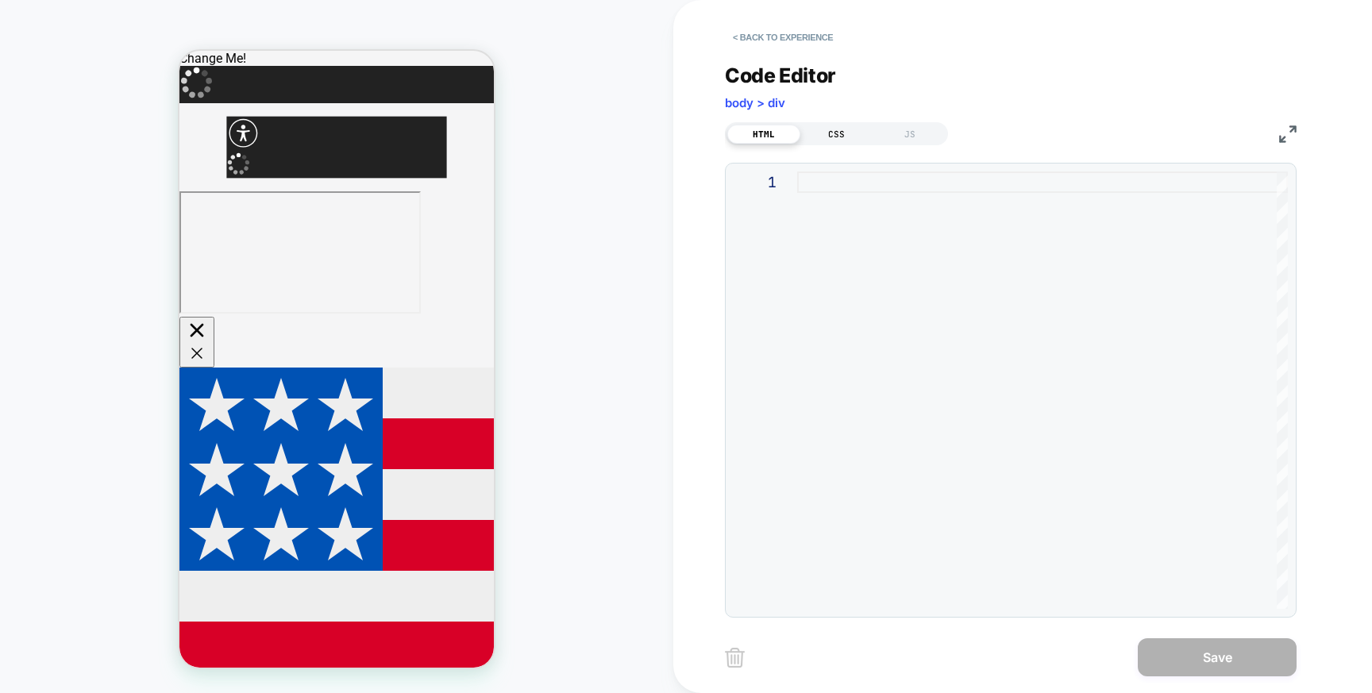
click at [830, 137] on div "CSS" at bounding box center [837, 134] width 73 height 19
click at [909, 127] on div "JS" at bounding box center [910, 134] width 73 height 19
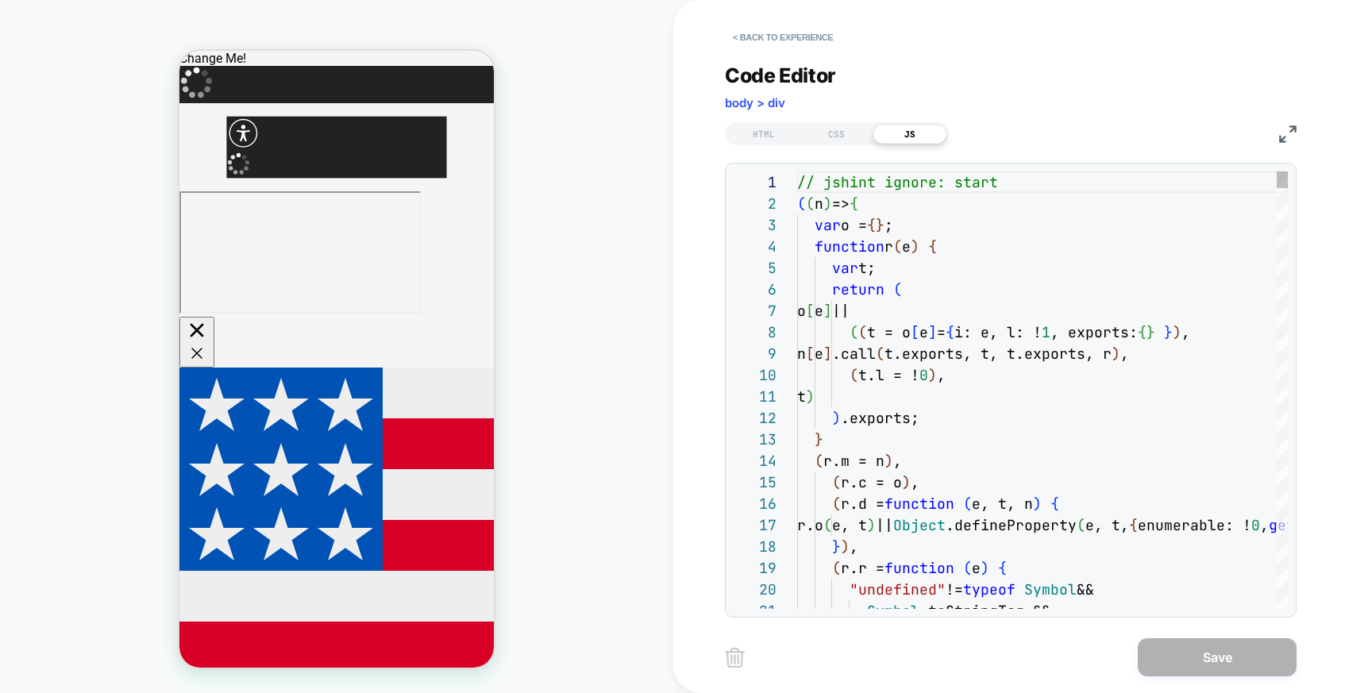
scroll to position [214, 0]
click at [777, 132] on div "HTML" at bounding box center [763, 134] width 73 height 19
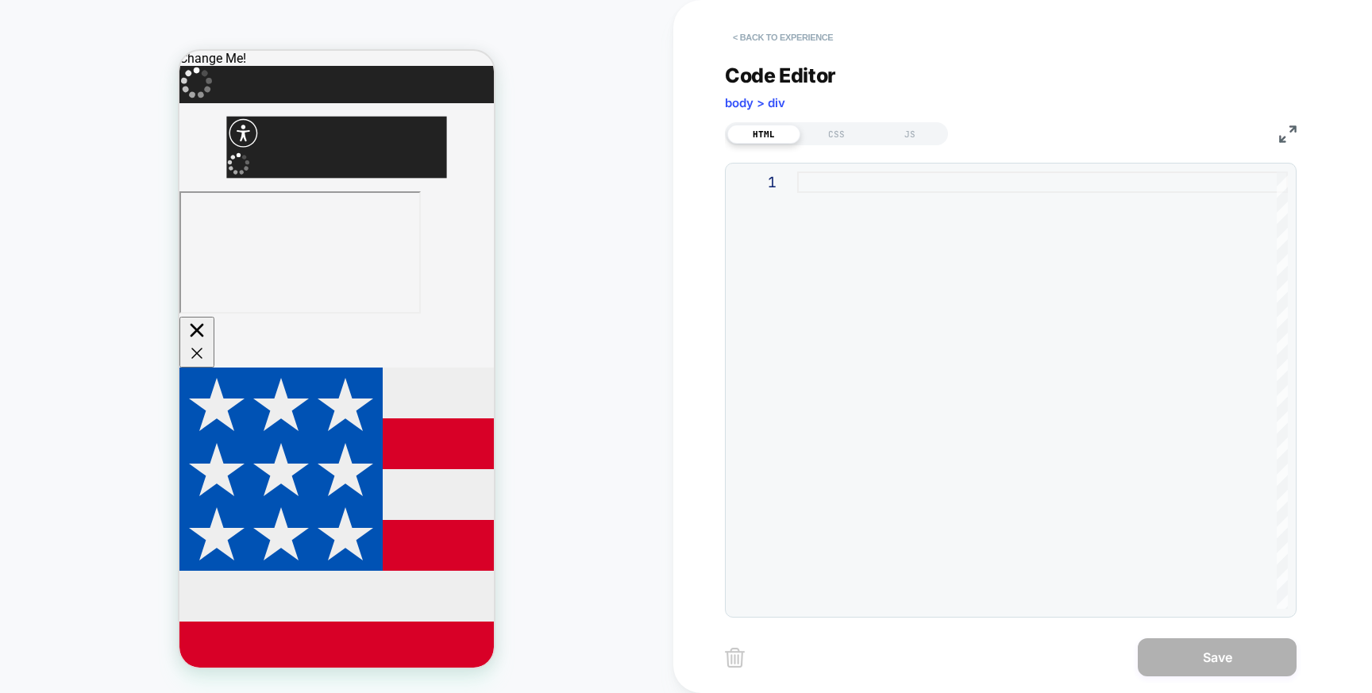
click at [801, 40] on button "< Back to experience" at bounding box center [783, 37] width 116 height 25
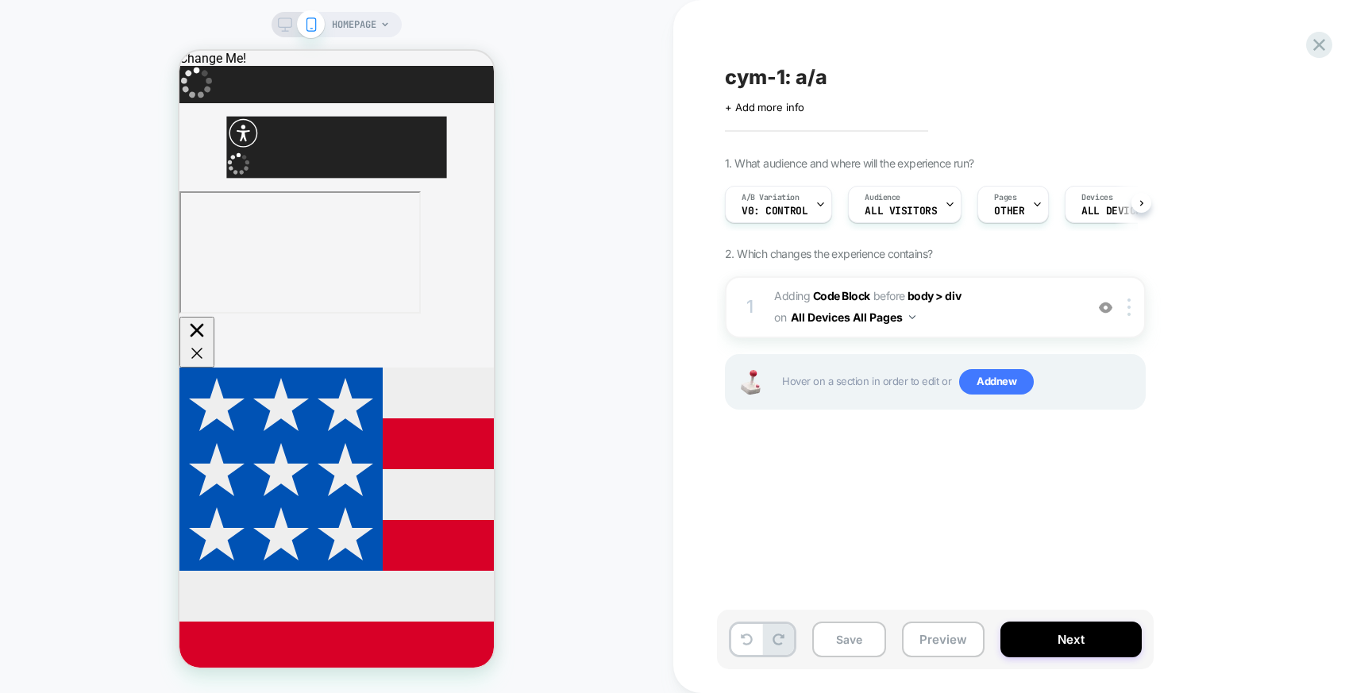
scroll to position [0, 1]
click at [1316, 47] on icon at bounding box center [1320, 45] width 12 height 12
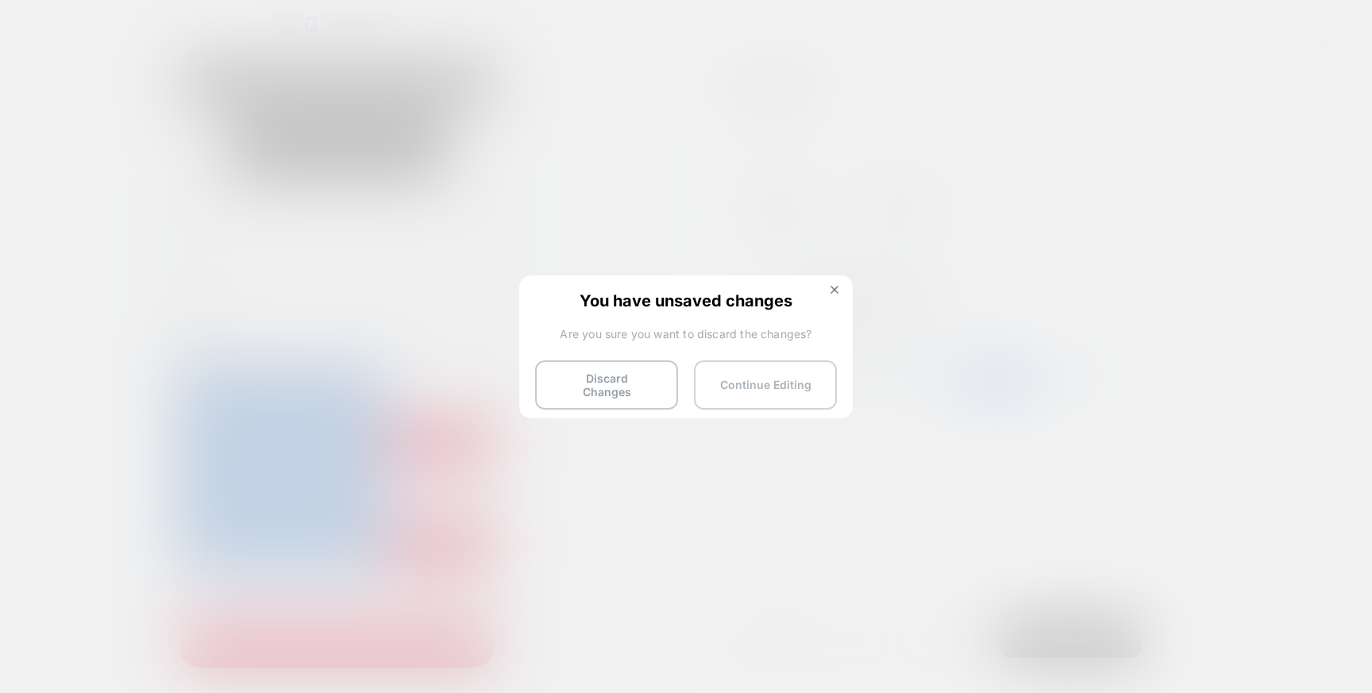
click at [756, 387] on button "Continue Editing" at bounding box center [765, 385] width 143 height 49
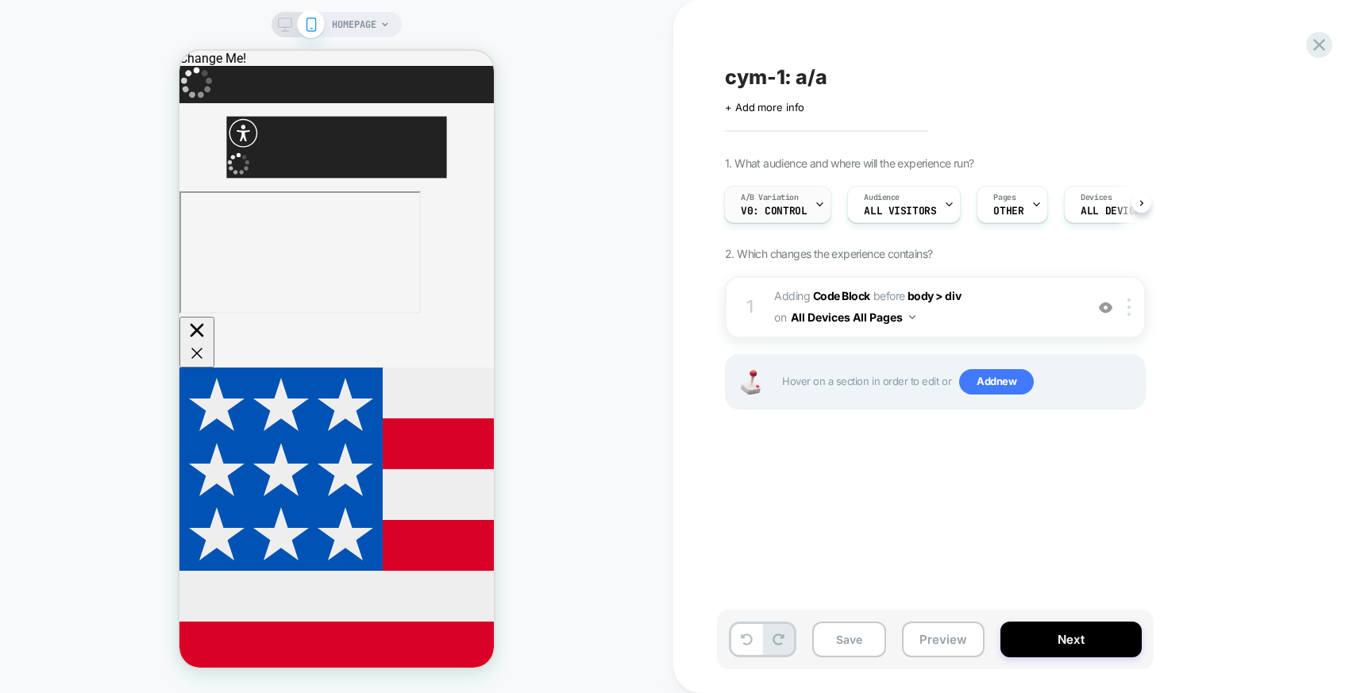
click at [811, 210] on div "A/B Variation v0: control" at bounding box center [774, 205] width 98 height 36
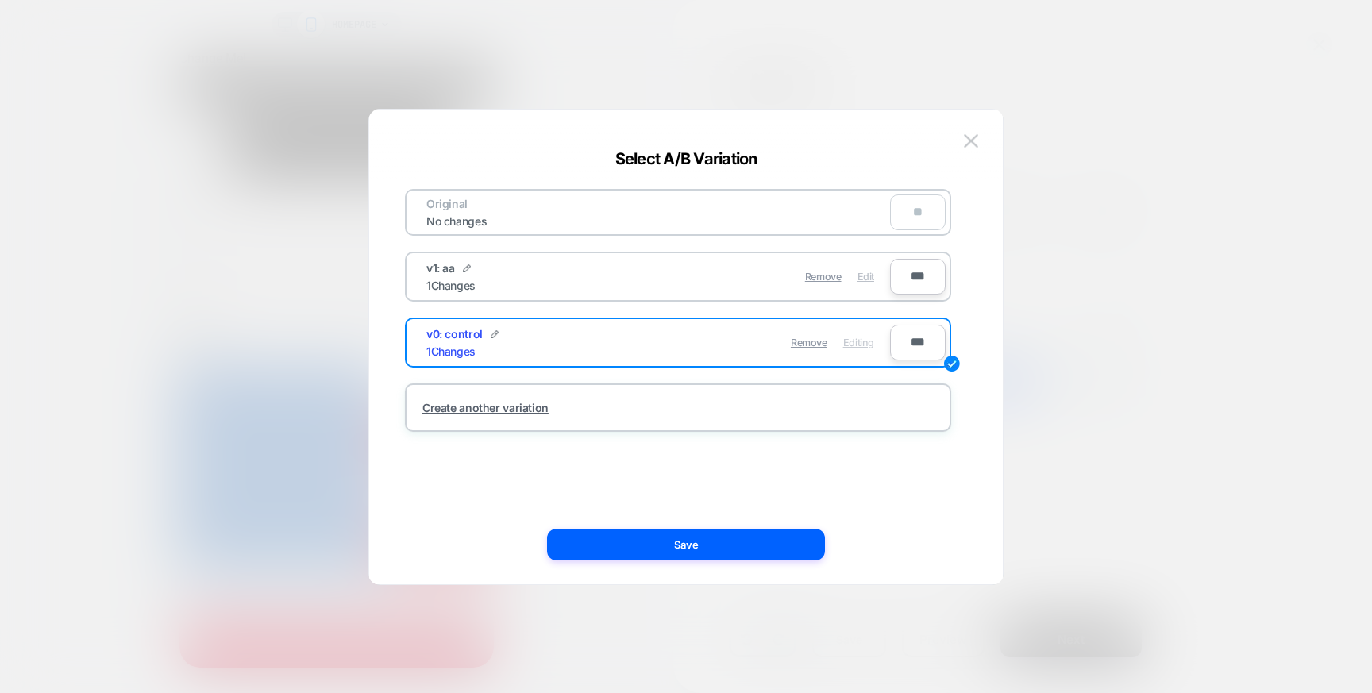
click at [865, 277] on span "Edit" at bounding box center [866, 277] width 17 height 12
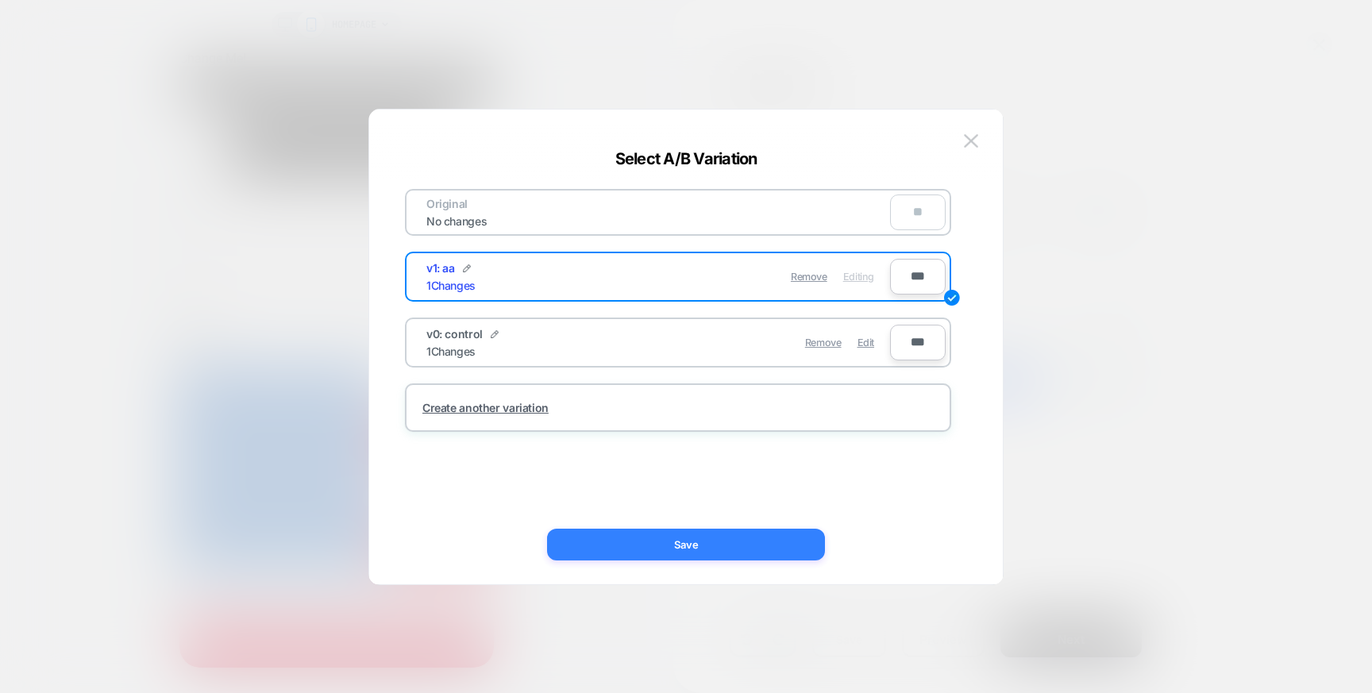
click at [730, 549] on button "Save" at bounding box center [686, 545] width 278 height 32
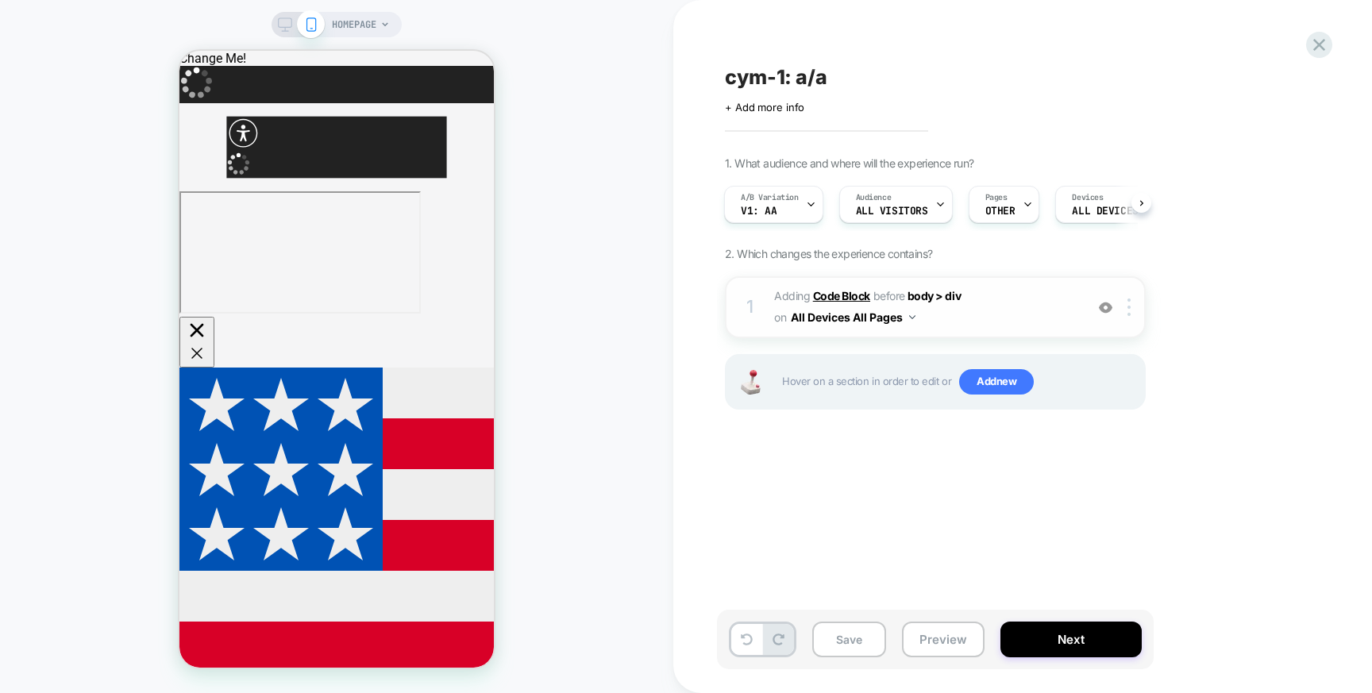
click at [828, 294] on b "Code Block" at bounding box center [841, 296] width 57 height 14
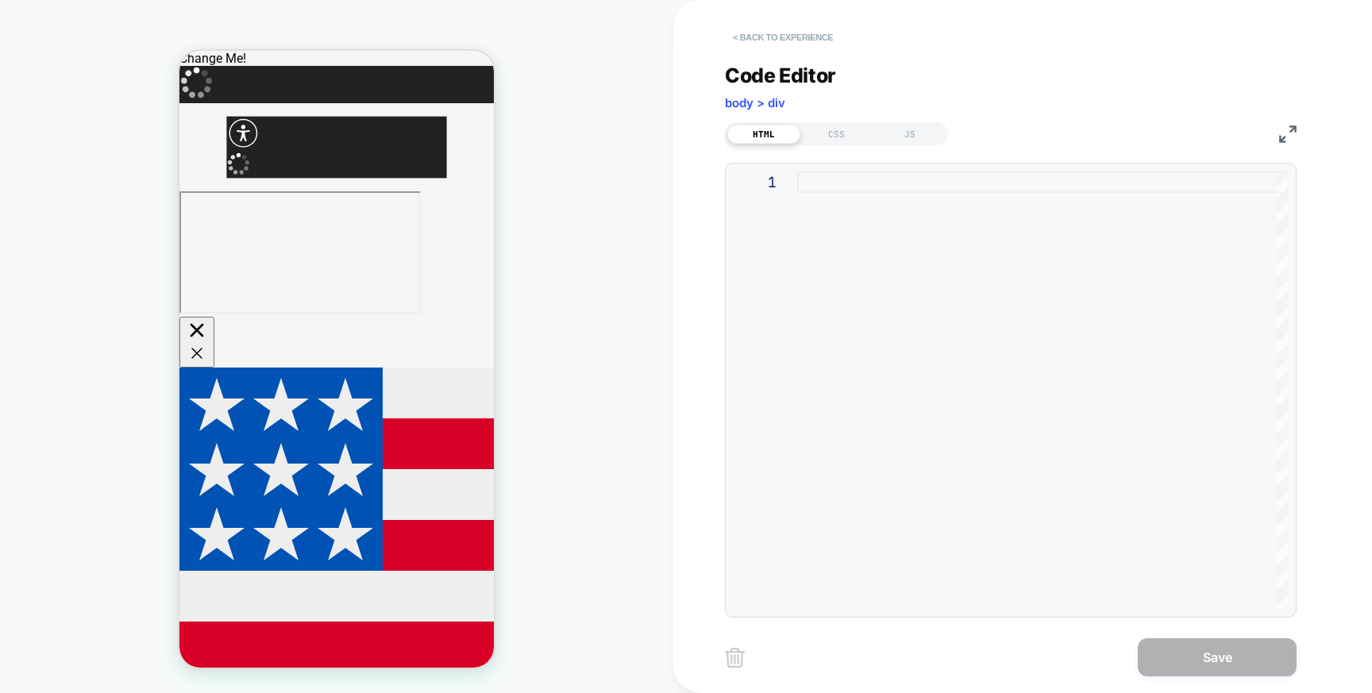
click at [763, 36] on button "< Back to experience" at bounding box center [783, 37] width 116 height 25
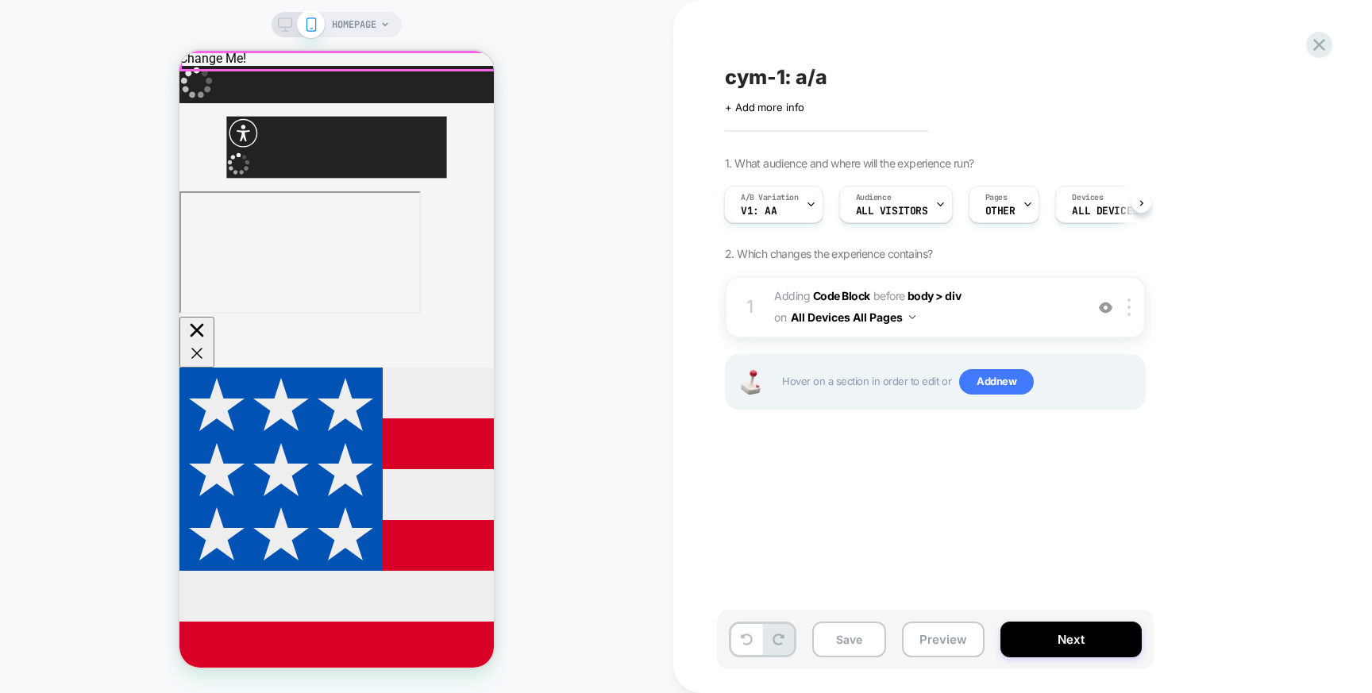
click at [230, 60] on div "Change Me!" at bounding box center [336, 58] width 314 height 15
click at [233, 60] on div "Change Me!" at bounding box center [336, 58] width 314 height 15
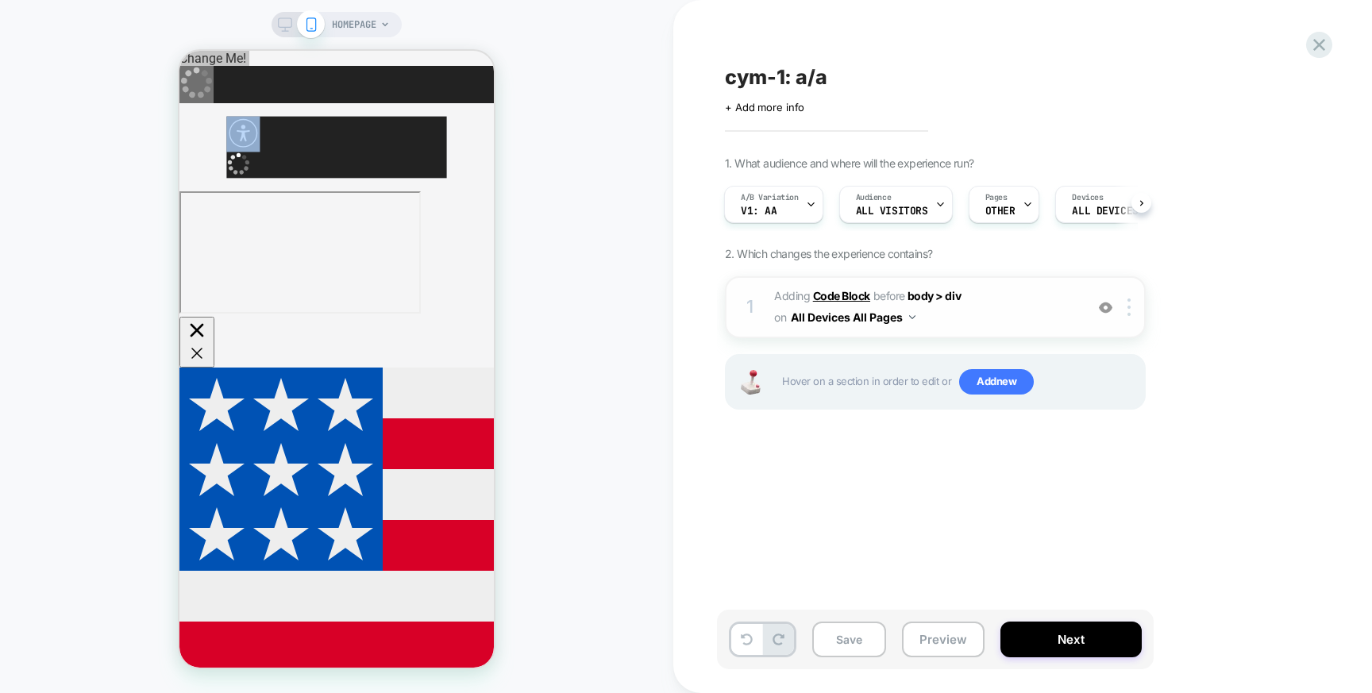
click at [829, 296] on b "Code Block" at bounding box center [841, 296] width 57 height 14
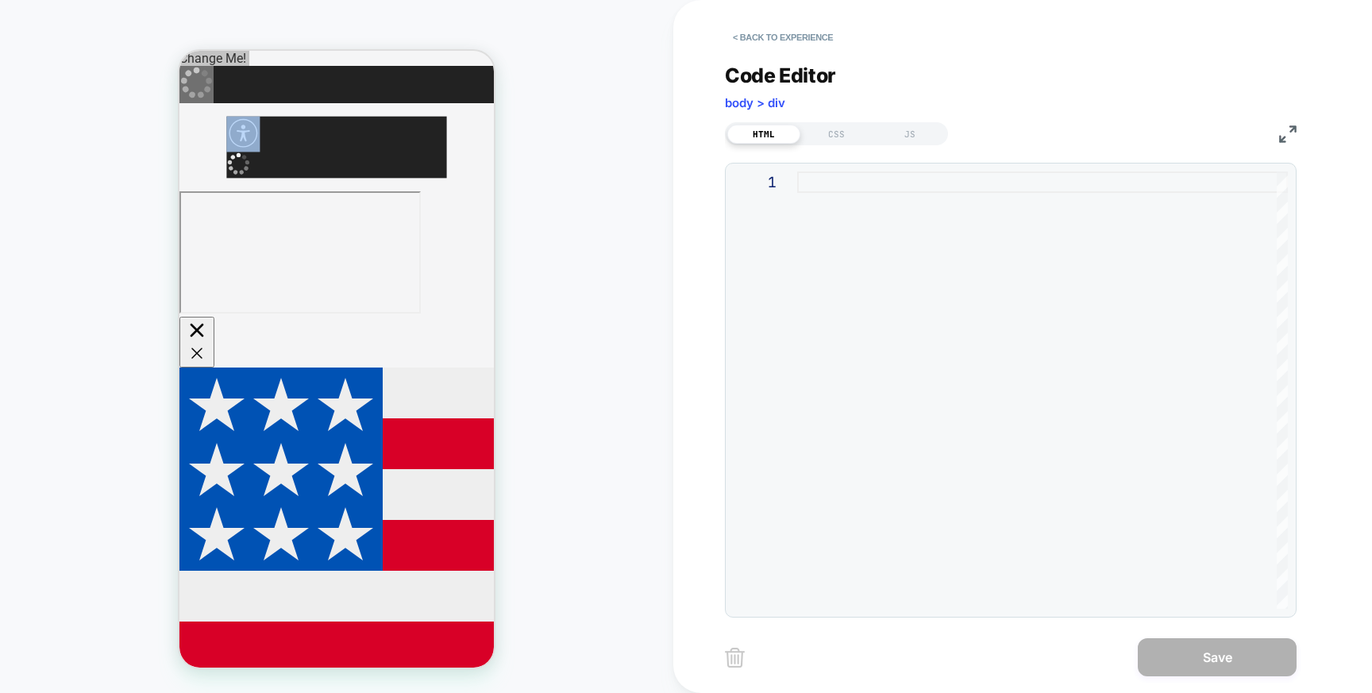
click at [819, 225] on div at bounding box center [1042, 391] width 491 height 438
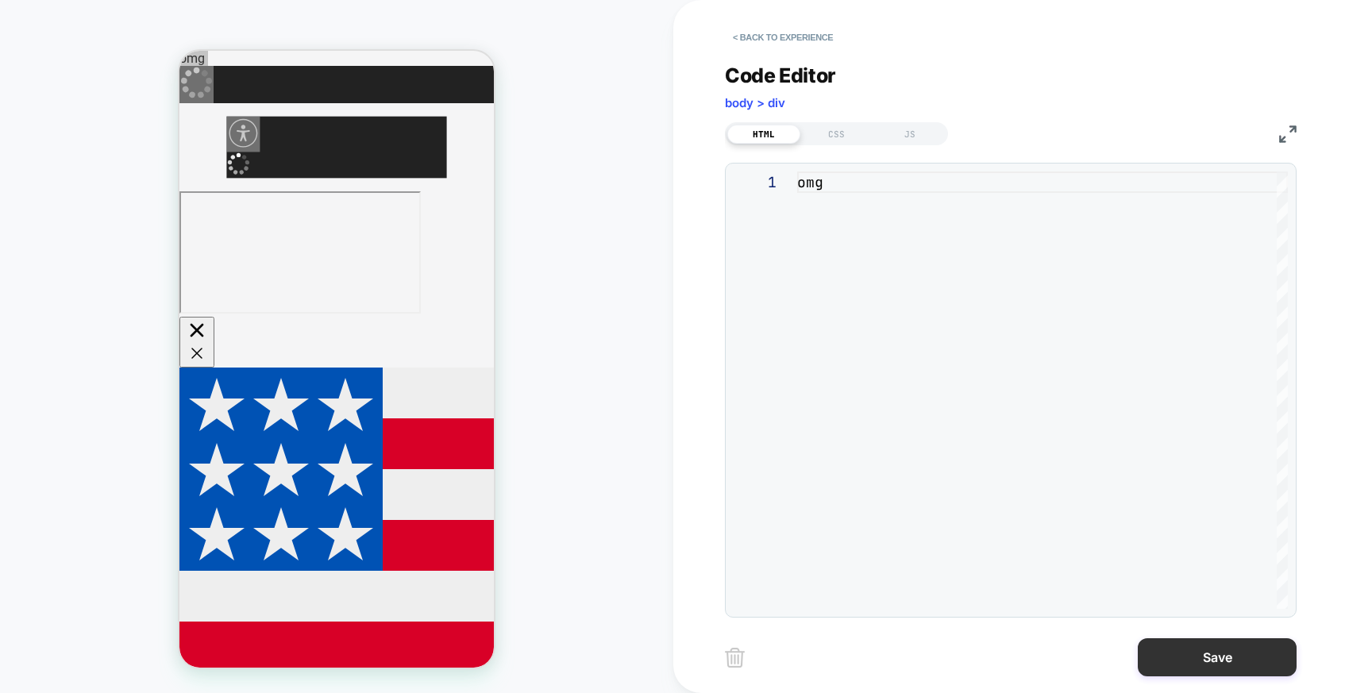
type textarea "***"
click at [1226, 655] on button "Save" at bounding box center [1217, 658] width 159 height 38
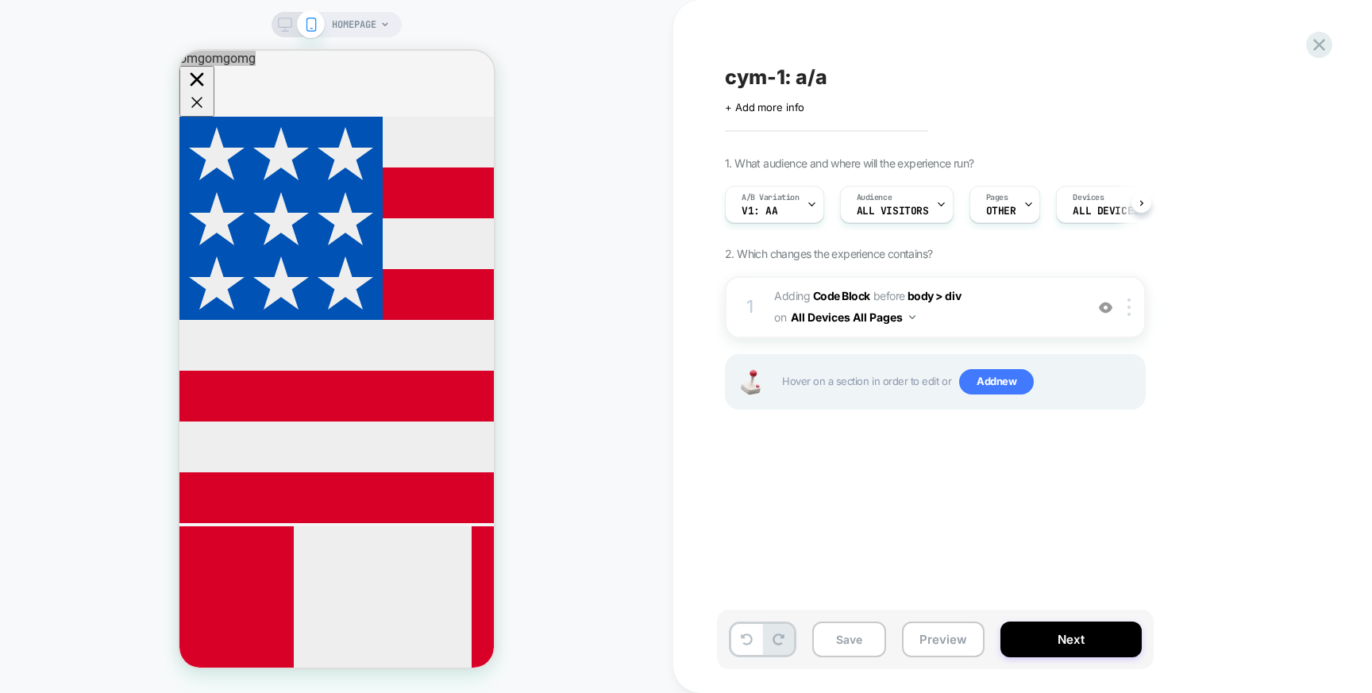
scroll to position [0, 1]
click at [808, 205] on icon at bounding box center [811, 204] width 10 height 10
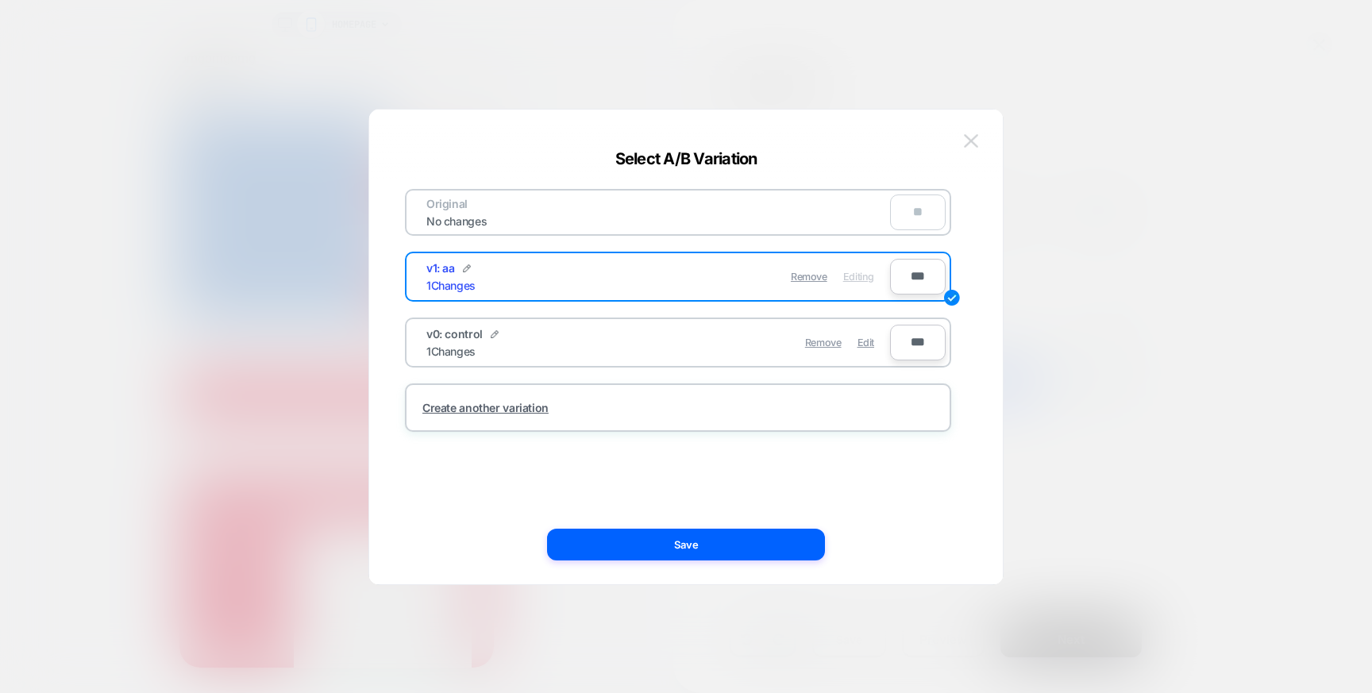
click at [979, 135] on button at bounding box center [971, 141] width 24 height 24
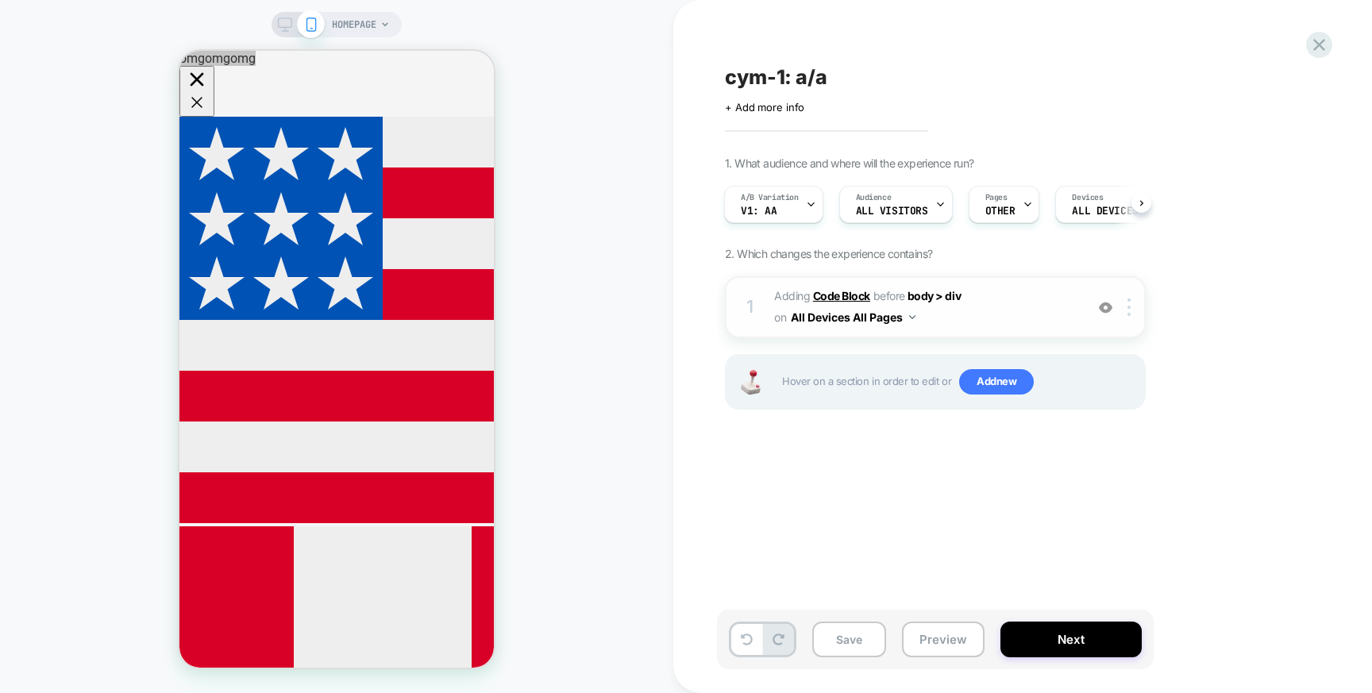
click at [844, 296] on b "Code Block" at bounding box center [841, 296] width 57 height 14
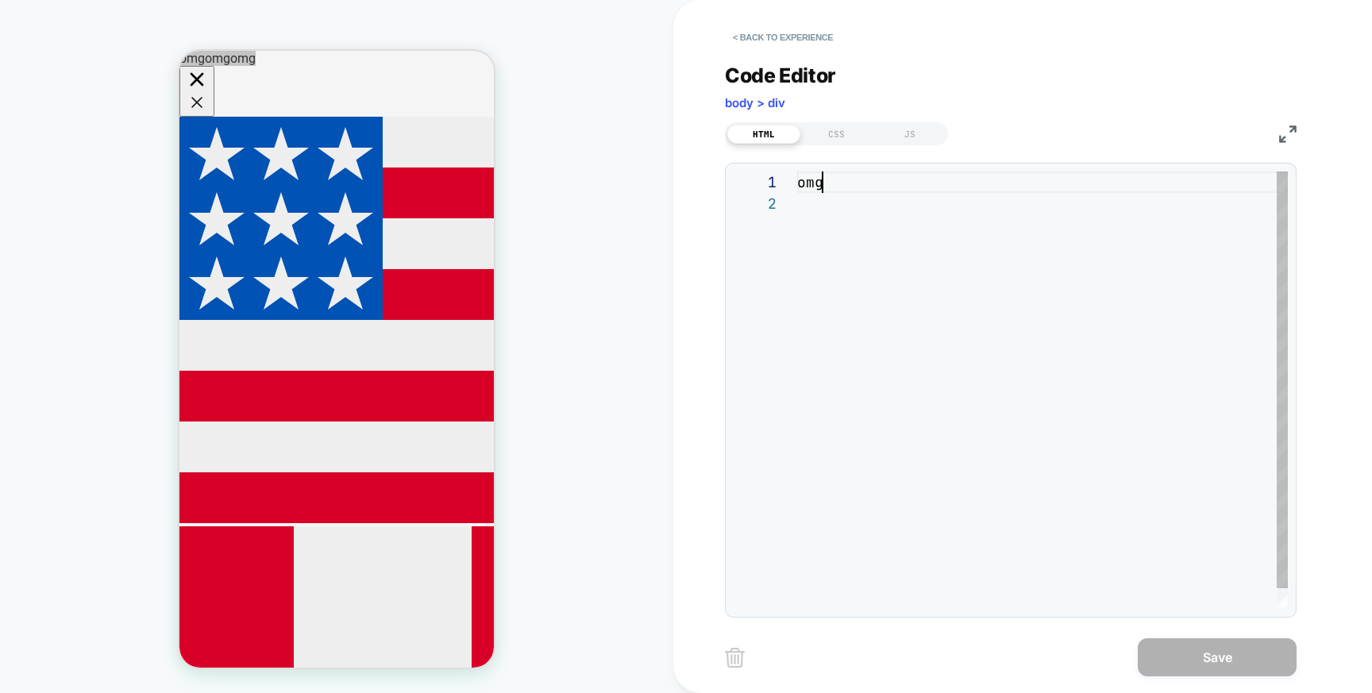
scroll to position [0, 25]
click at [820, 182] on div "omg" at bounding box center [1042, 401] width 491 height 459
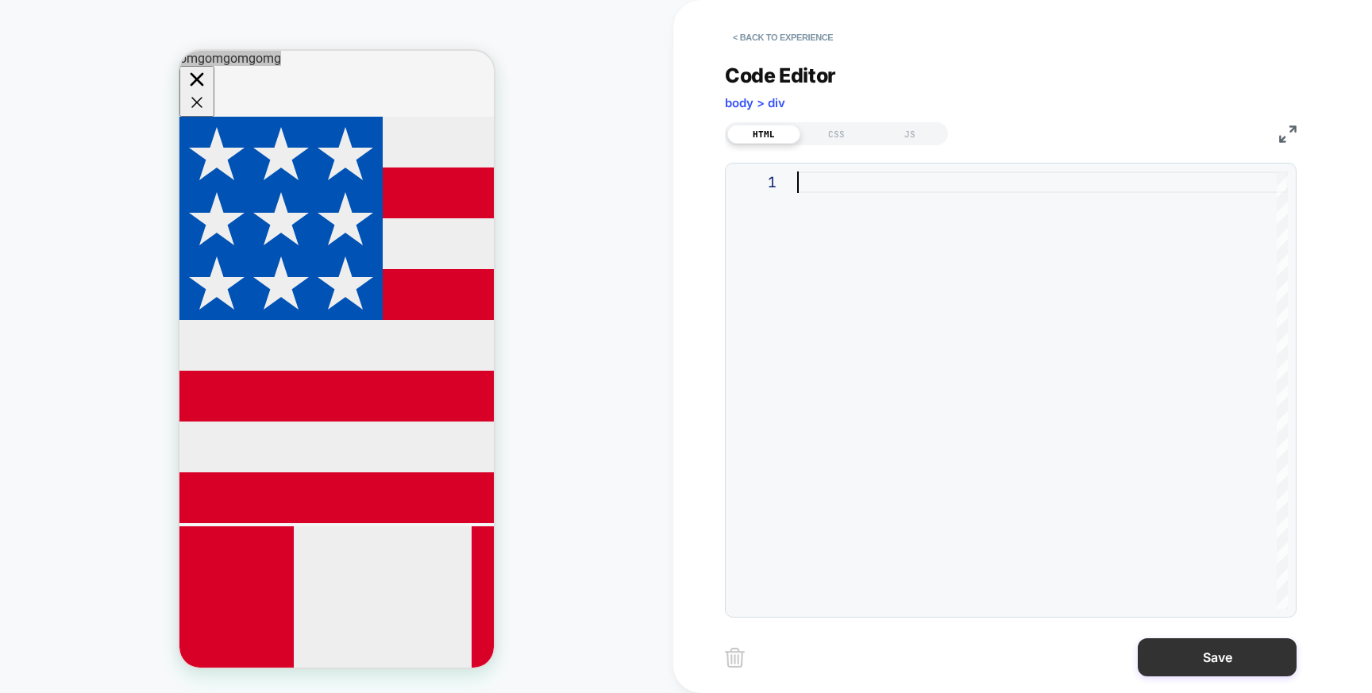
click at [1206, 666] on button "Save" at bounding box center [1217, 658] width 159 height 38
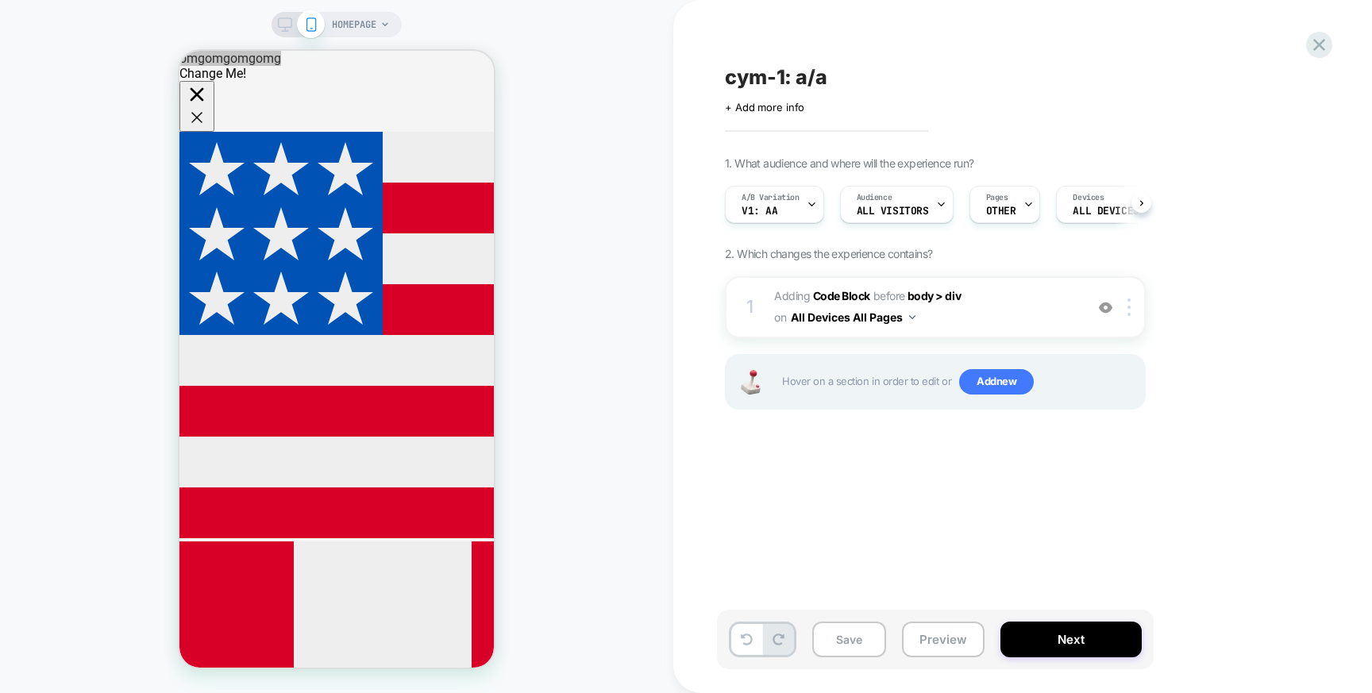
scroll to position [0, 1]
click at [846, 298] on b "Code Block" at bounding box center [841, 296] width 57 height 14
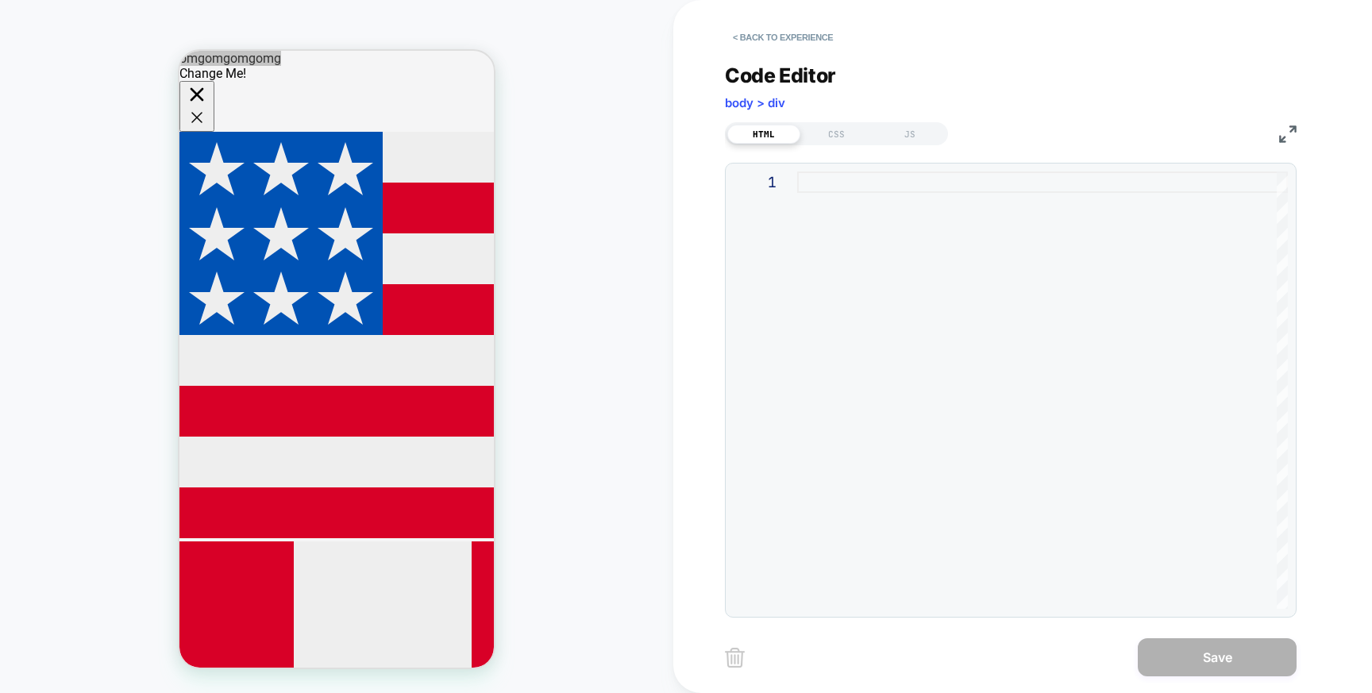
click at [808, 202] on div at bounding box center [1042, 391] width 491 height 438
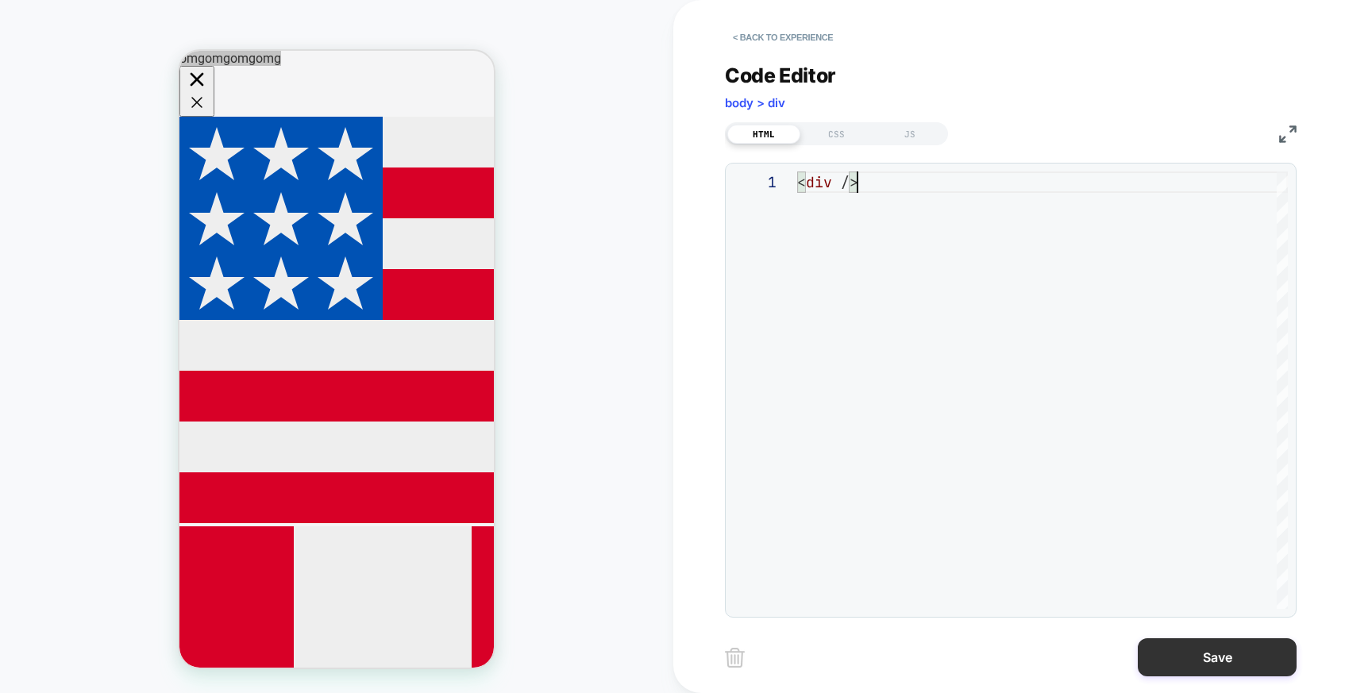
type textarea "*******"
click at [1175, 642] on button "Save" at bounding box center [1217, 658] width 159 height 38
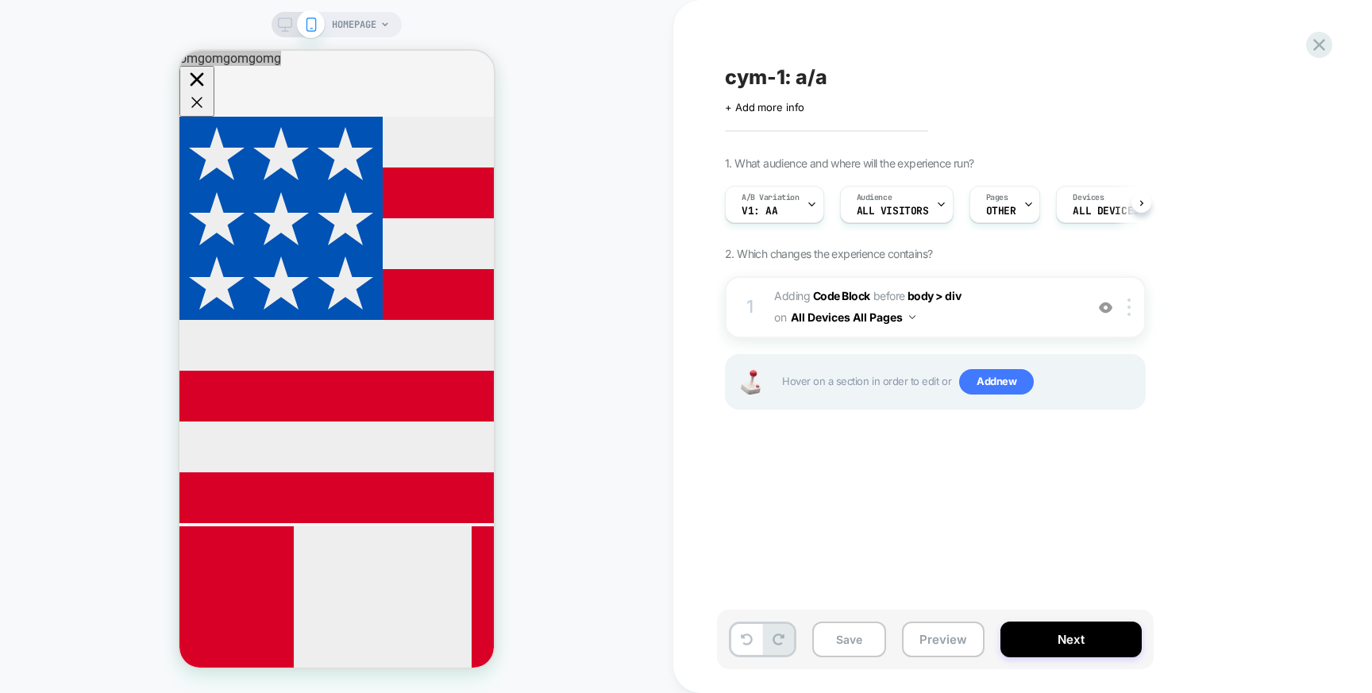
scroll to position [0, 1]
click at [852, 637] on button "Save" at bounding box center [849, 640] width 74 height 36
click at [803, 206] on div "A/B Variation v1: aa" at bounding box center [770, 205] width 90 height 36
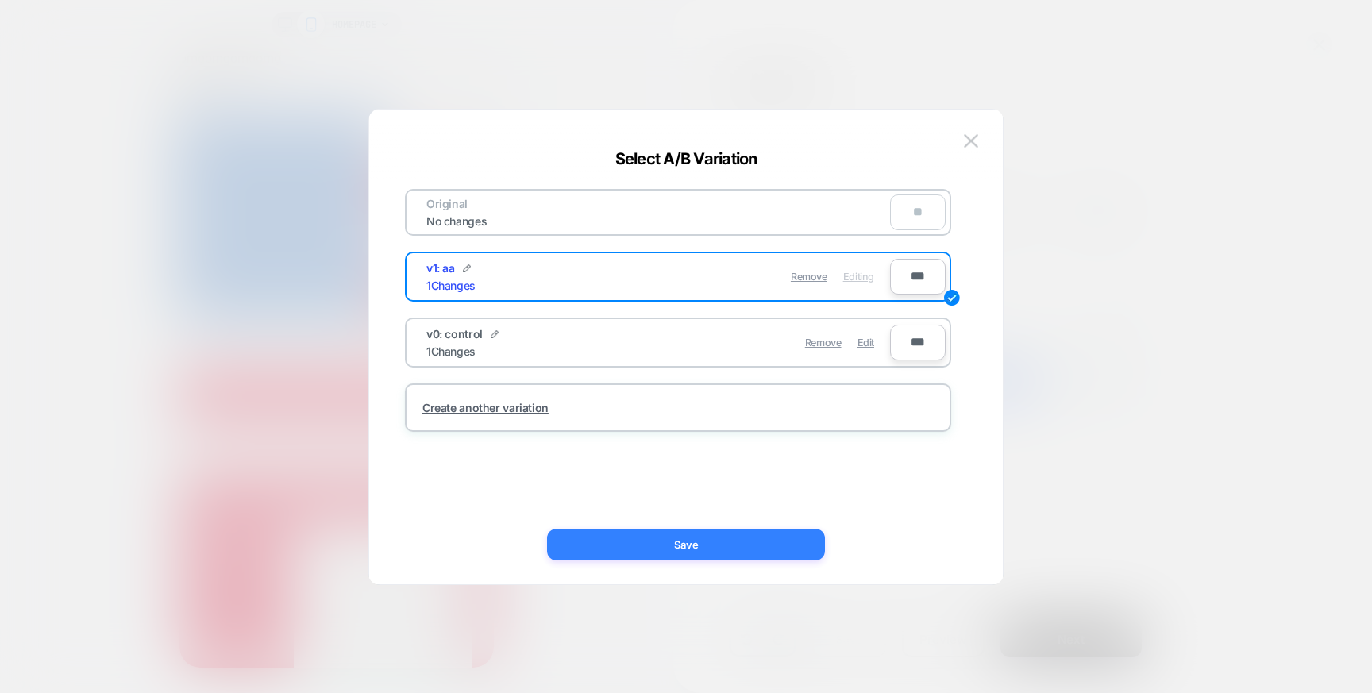
click at [714, 548] on button "Save" at bounding box center [686, 545] width 278 height 32
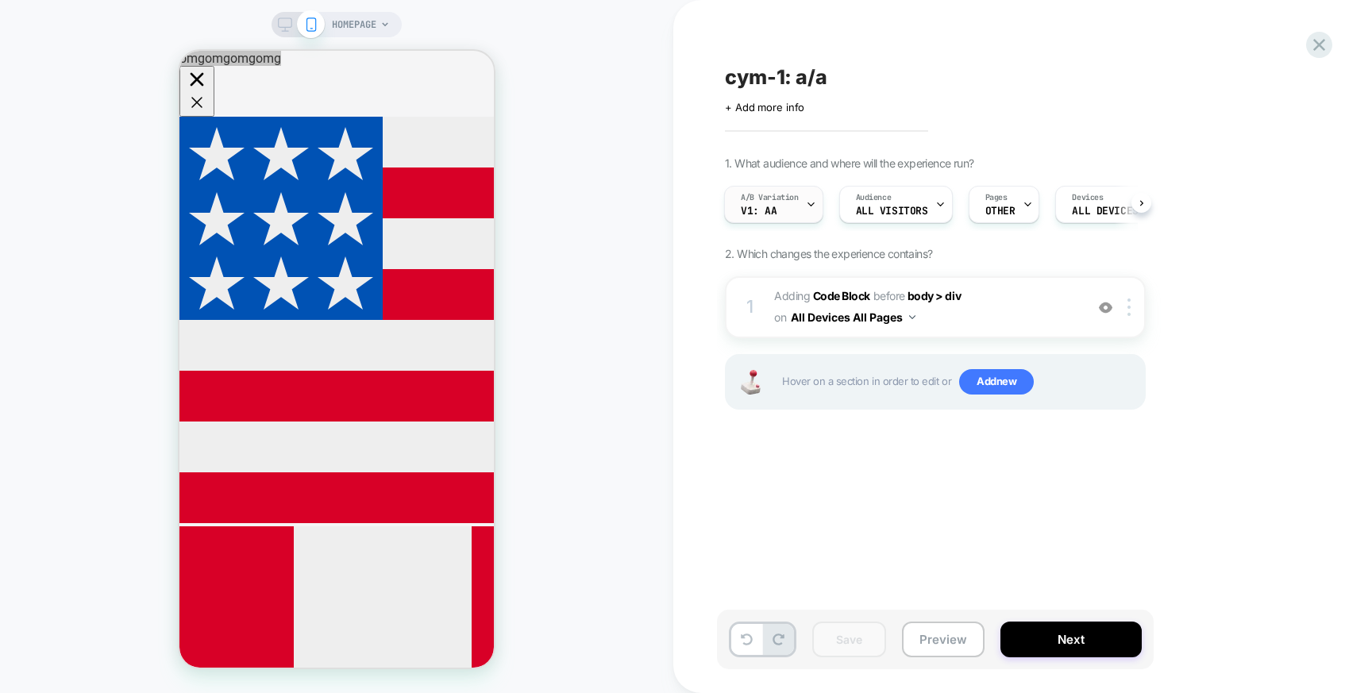
click at [789, 210] on div "A/B Variation v1: aa" at bounding box center [770, 205] width 90 height 36
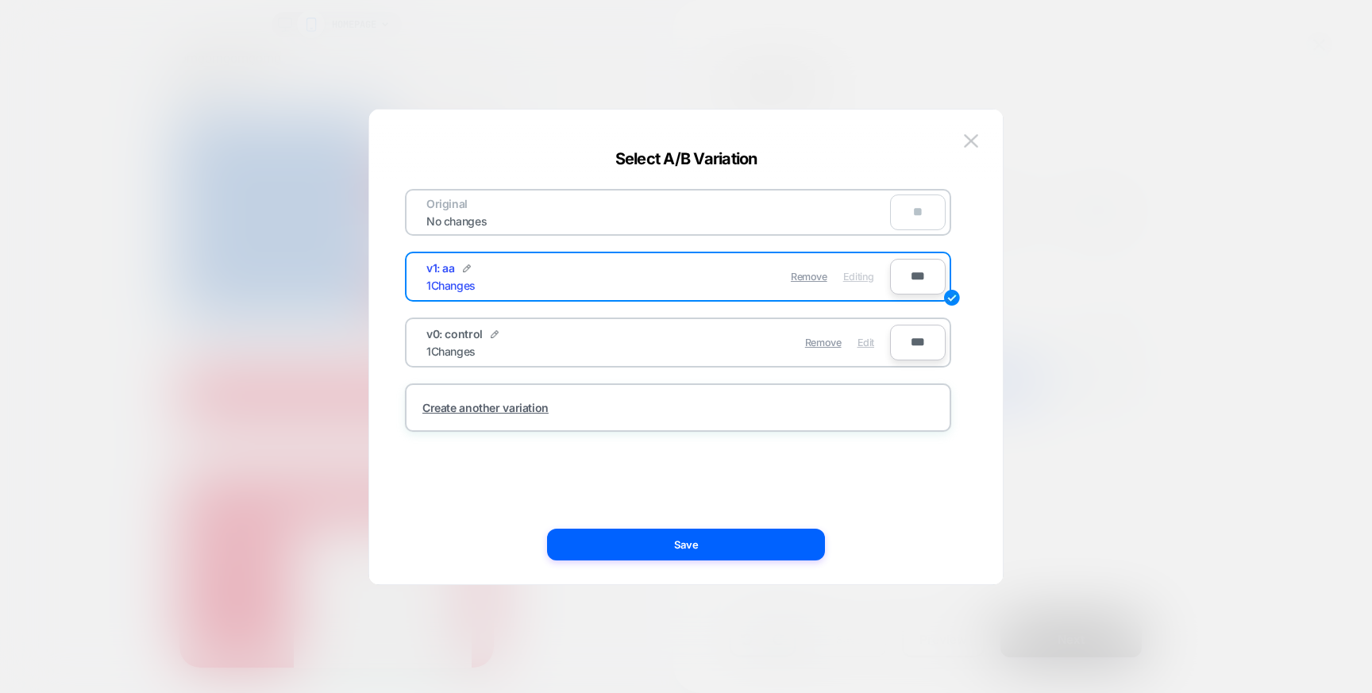
click at [862, 341] on span "Edit" at bounding box center [866, 343] width 17 height 12
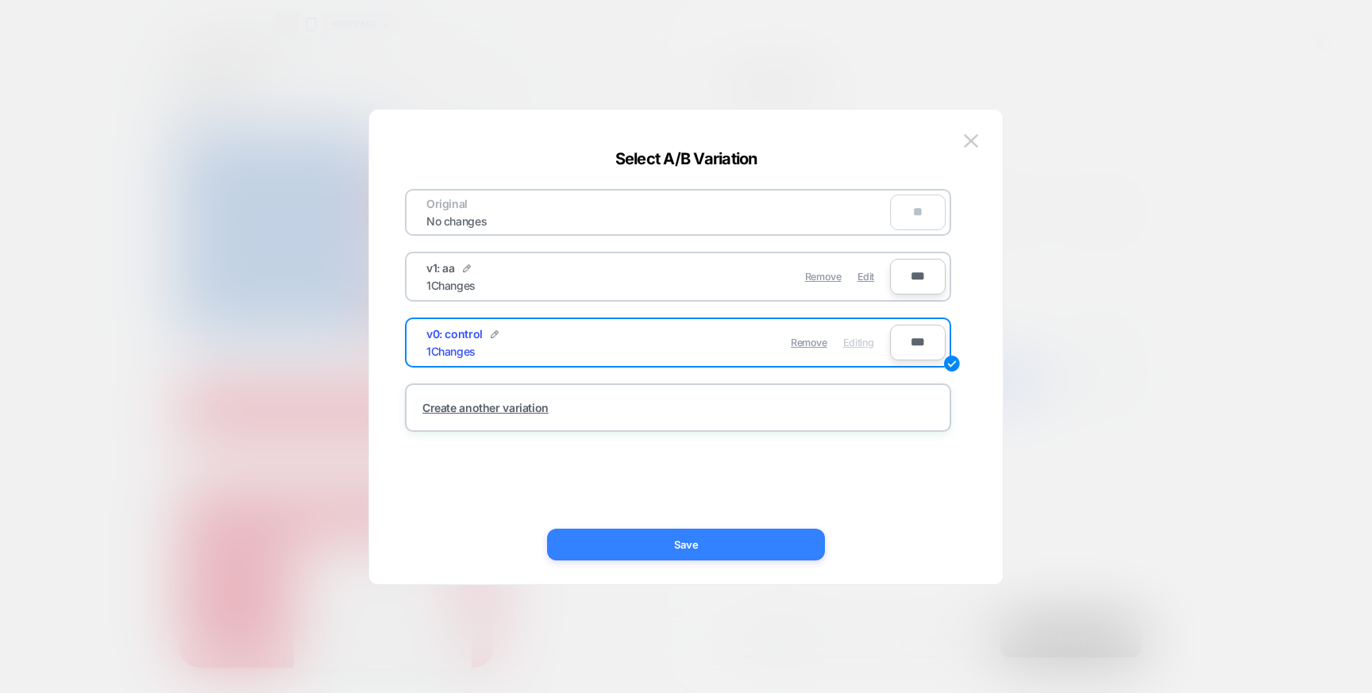
click at [743, 529] on button "Save" at bounding box center [686, 545] width 278 height 32
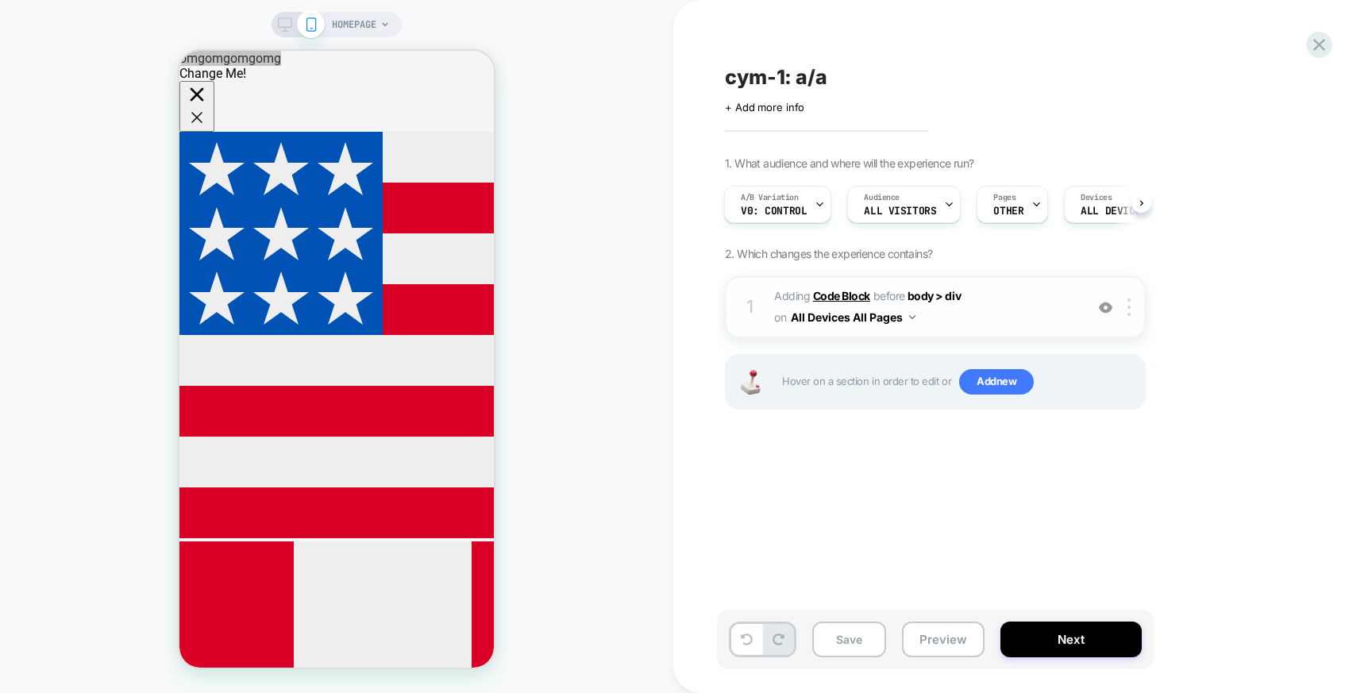
click at [838, 299] on b "Code Block" at bounding box center [841, 296] width 57 height 14
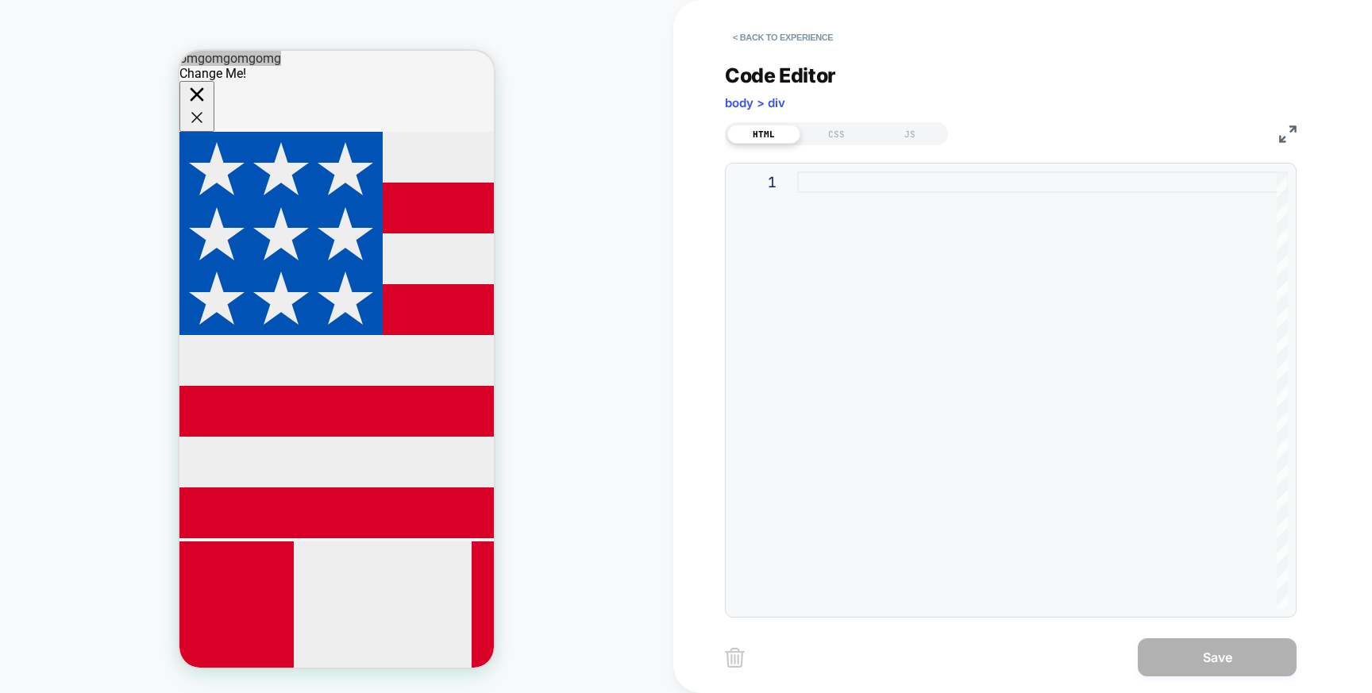
click at [831, 249] on div at bounding box center [1042, 391] width 491 height 438
type textarea "*******"
click at [1171, 662] on button "Save" at bounding box center [1217, 658] width 159 height 38
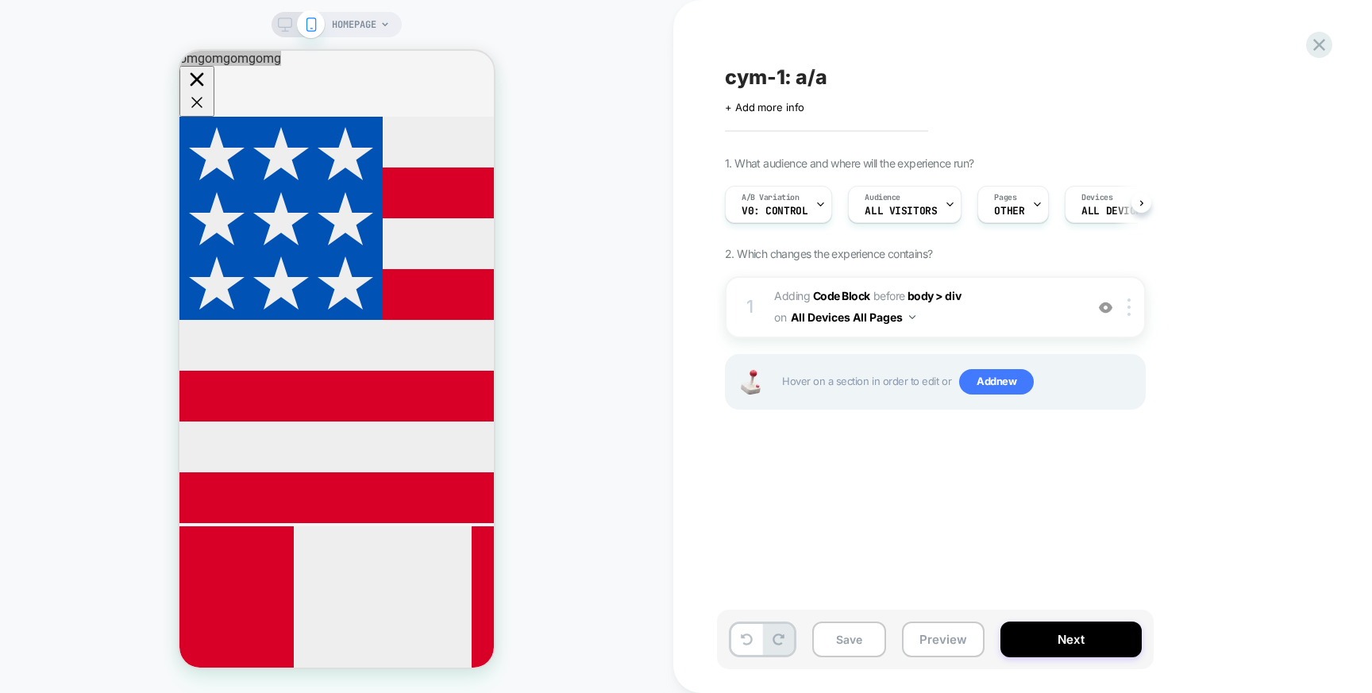
scroll to position [0, 1]
click at [857, 627] on button "Save" at bounding box center [849, 640] width 74 height 36
click at [1050, 634] on button "Next" at bounding box center [1071, 640] width 141 height 36
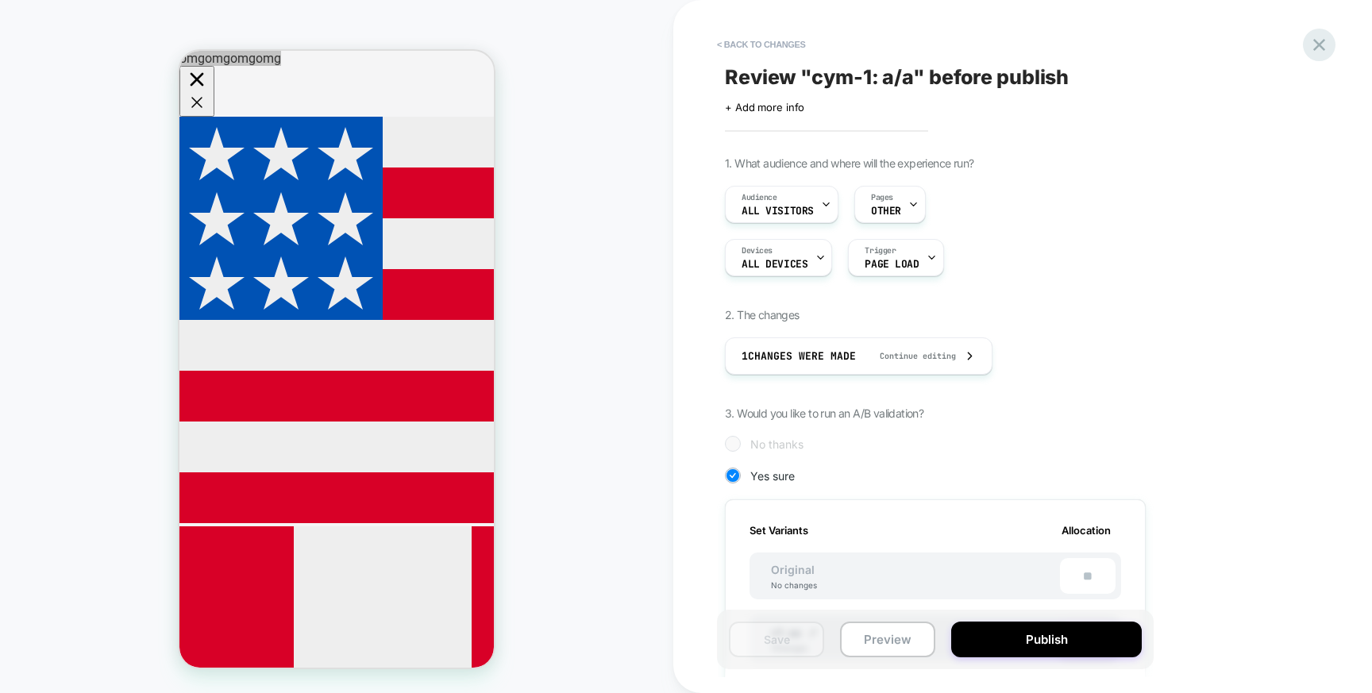
click at [1322, 39] on icon at bounding box center [1319, 44] width 21 height 21
